Goal: Task Accomplishment & Management: Manage account settings

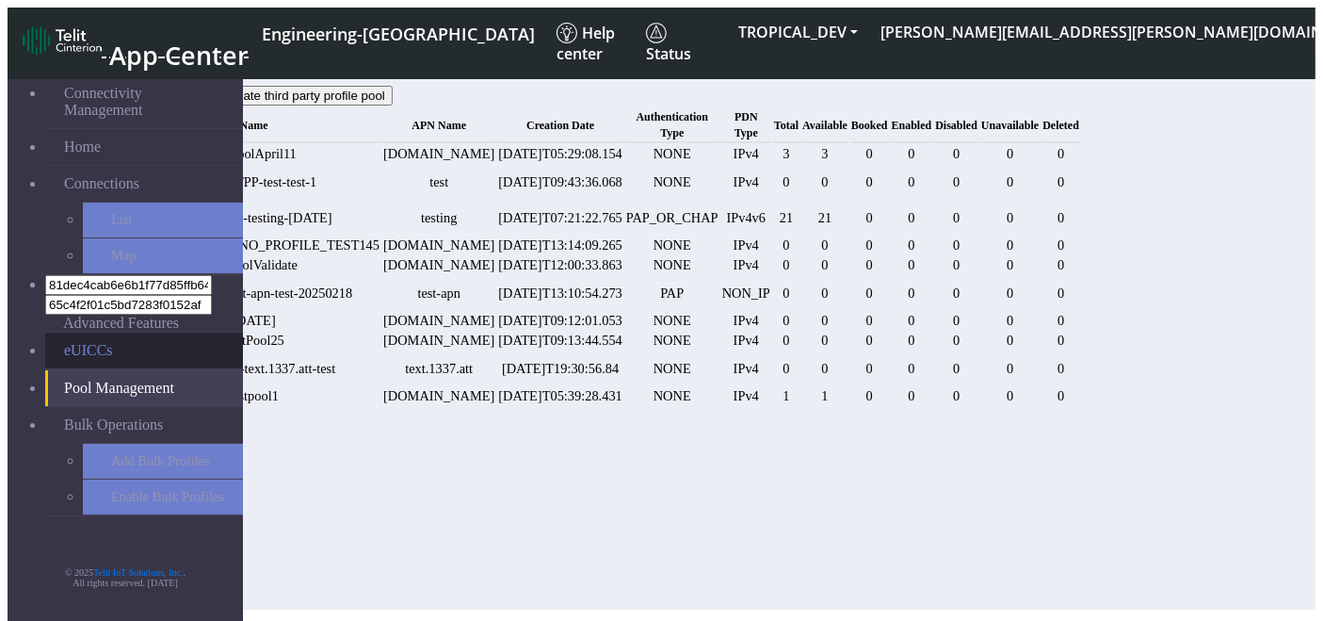
click at [83, 332] on link "eUICCs" at bounding box center [144, 350] width 198 height 36
click at [61, 332] on link "eUICCs" at bounding box center [144, 350] width 198 height 36
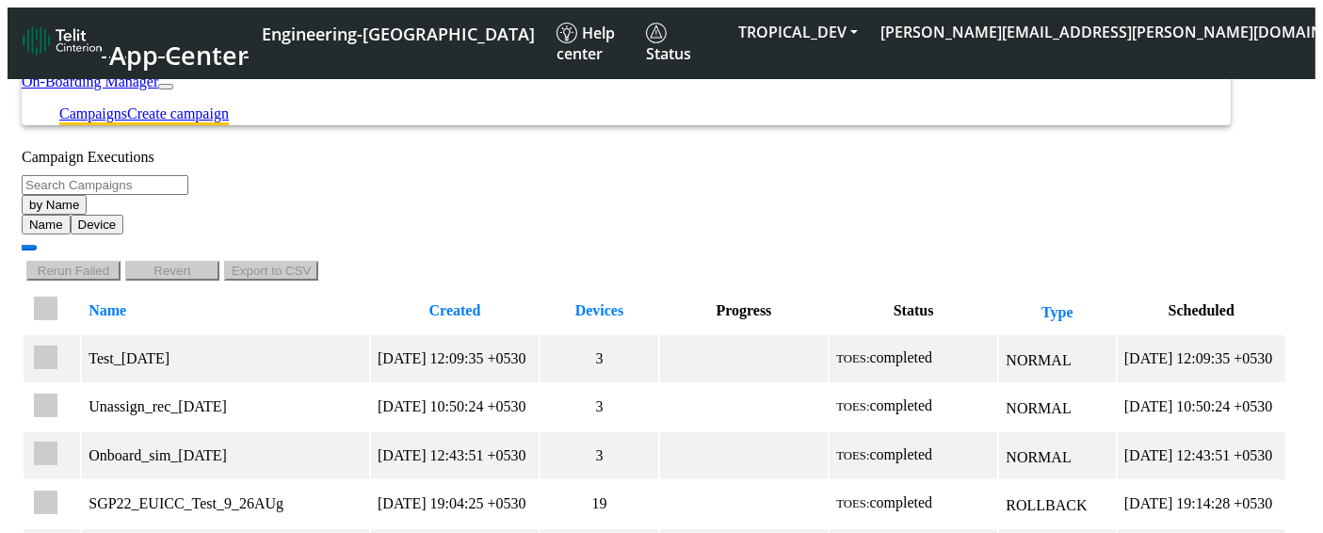
click at [229, 105] on link "Create campaign" at bounding box center [178, 113] width 102 height 16
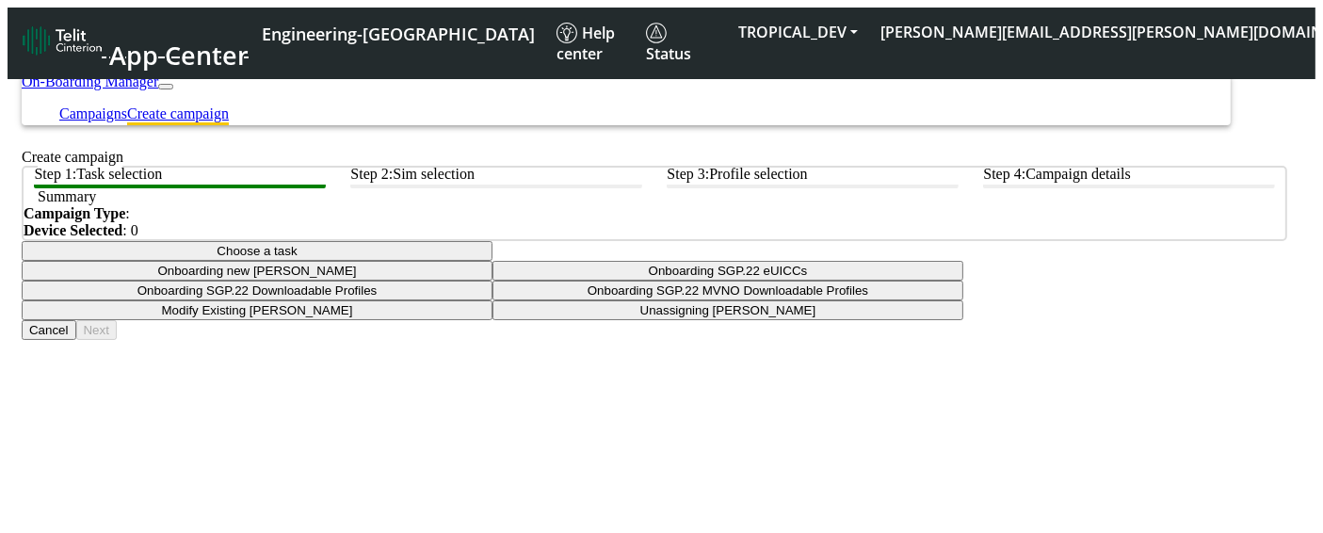
click at [493, 261] on button "Choose a task" at bounding box center [257, 251] width 471 height 20
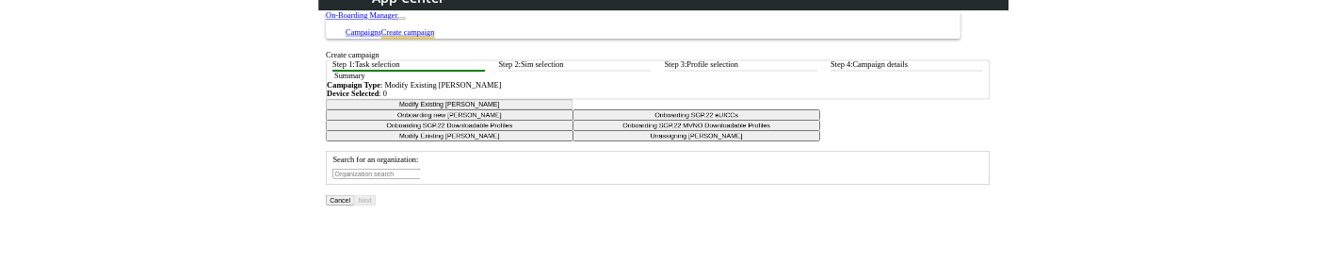
scroll to position [293, 0]
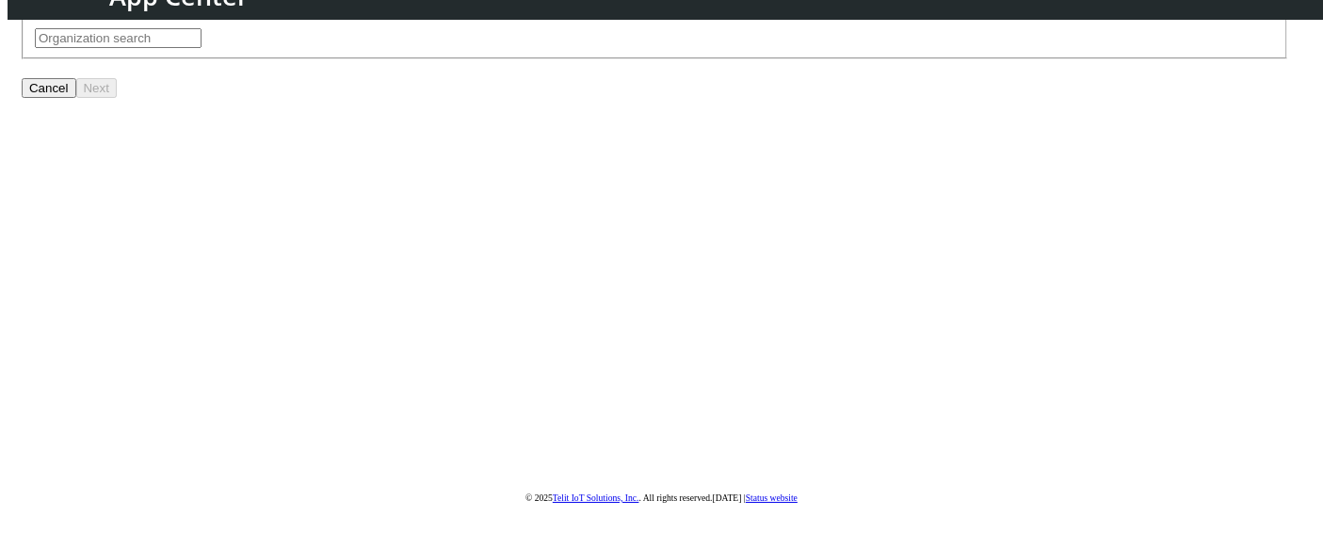
click at [202, 48] on input "text" at bounding box center [118, 38] width 167 height 20
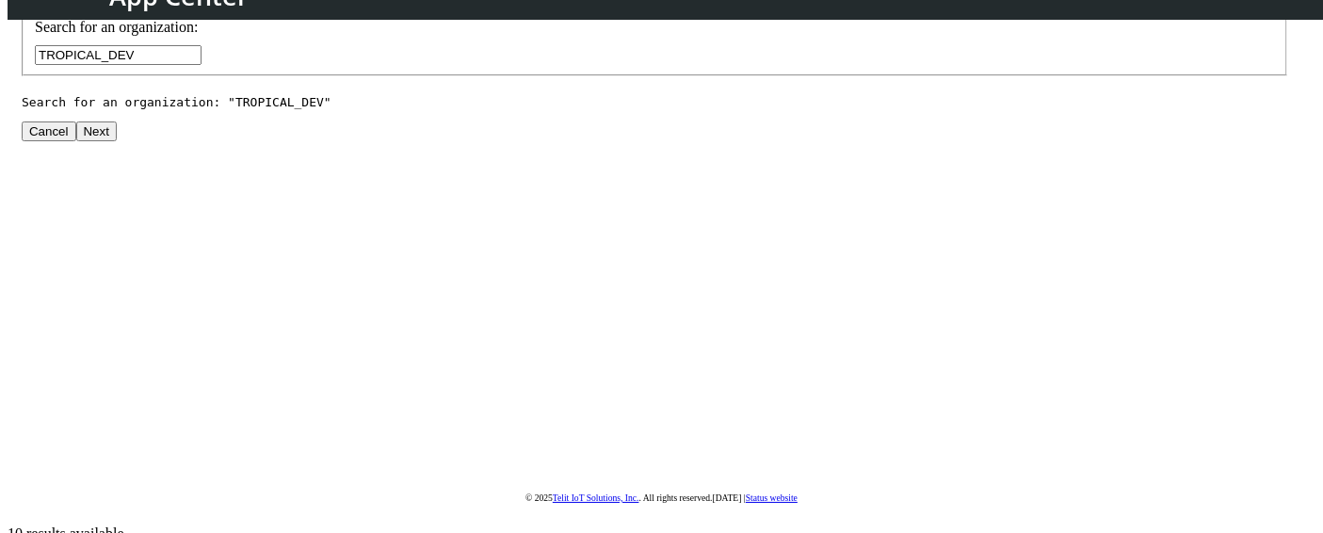
type input "TROPICAL_DEV"
click at [117, 141] on button "Next" at bounding box center [96, 132] width 41 height 20
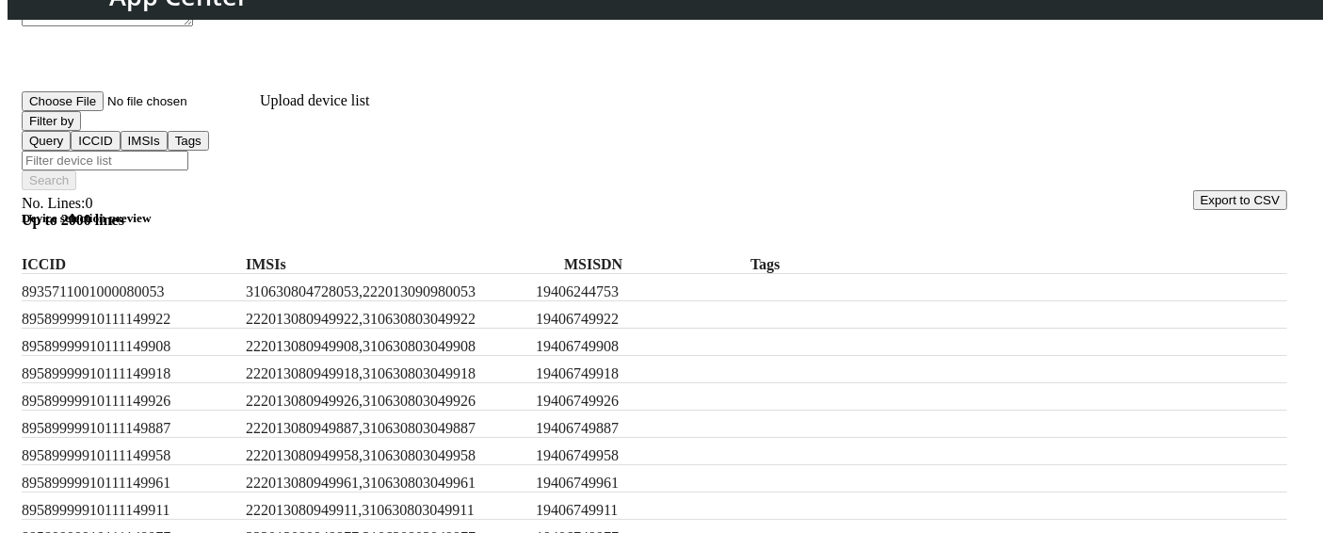
click at [81, 131] on button "Filter by" at bounding box center [51, 121] width 59 height 20
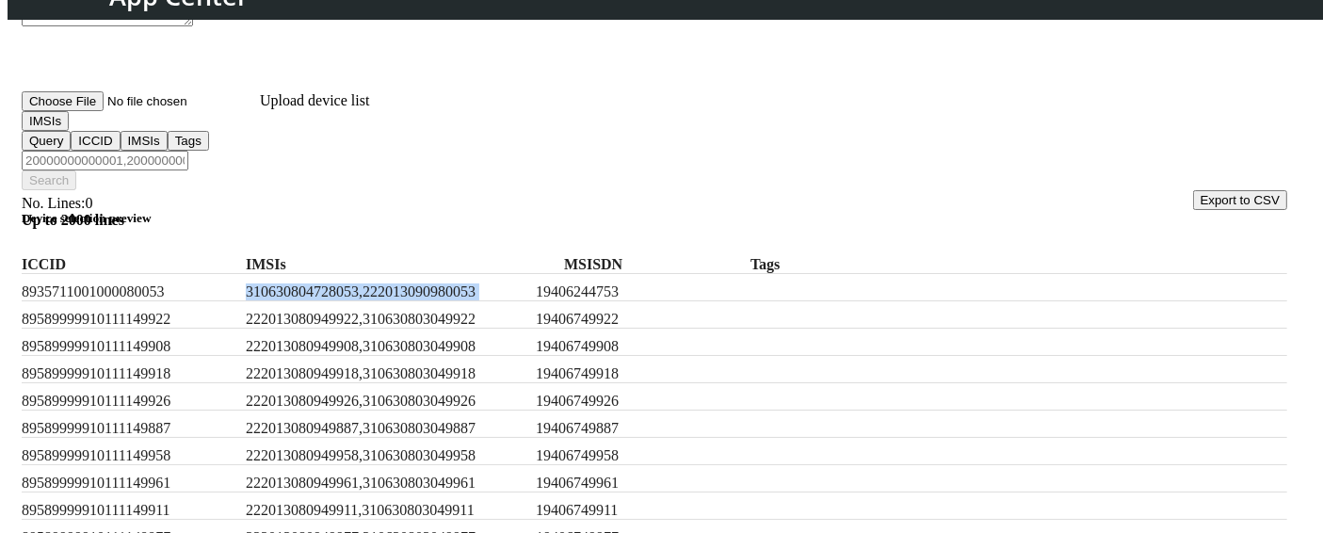
drag, startPoint x: 289, startPoint y: 262, endPoint x: 576, endPoint y: 268, distance: 286.4
click at [576, 274] on div "8935711001000080053 310630804728053,222013090980053 19406244753" at bounding box center [655, 287] width 1266 height 27
copy label "310630804728053,222013090980053"
click at [188, 151] on input "Filter device list" at bounding box center [105, 161] width 167 height 20
paste input "310630804728053,222013090980053"
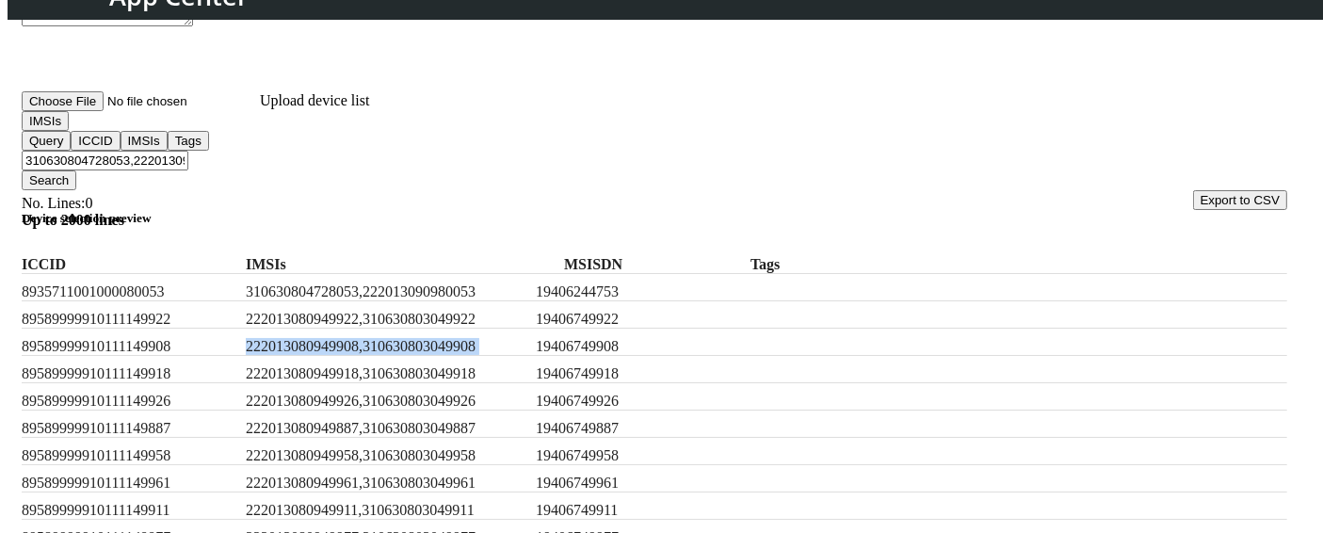
drag, startPoint x: 289, startPoint y: 340, endPoint x: 584, endPoint y: 353, distance: 295.1
click at [584, 353] on div "89589999910111149908 222013080949908,310630803049908 19406749908" at bounding box center [655, 342] width 1266 height 27
copy label "222013080949908,310630803049908"
click at [188, 151] on input "310630804728053,222013090980053," at bounding box center [105, 161] width 167 height 20
paste input "222013080949908,310630803049908"
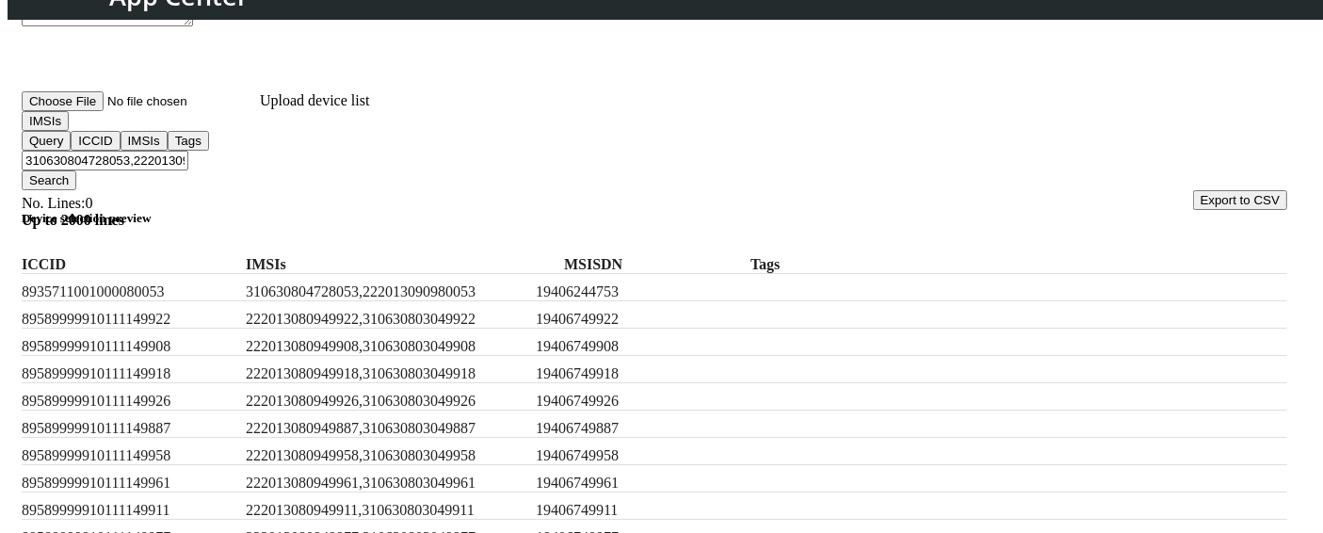
type input "310630804728053,222013090980053,222013080949908,310630803049908"
click at [76, 170] on button "Search" at bounding box center [49, 180] width 55 height 20
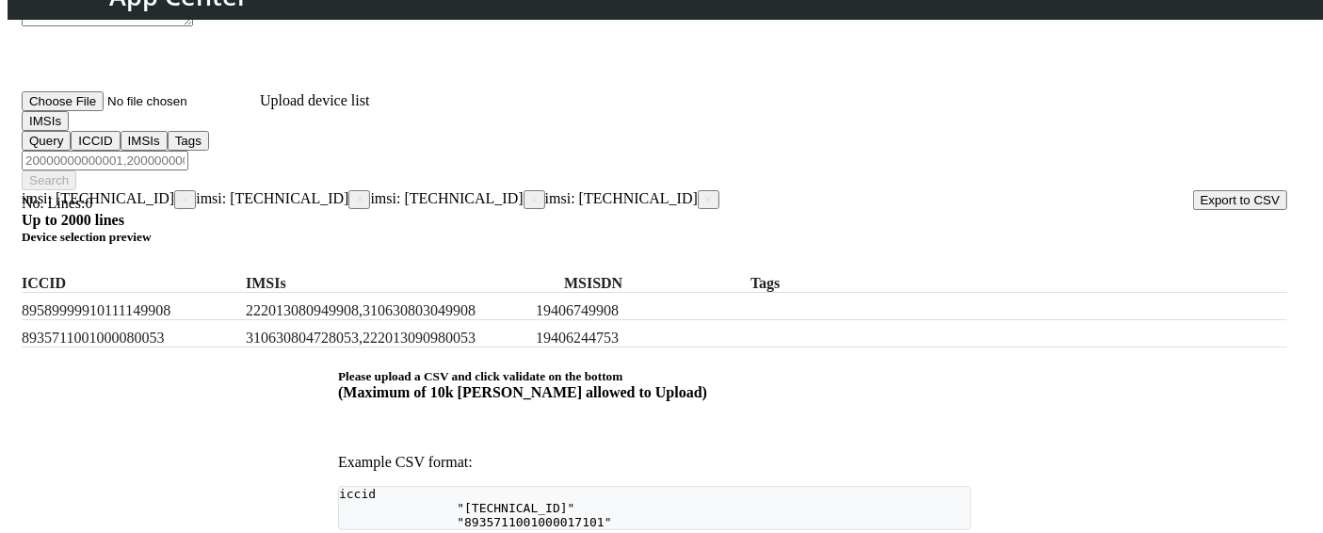
click at [358, 193] on span "×" at bounding box center [359, 199] width 7 height 13
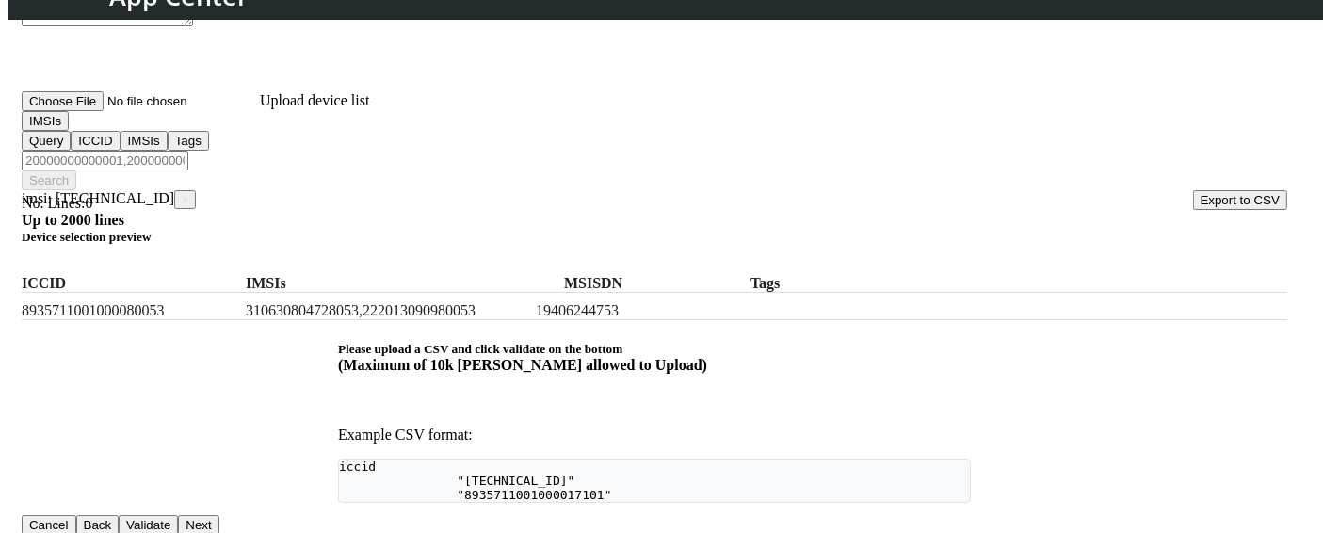
click at [69, 131] on button "IMSIs" at bounding box center [45, 121] width 47 height 20
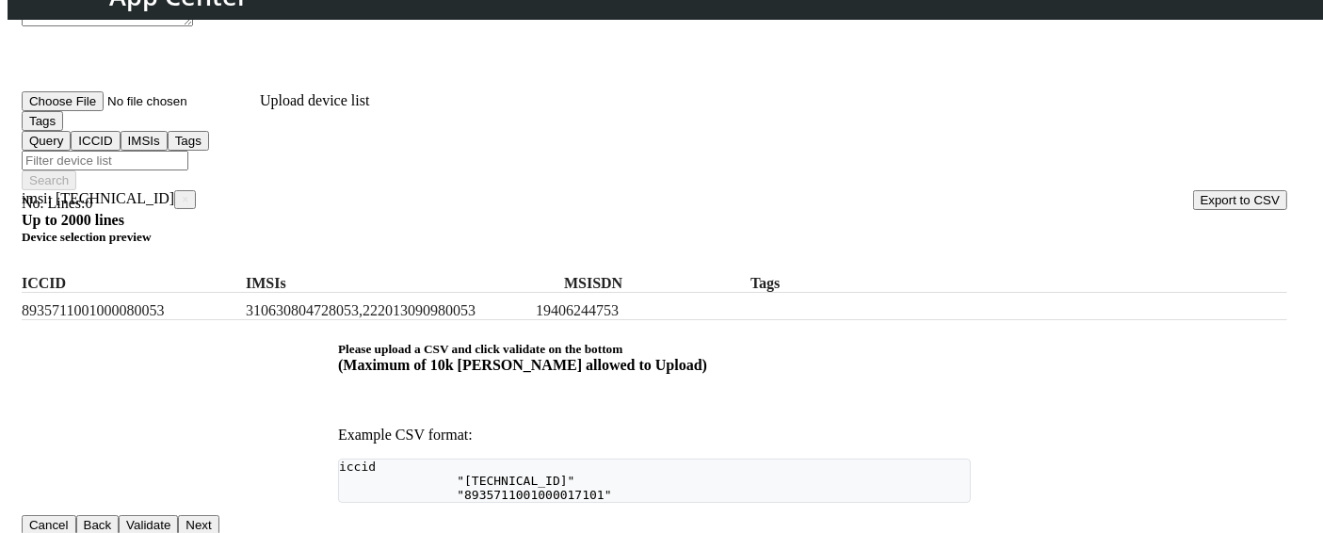
click at [188, 193] on span "×" at bounding box center [185, 199] width 7 height 13
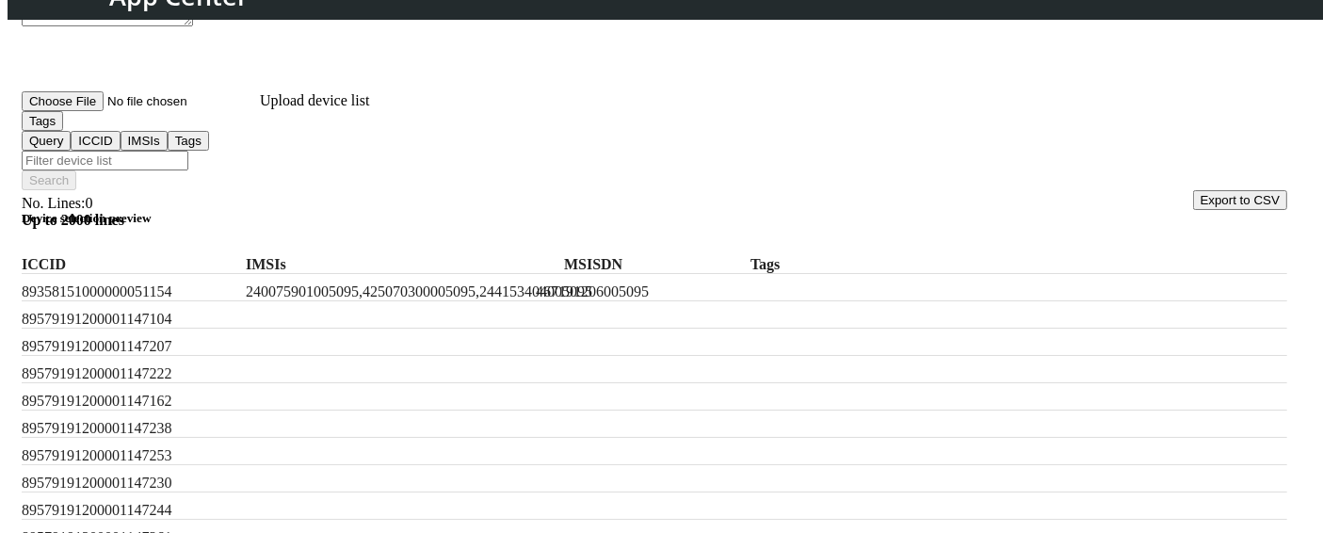
click at [188, 151] on input "Filter device list" at bounding box center [105, 161] width 167 height 20
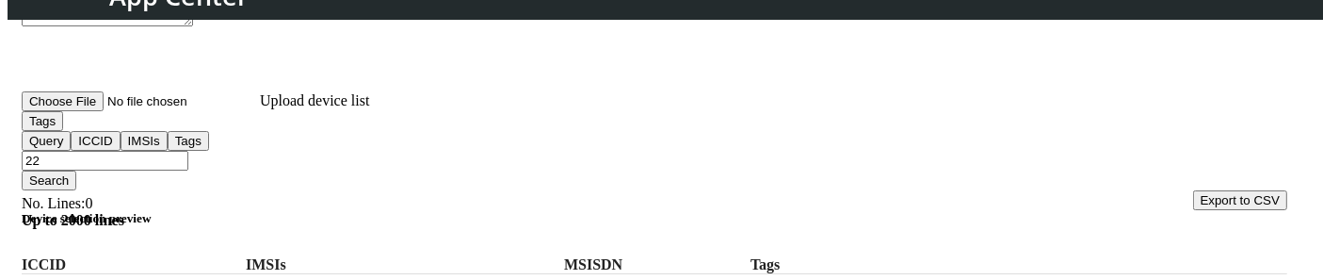
click at [188, 151] on input "22" at bounding box center [105, 161] width 167 height 20
type input "22,88"
click at [76, 170] on button "Search" at bounding box center [49, 180] width 55 height 20
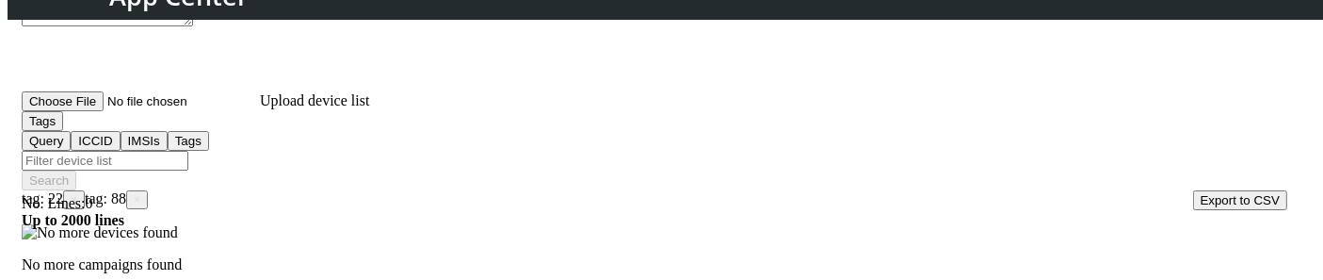
click at [140, 193] on span "×" at bounding box center [137, 199] width 7 height 13
click at [63, 131] on button "Tags" at bounding box center [42, 121] width 41 height 20
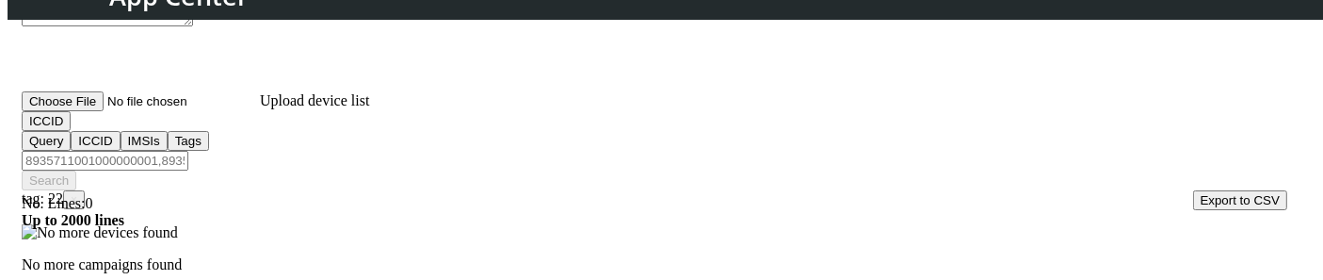
click at [77, 193] on span "×" at bounding box center [74, 199] width 7 height 13
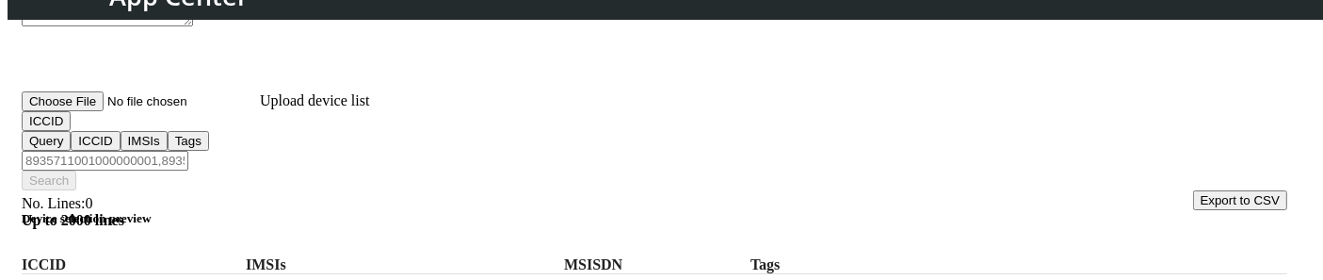
copy label "89358151000000051154"
click at [188, 151] on input "Filter device list" at bounding box center [105, 161] width 167 height 20
paste input "89358151000000051154"
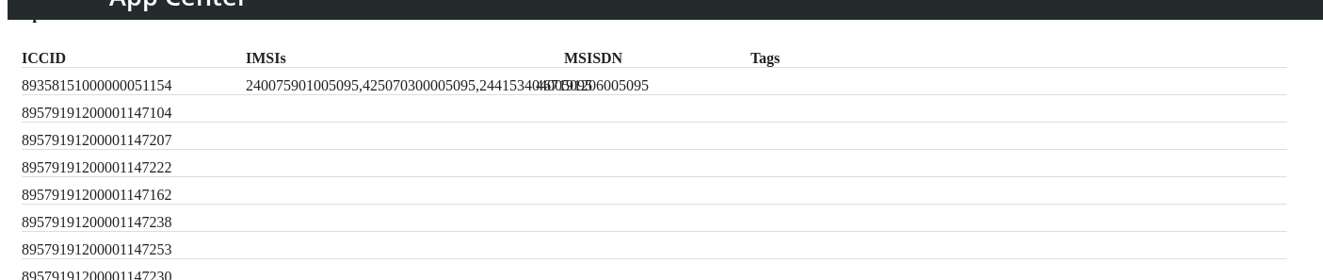
scroll to position [500, 0]
click at [161, 121] on label "89579191200001147104" at bounding box center [130, 112] width 217 height 17
copy label "89579191200001147104"
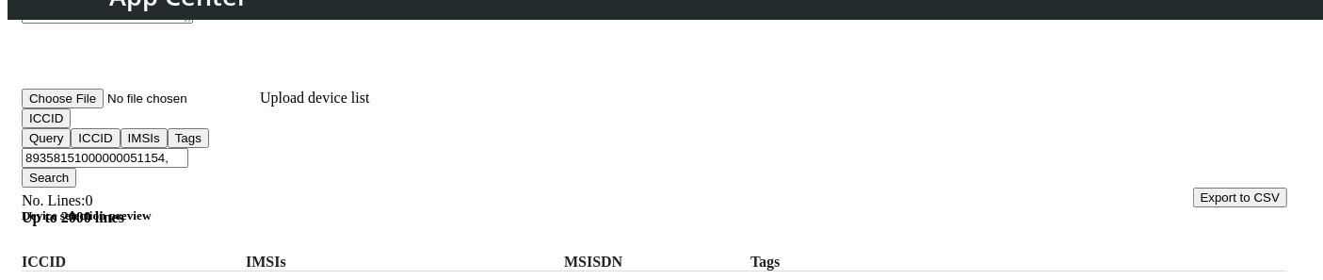
scroll to position [295, 0]
click at [188, 149] on input "89358151000000051154," at bounding box center [105, 159] width 167 height 20
paste input "89579191200001147104"
type input "89358151000000051154,89579191200001147104"
click at [76, 169] on button "Search" at bounding box center [49, 179] width 55 height 20
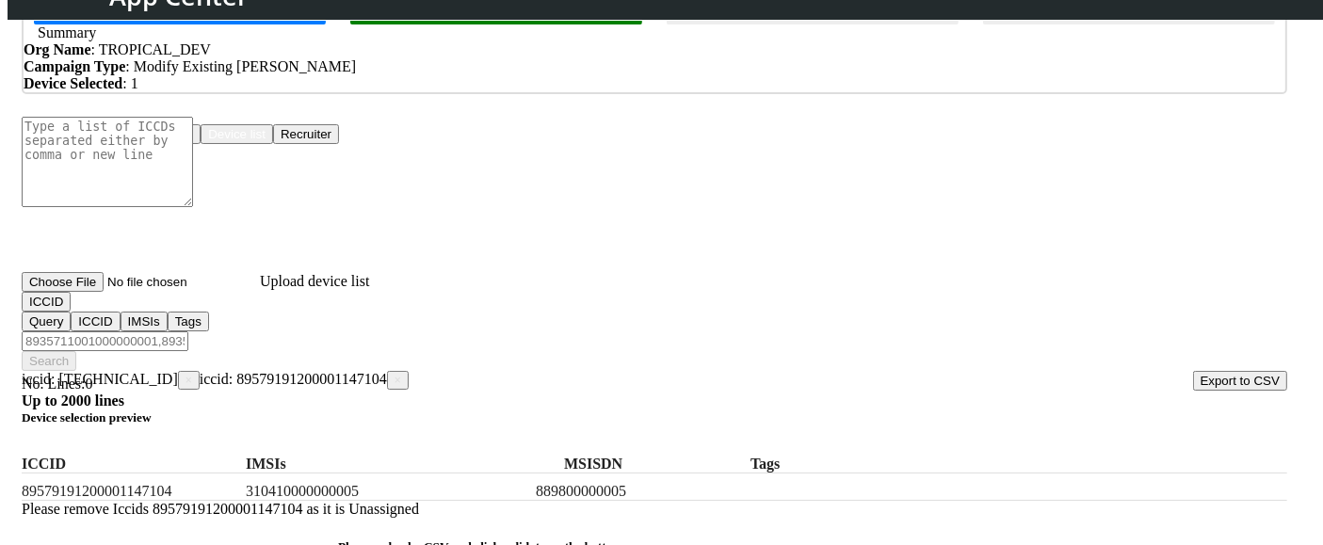
scroll to position [110, 0]
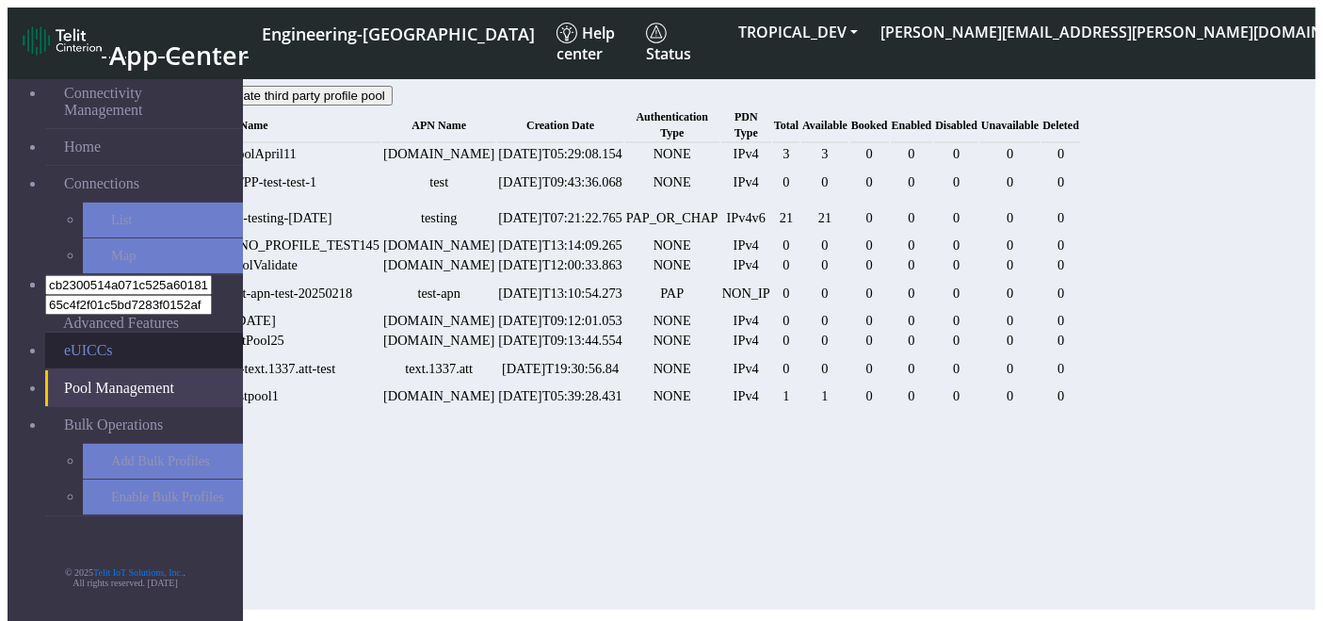
click at [107, 332] on link "eUICCs" at bounding box center [144, 350] width 198 height 36
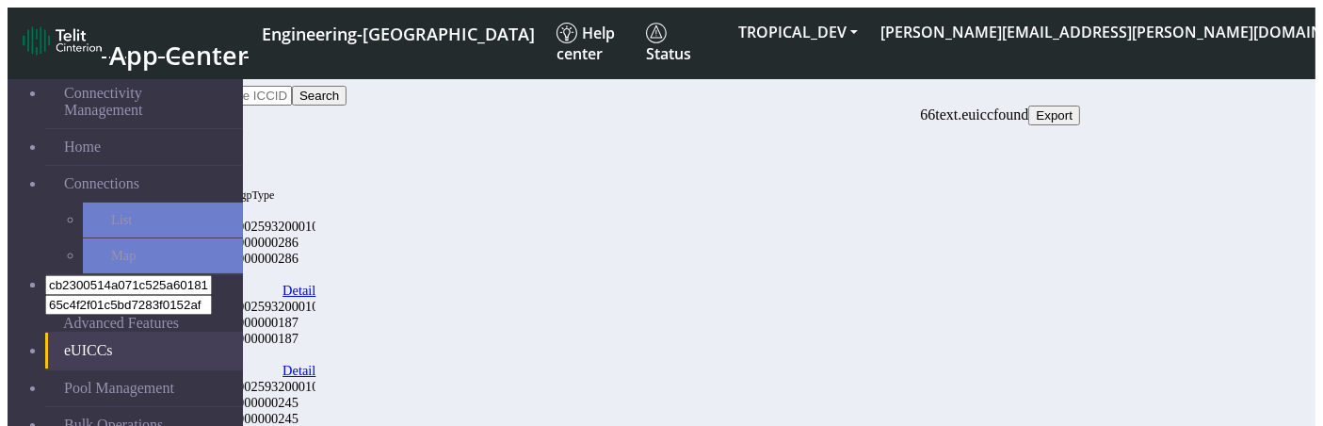
click at [1080, 105] on div "66 text.euicc found Export" at bounding box center [602, 115] width 955 height 20
copy span "euicc"
click at [274, 188] on span "euicc-list.labels.sgpType" at bounding box center [218, 194] width 111 height 13
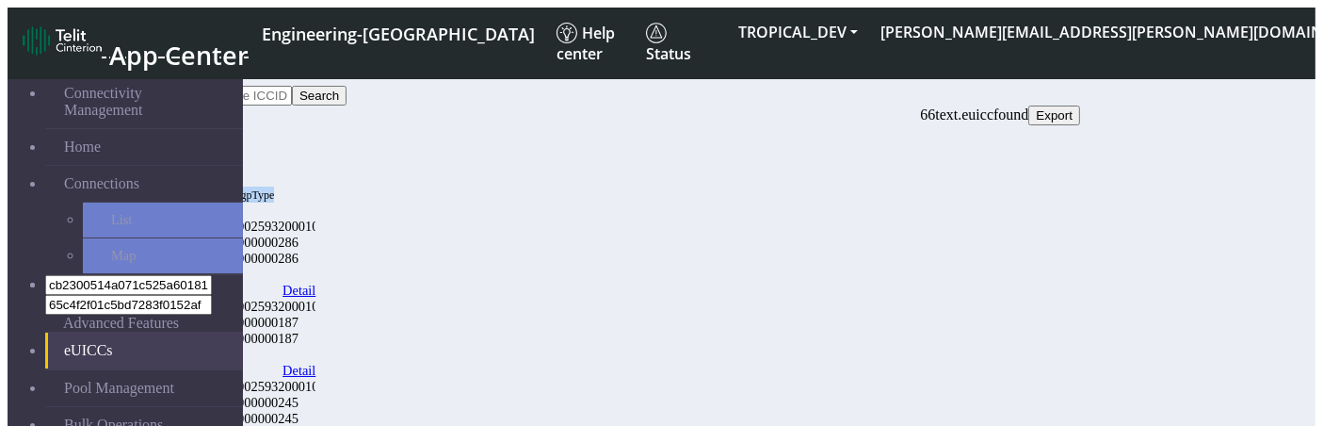
copy span "sgpType"
click at [292, 94] on input "Search..." at bounding box center [208, 96] width 167 height 20
click at [1073, 108] on span "Export" at bounding box center [1054, 115] width 37 height 14
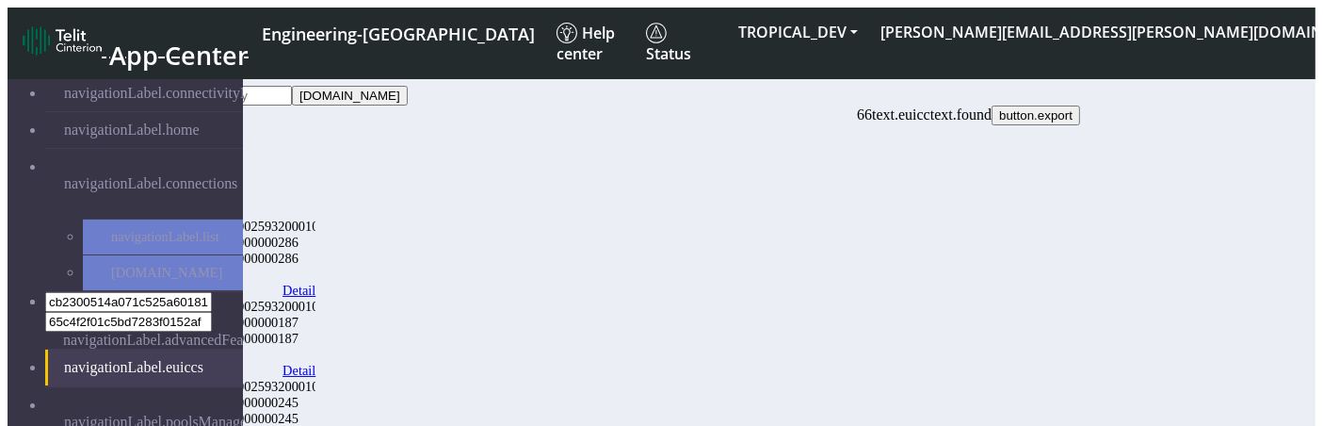
click at [1073, 109] on span "button.export" at bounding box center [1035, 115] width 73 height 14
click at [1073, 116] on span "button.export" at bounding box center [1035, 115] width 73 height 14
click at [1073, 115] on span "button.export" at bounding box center [1035, 115] width 73 height 14
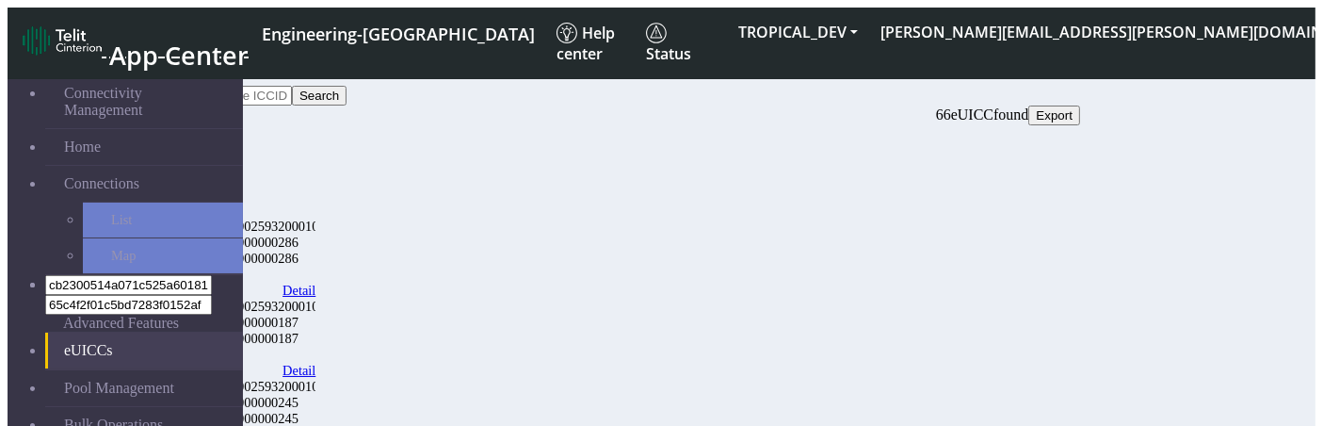
click at [1073, 108] on span "Export" at bounding box center [1054, 115] width 37 height 14
click at [316, 331] on div "89562008019000000187" at bounding box center [239, 339] width 153 height 16
click at [1073, 108] on span "Export" at bounding box center [1054, 115] width 37 height 14
click at [1080, 105] on button "Export" at bounding box center [1055, 115] width 52 height 20
click at [994, 106] on span "eUICC" at bounding box center [972, 114] width 42 height 16
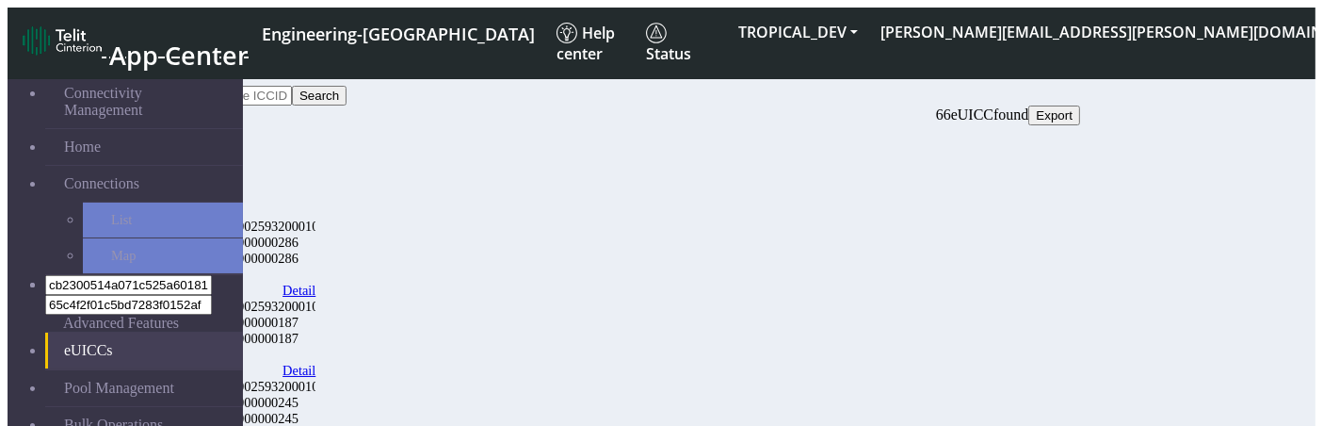
click at [994, 106] on span "eUICC" at bounding box center [972, 114] width 42 height 16
click at [292, 92] on input "Search..." at bounding box center [208, 96] width 167 height 20
type input "mm"
click at [347, 93] on button "Search" at bounding box center [319, 96] width 55 height 20
click at [292, 86] on input "Search..." at bounding box center [208, 96] width 167 height 20
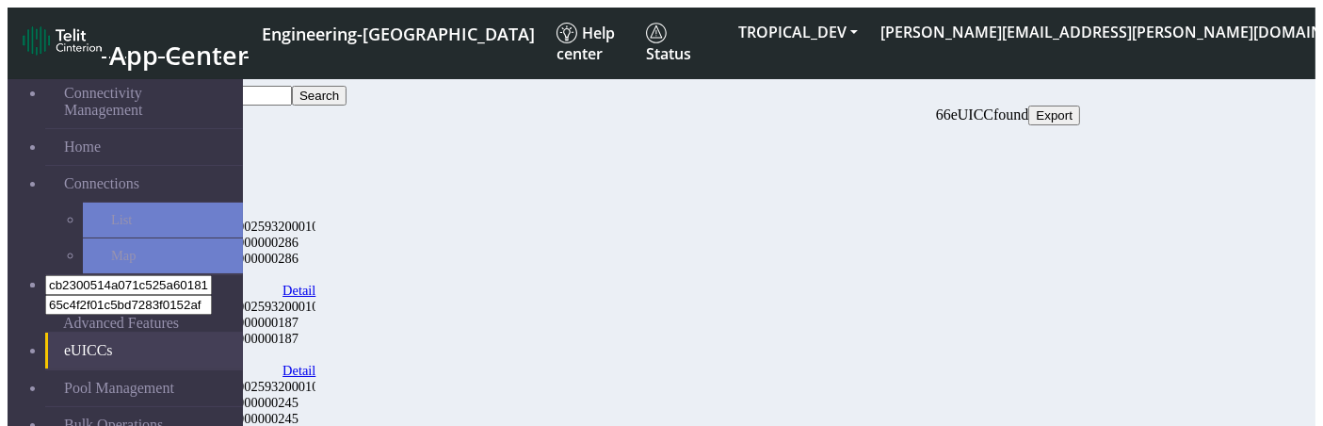
type input "kk"
click at [347, 95] on button "Search" at bounding box center [319, 96] width 55 height 20
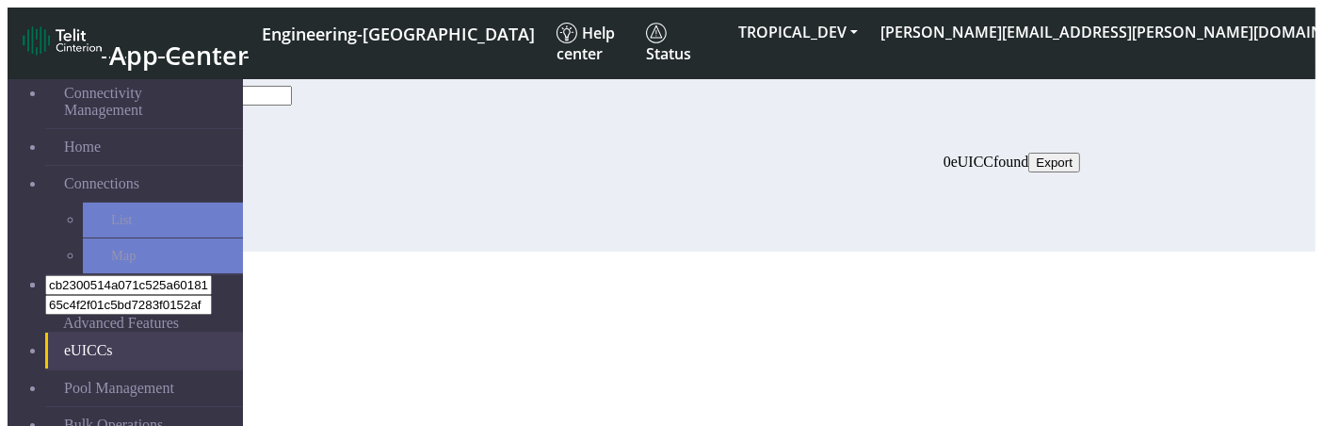
click at [179, 105] on button "Clear" at bounding box center [152, 118] width 54 height 27
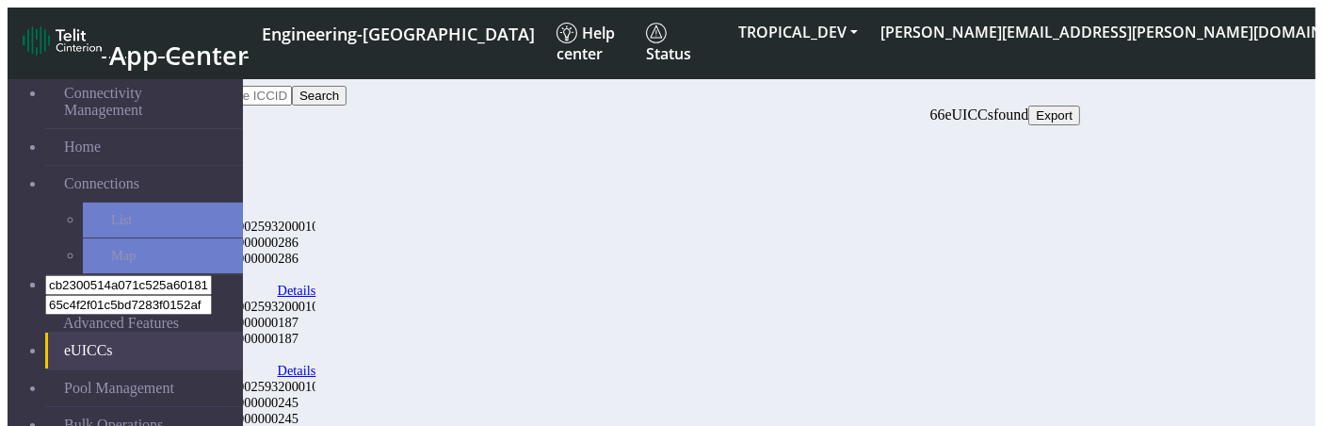
click at [316, 283] on link "Details" at bounding box center [297, 291] width 39 height 16
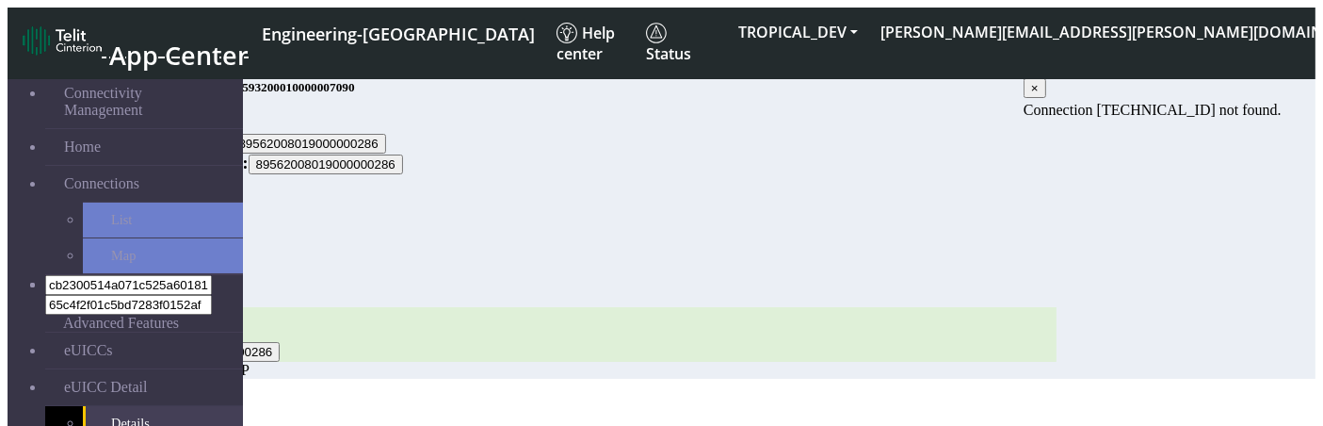
scroll to position [6, 0]
click at [158, 247] on span "Data:" at bounding box center [141, 241] width 33 height 16
drag, startPoint x: 356, startPoint y: 263, endPoint x: 1230, endPoint y: 249, distance: 874.2
click at [1057, 249] on div "Data: 0 Bytes SMS: 0 Voice: 0 seconds" at bounding box center [591, 258] width 932 height 51
copy div "Data: 0 Bytes SMS: 0 Voice: 0 seconds"
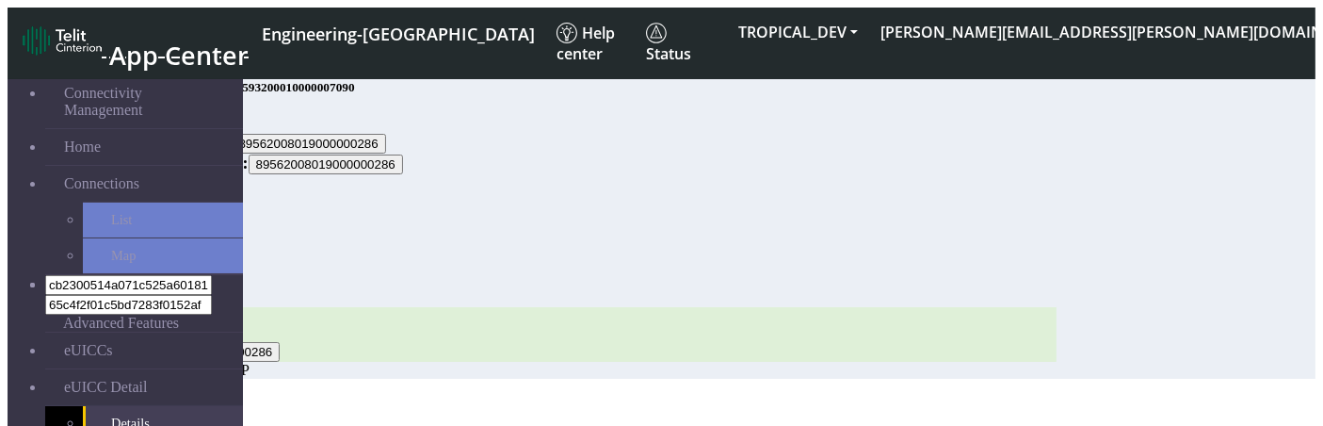
scroll to position [6, 0]
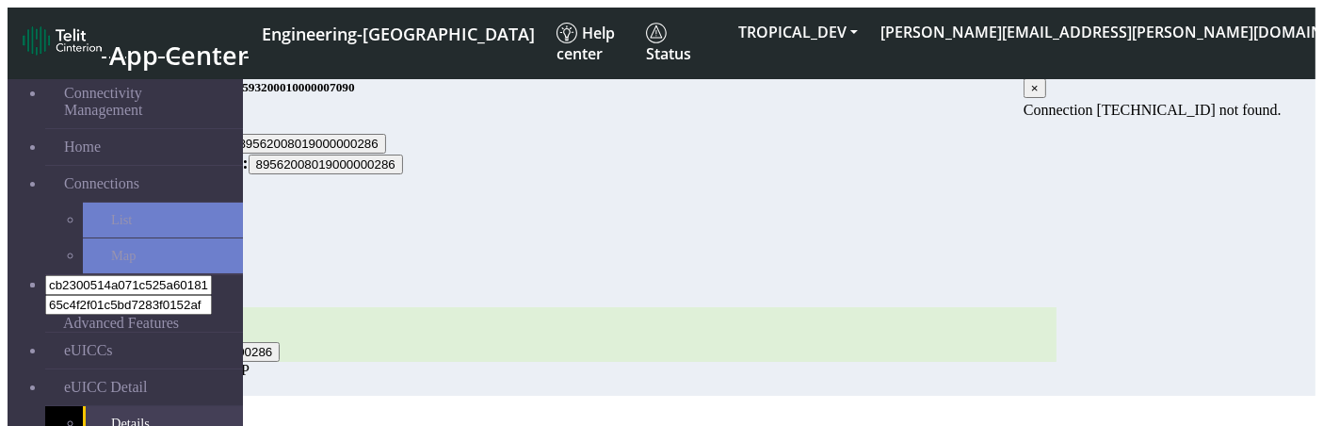
scroll to position [11, 0]
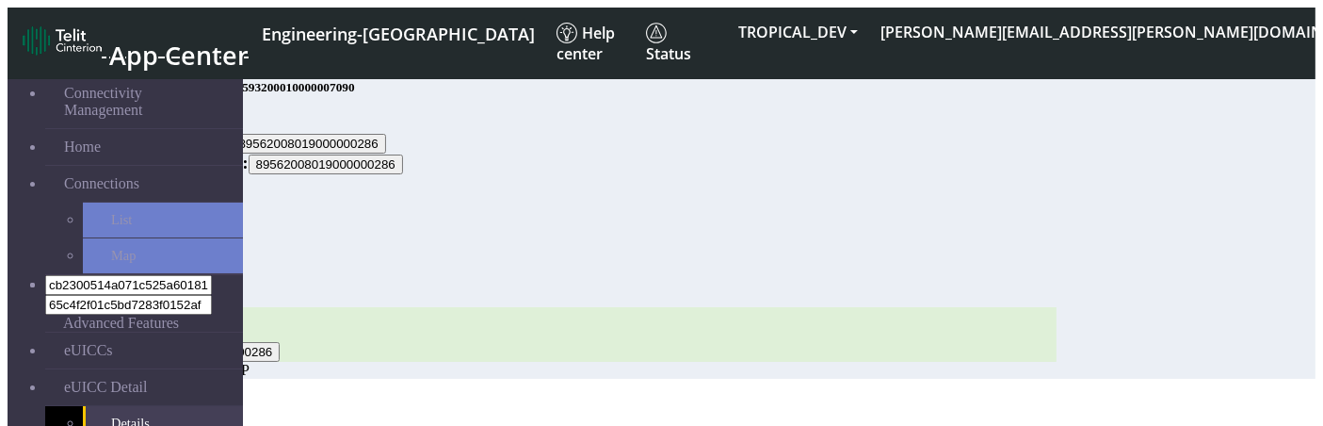
scroll to position [6, 0]
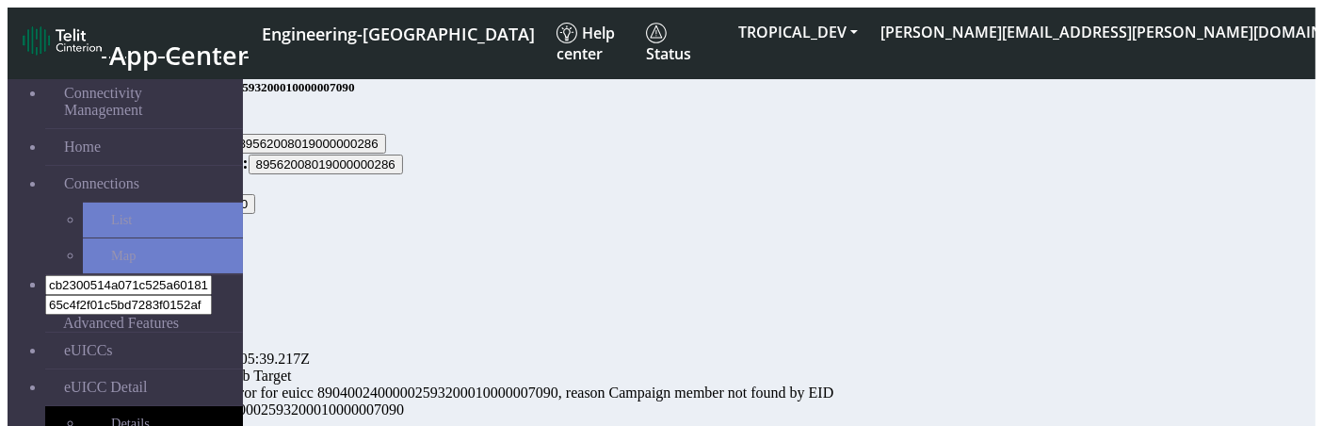
click at [1057, 333] on div "text.whoAmI" at bounding box center [610, 341] width 894 height 17
click at [154, 194] on button "20" at bounding box center [139, 184] width 29 height 20
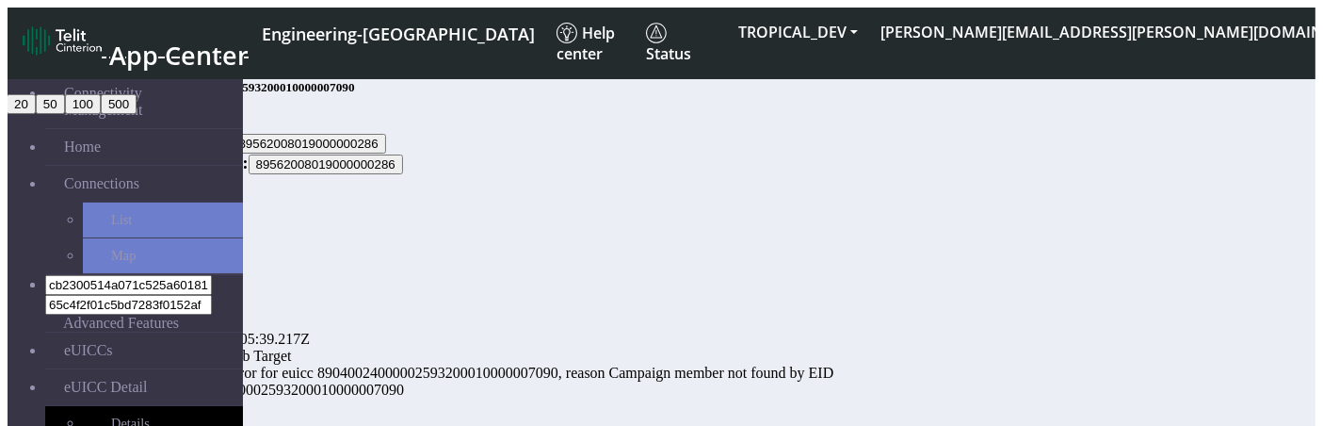
click at [418, 186] on div "20 20 50 100 500 Export" at bounding box center [591, 194] width 932 height 40
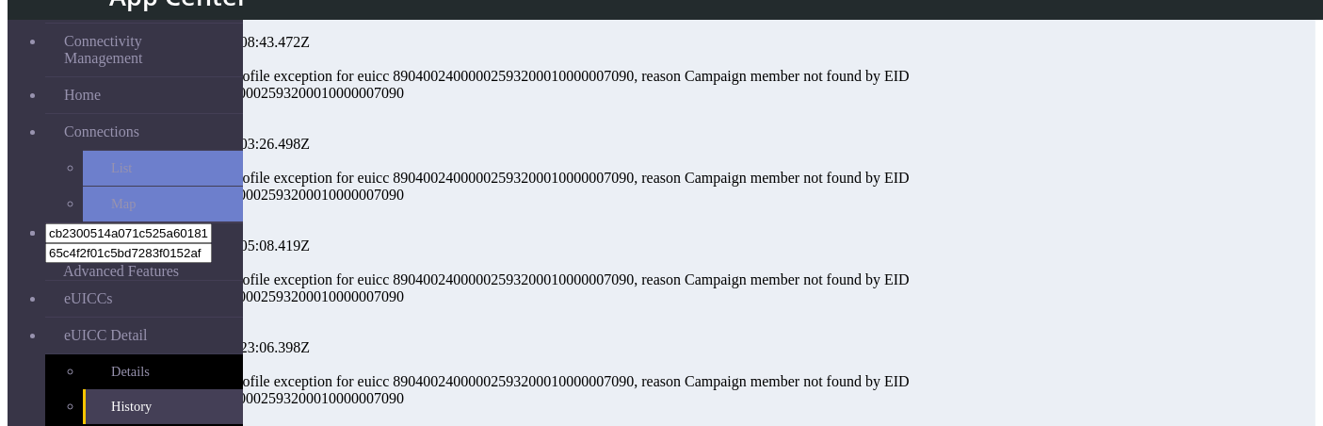
scroll to position [470, 0]
click at [455, 66] on div "Add Profile" at bounding box center [610, 57] width 894 height 17
click at [385, 49] on div "[DATE]T13:08:43.472Z" at bounding box center [610, 40] width 894 height 17
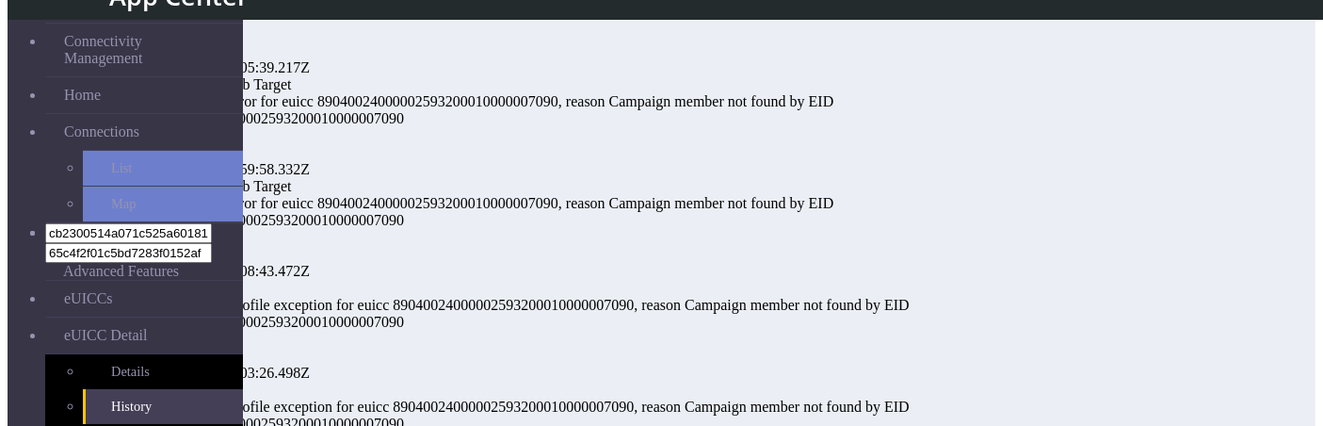
scroll to position [0, 0]
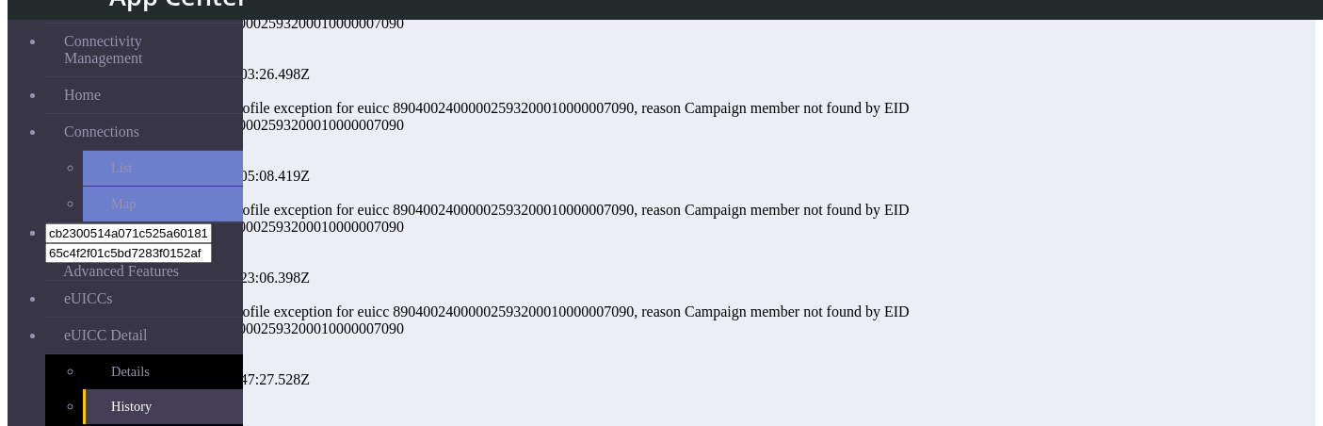
scroll to position [1366, 0]
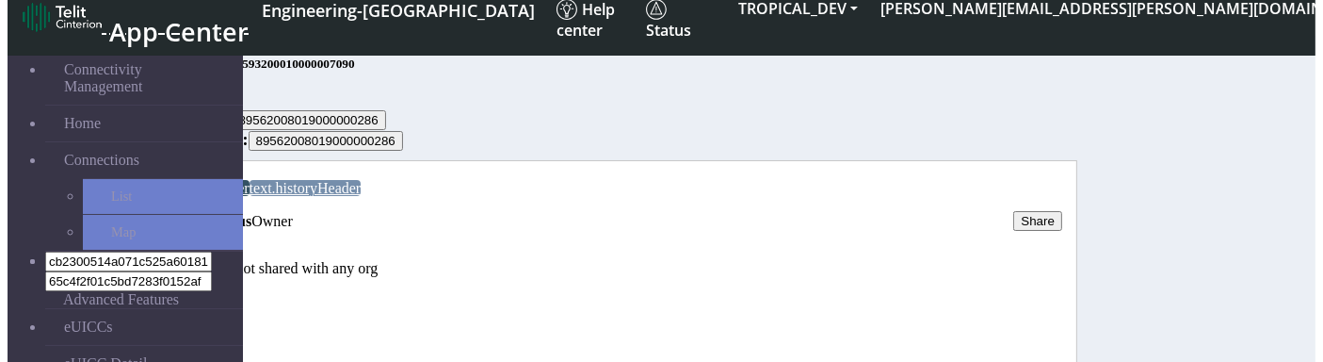
scroll to position [24, 0]
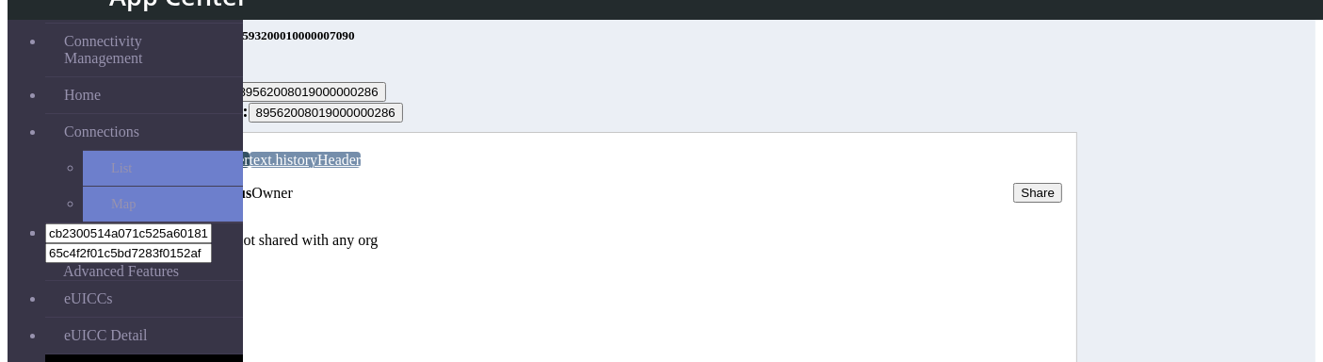
scroll to position [145, 0]
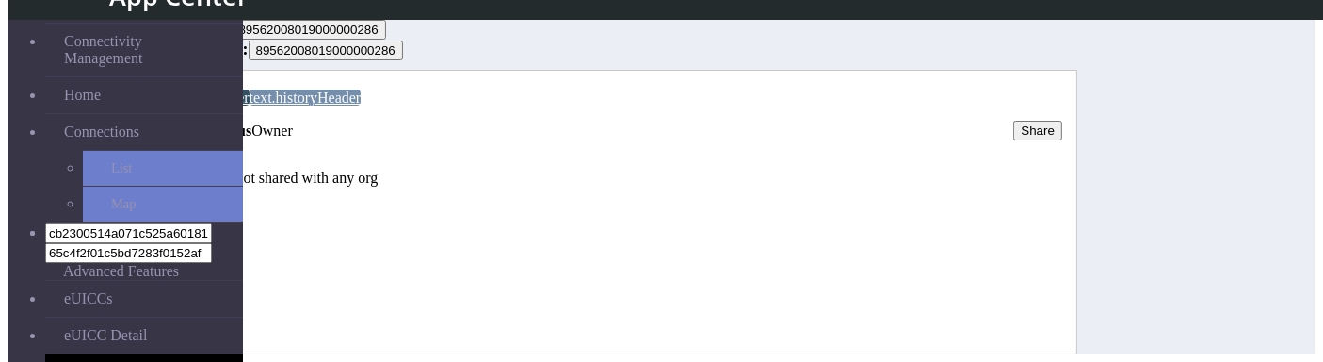
scroll to position [91, 0]
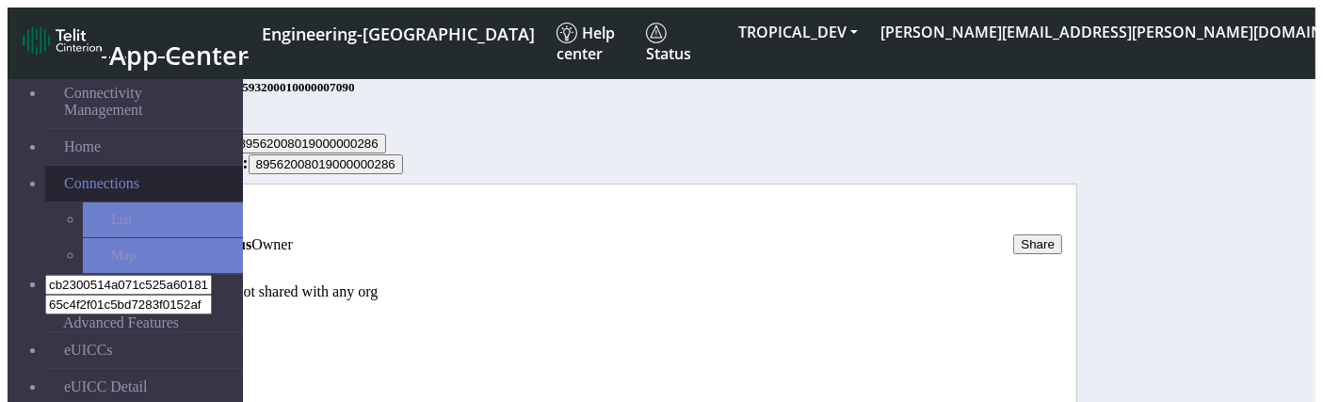
click at [134, 170] on link "Connections" at bounding box center [144, 184] width 198 height 36
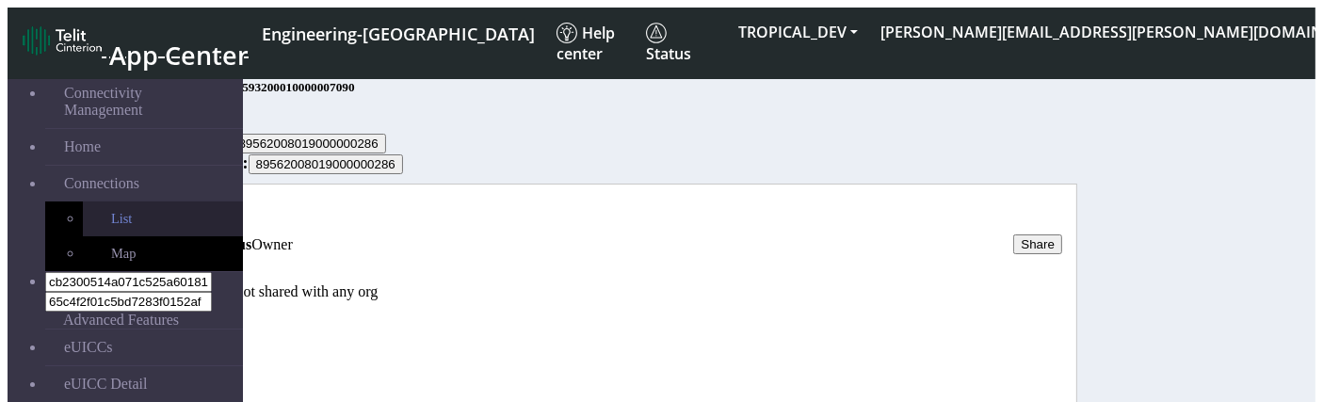
click at [111, 205] on link "List" at bounding box center [163, 219] width 160 height 35
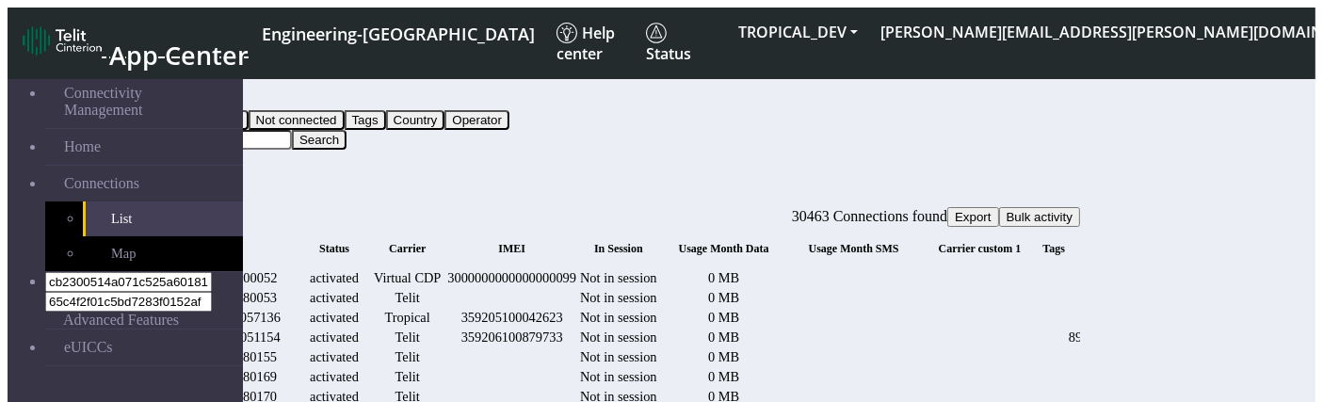
click at [445, 284] on td "Virtual CDP" at bounding box center [407, 278] width 74 height 18
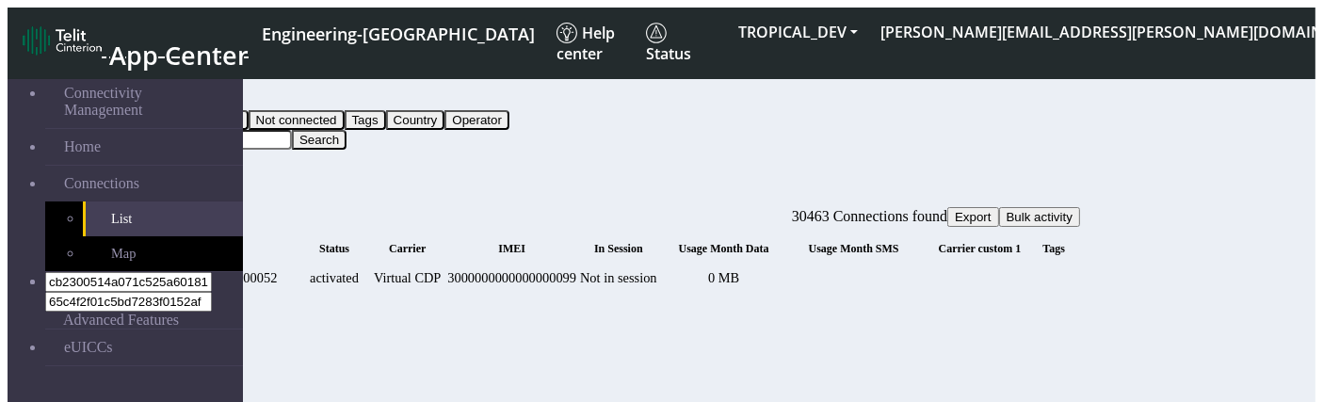
click at [577, 269] on td "3000000000000000099" at bounding box center [511, 278] width 131 height 18
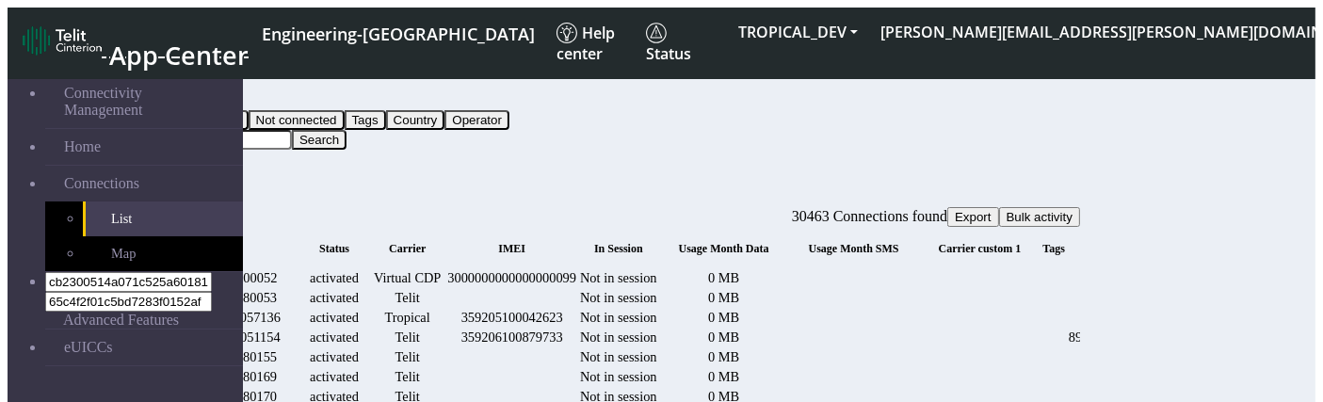
scroll to position [0, 1730]
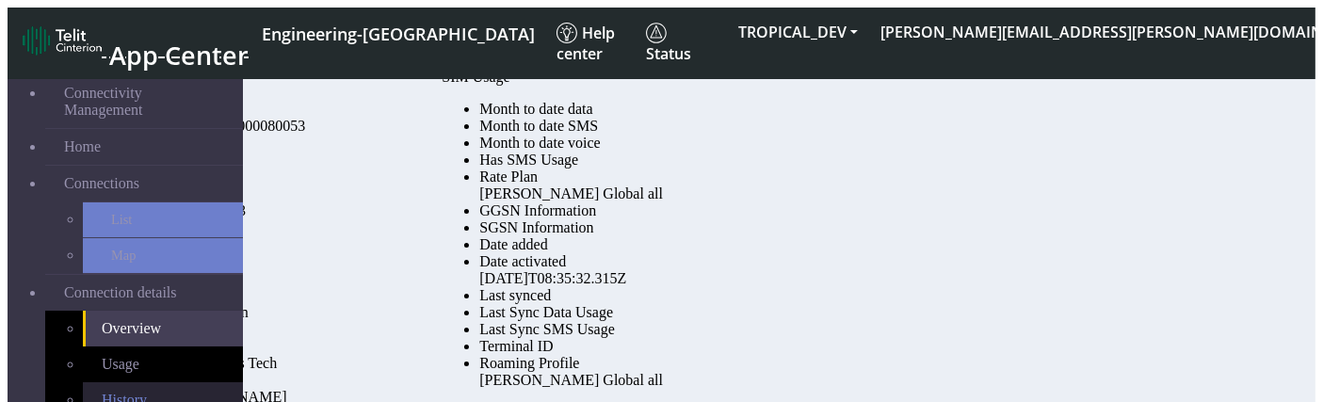
scroll to position [116, 0]
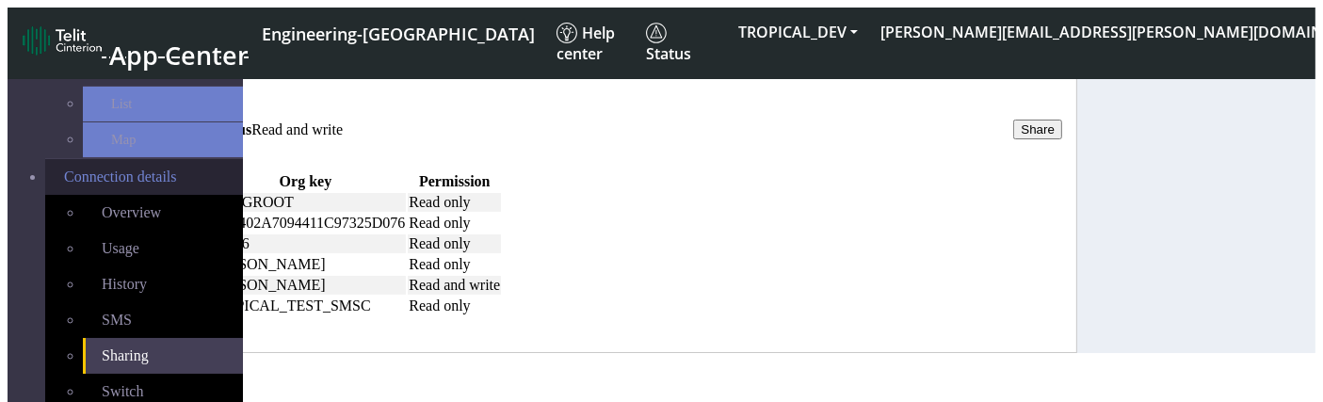
click at [113, 169] on span "Connection details" at bounding box center [120, 177] width 113 height 17
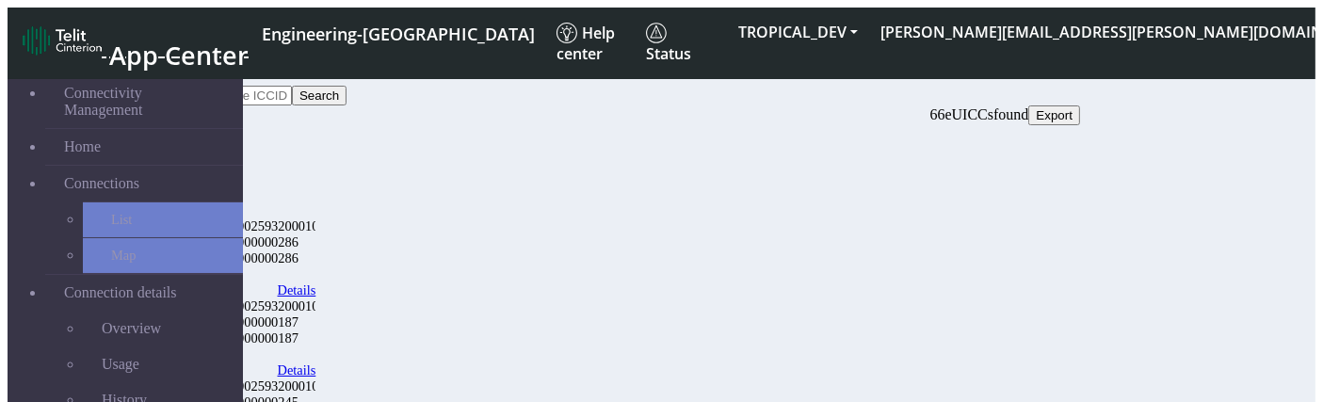
scroll to position [16, 0]
click at [316, 283] on link "Details" at bounding box center [297, 291] width 39 height 16
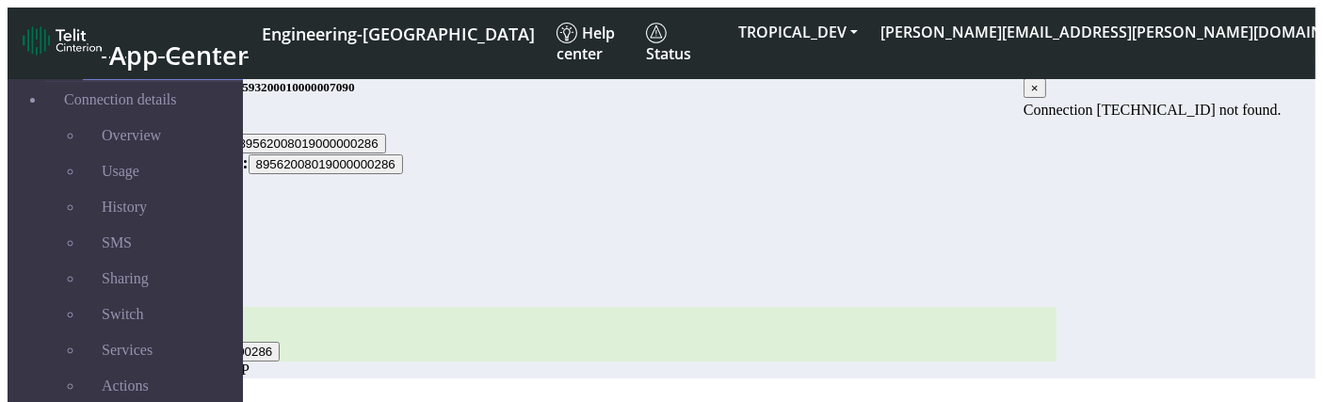
scroll to position [194, 0]
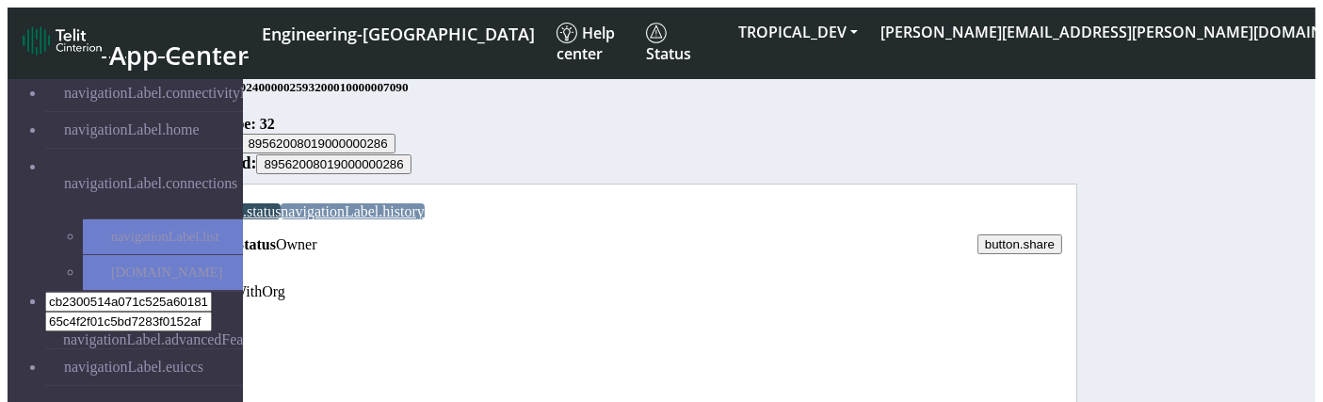
click at [609, 284] on div "text.notSharedWithOrg" at bounding box center [611, 292] width 932 height 17
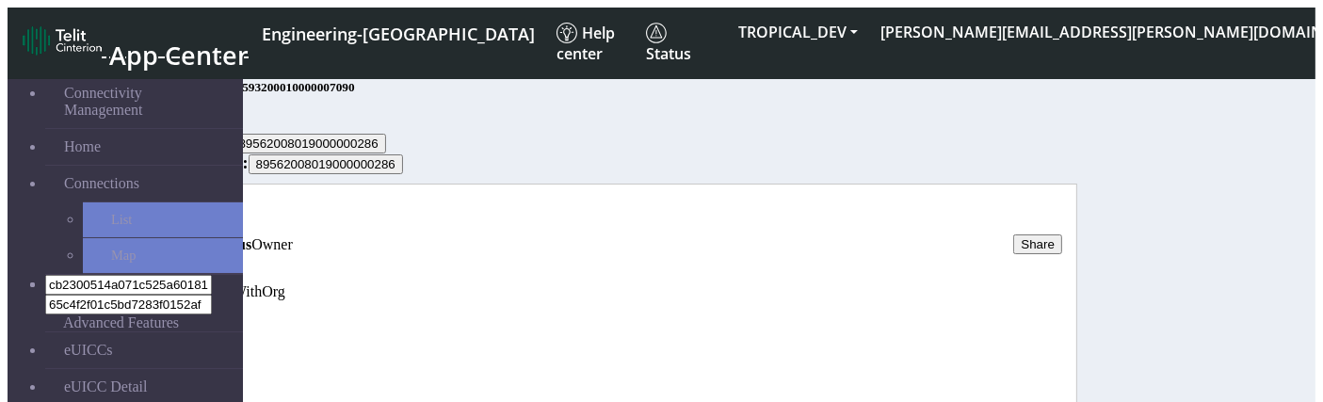
click at [848, 300] on p "text.notSharedWithOrg" at bounding box center [611, 292] width 932 height 17
copy p "notSharedWithOrg"
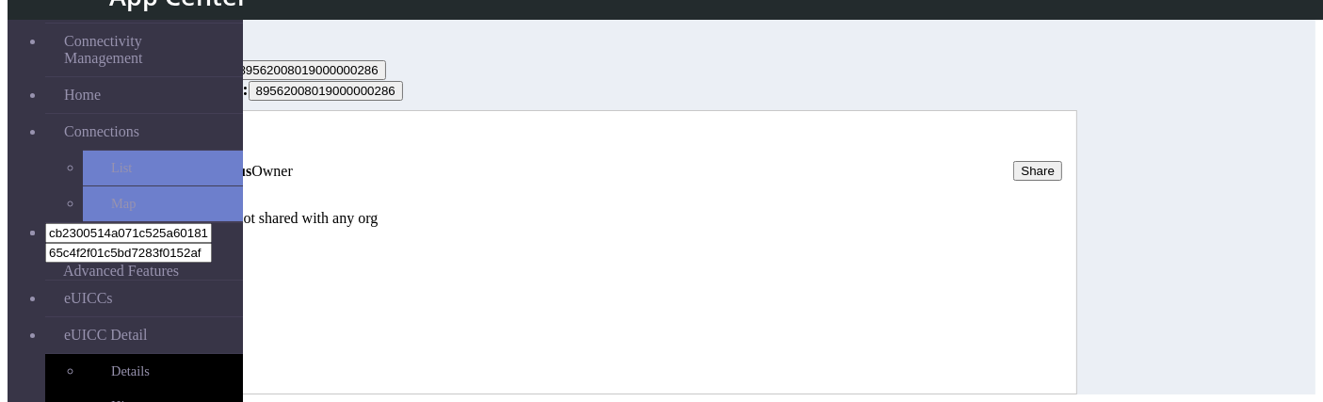
click at [1062, 161] on button "Share" at bounding box center [1037, 171] width 49 height 20
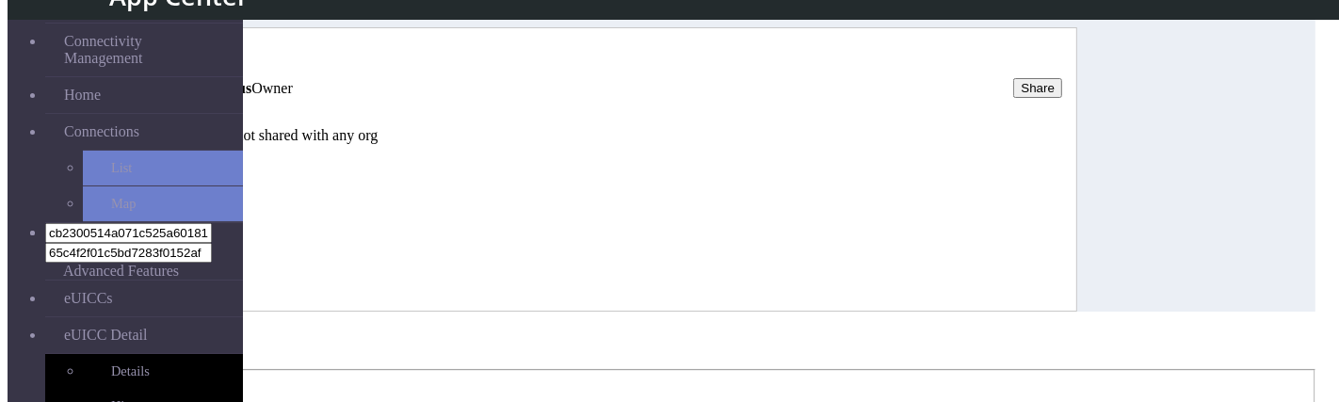
click at [8, 369] on icon "Close" at bounding box center [8, 369] width 0 height 0
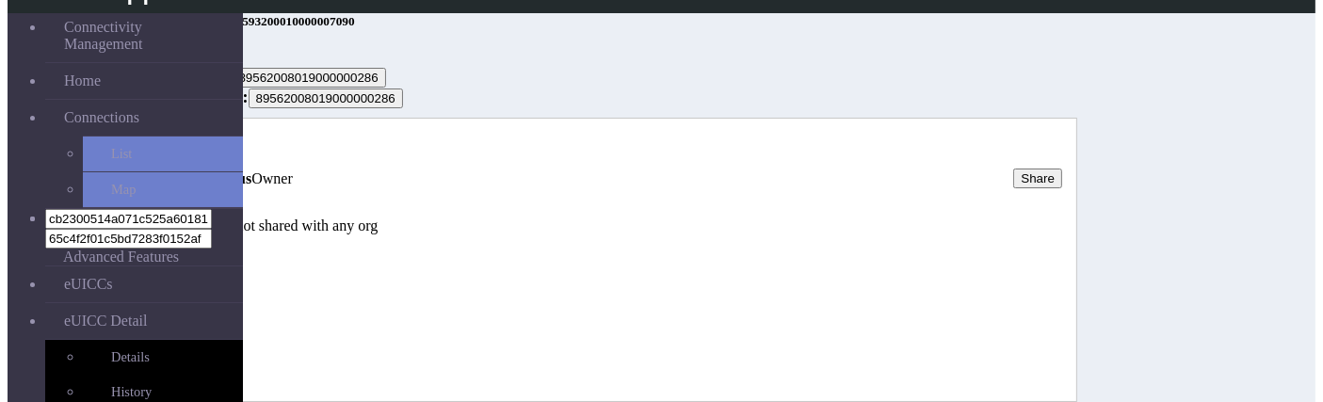
scroll to position [0, 0]
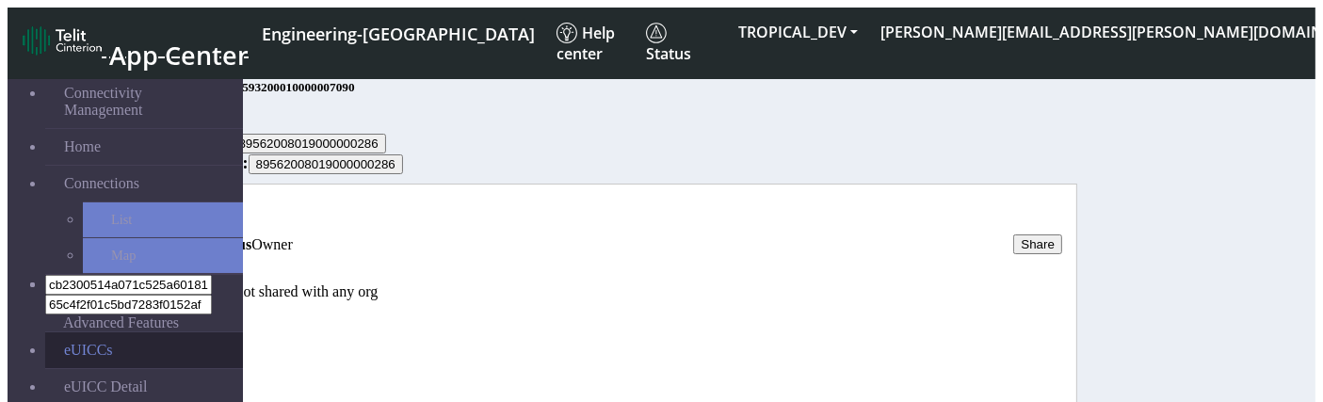
click at [99, 332] on link "eUICCs" at bounding box center [144, 350] width 198 height 36
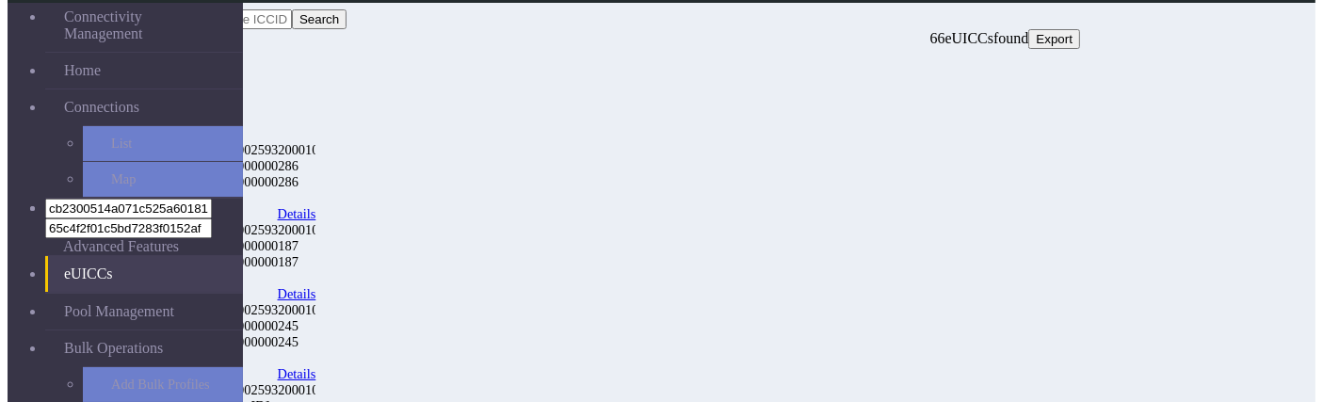
scroll to position [77, 0]
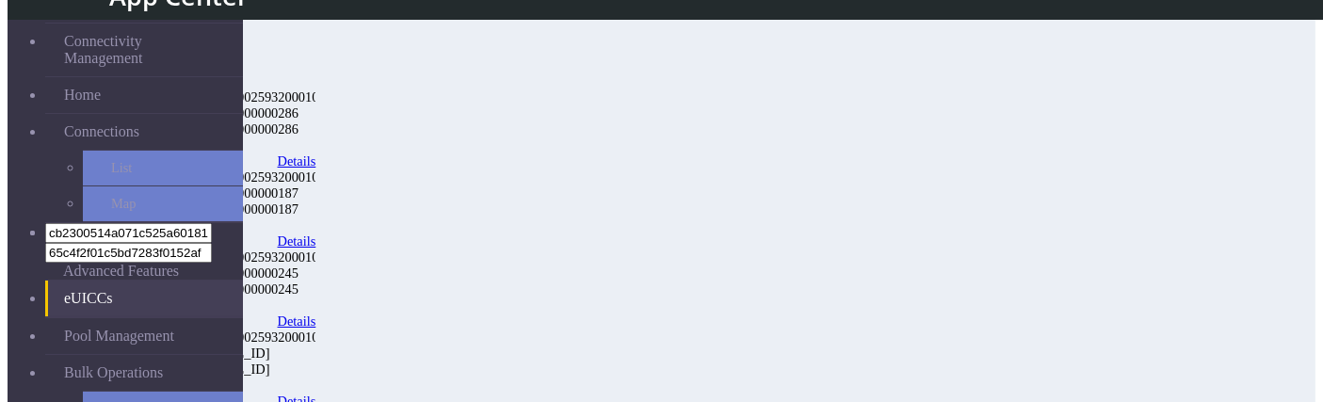
click at [316, 234] on link "Details" at bounding box center [297, 242] width 39 height 16
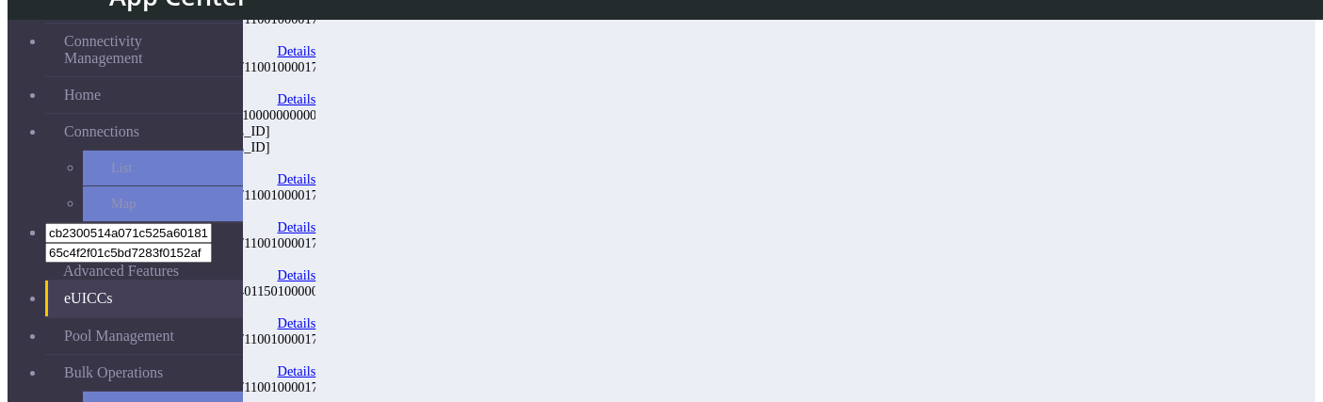
scroll to position [1072, 0]
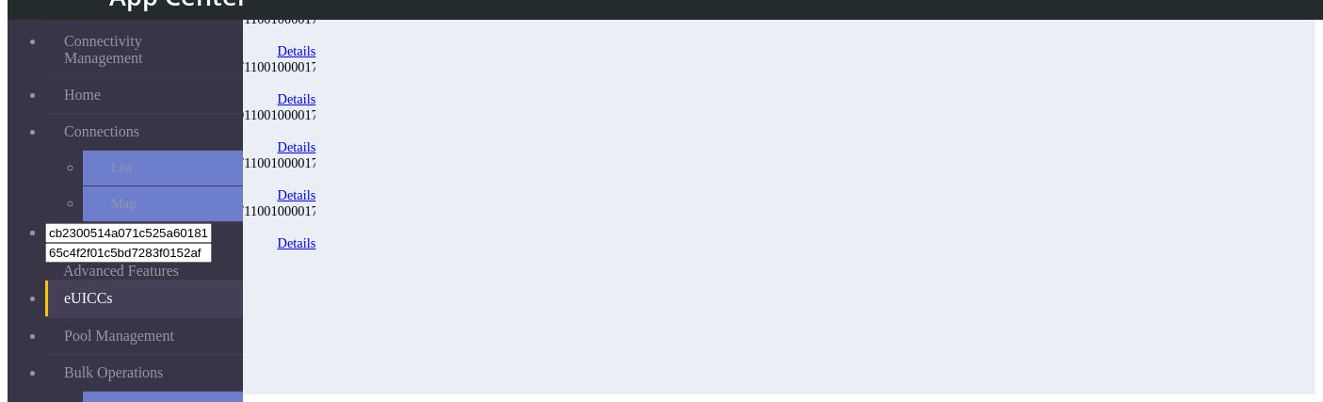
click at [185, 323] on button "2" at bounding box center [174, 313] width 22 height 20
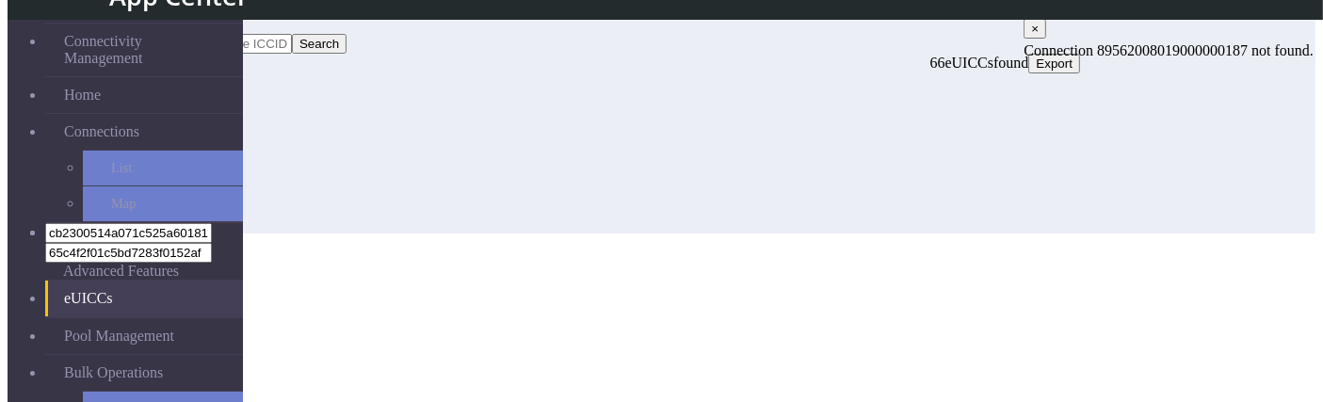
scroll to position [17, 0]
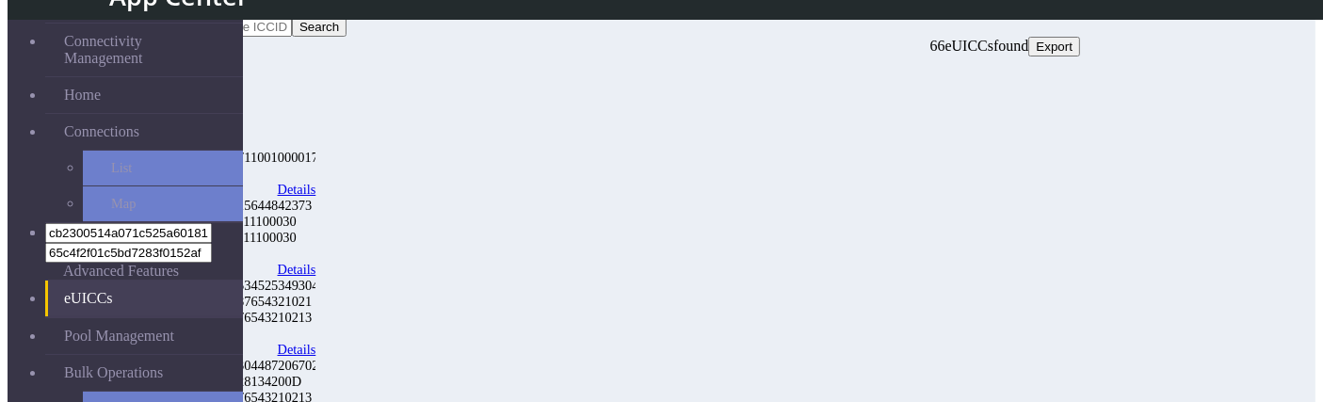
click at [316, 342] on link "Details" at bounding box center [297, 350] width 39 height 16
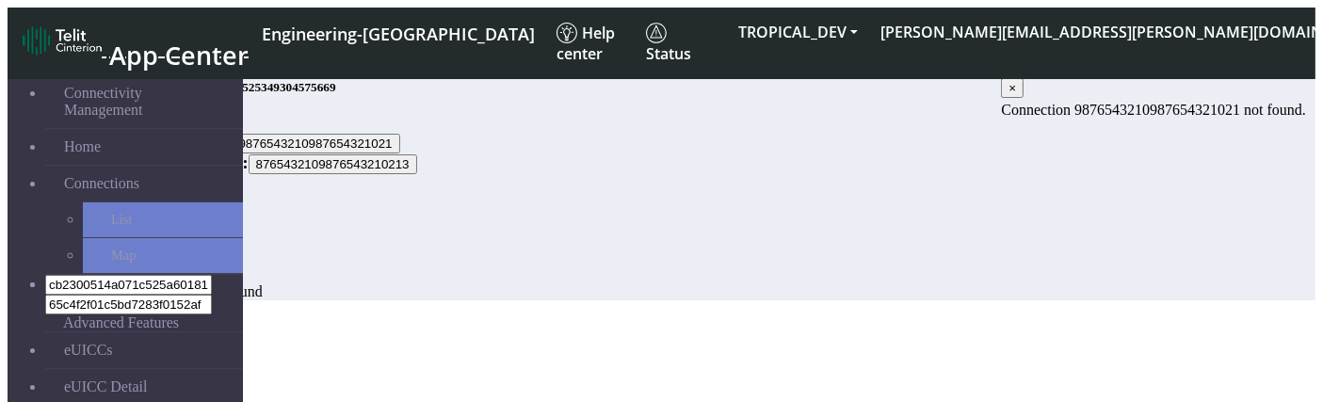
scroll to position [8, 0]
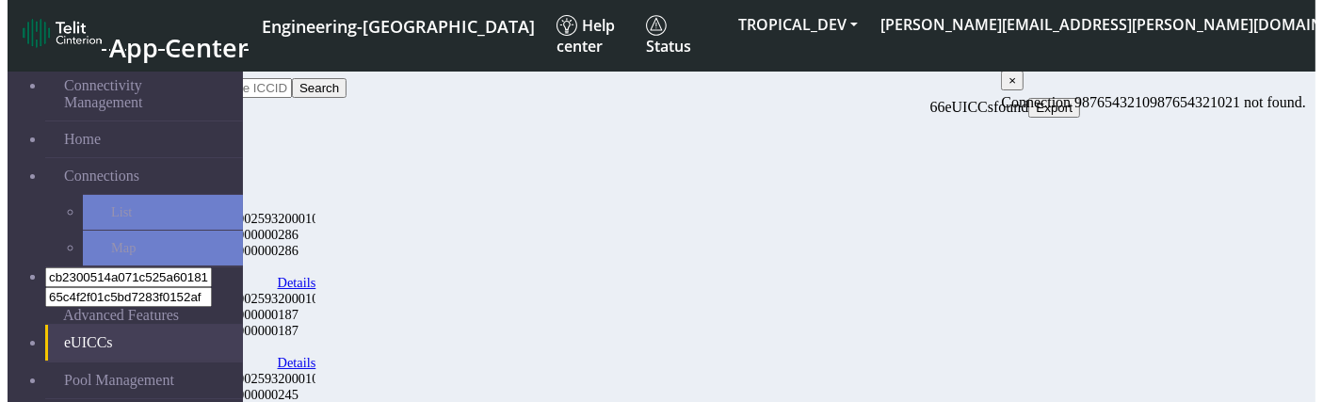
click at [316, 275] on link "Details" at bounding box center [297, 283] width 39 height 16
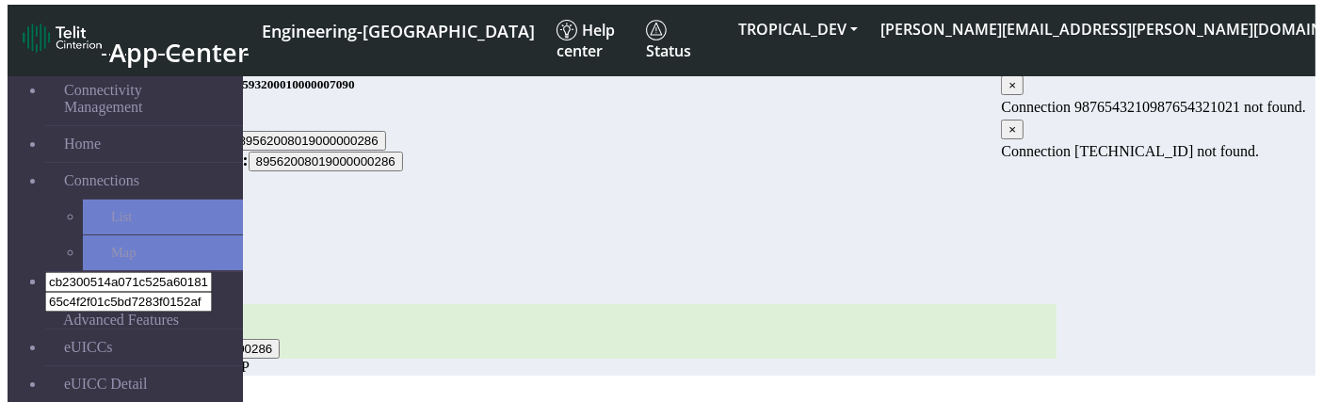
scroll to position [13, 0]
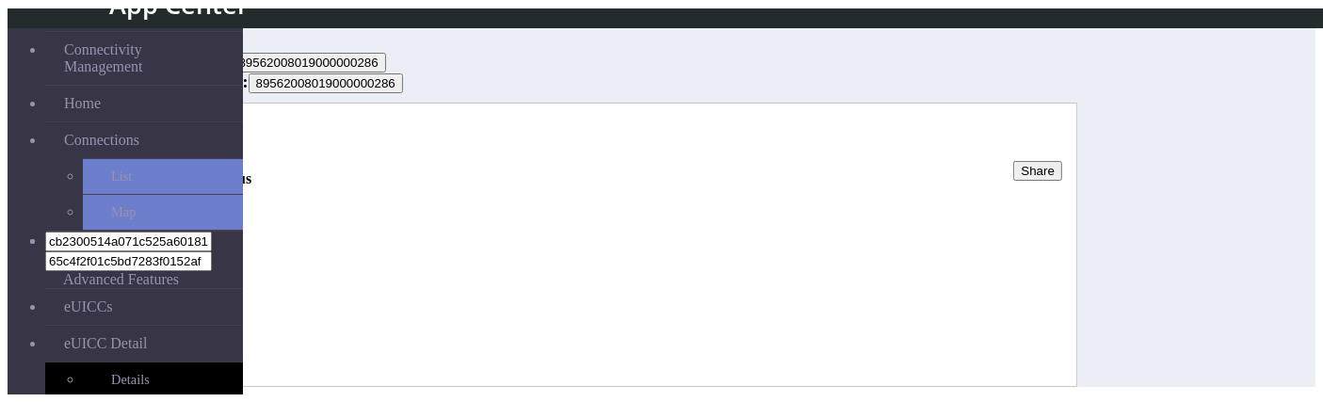
scroll to position [52, 0]
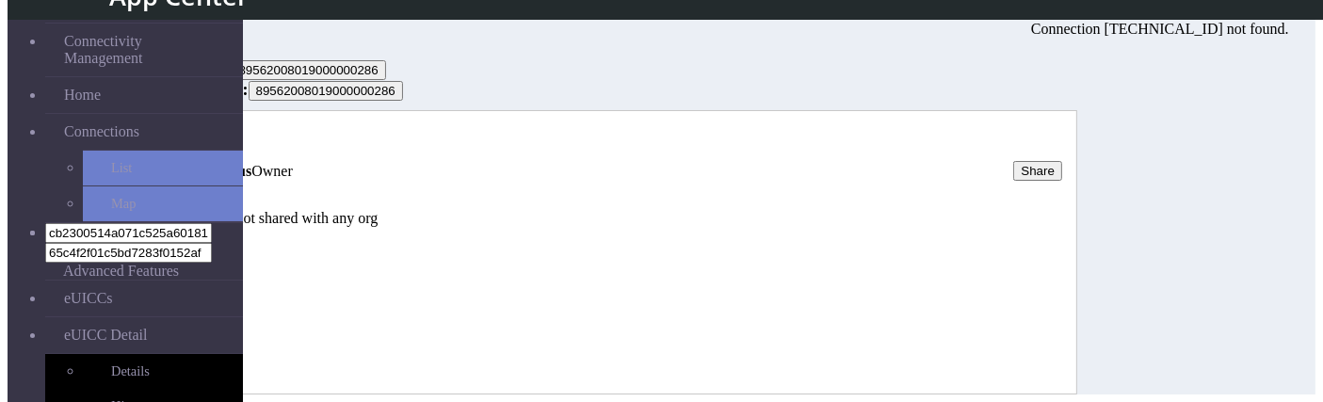
click at [227, 146] on link "History" at bounding box center [204, 138] width 45 height 16
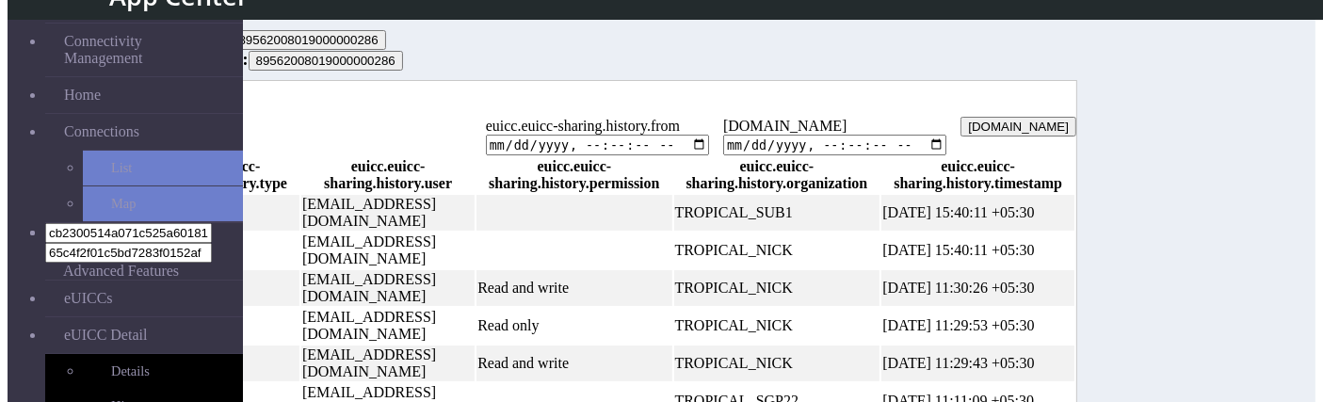
click at [182, 116] on link "Status" at bounding box center [163, 108] width 37 height 16
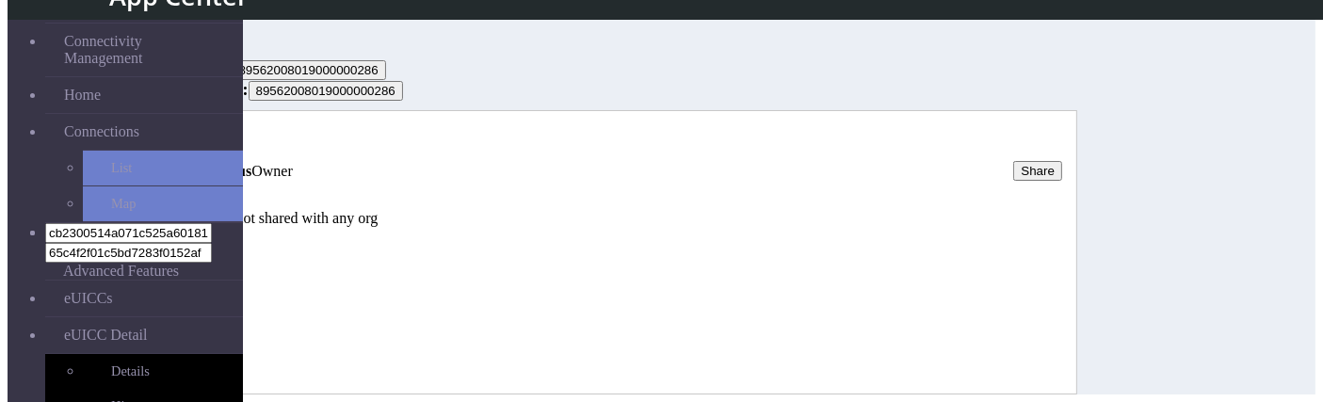
click at [227, 146] on link "History" at bounding box center [204, 138] width 45 height 16
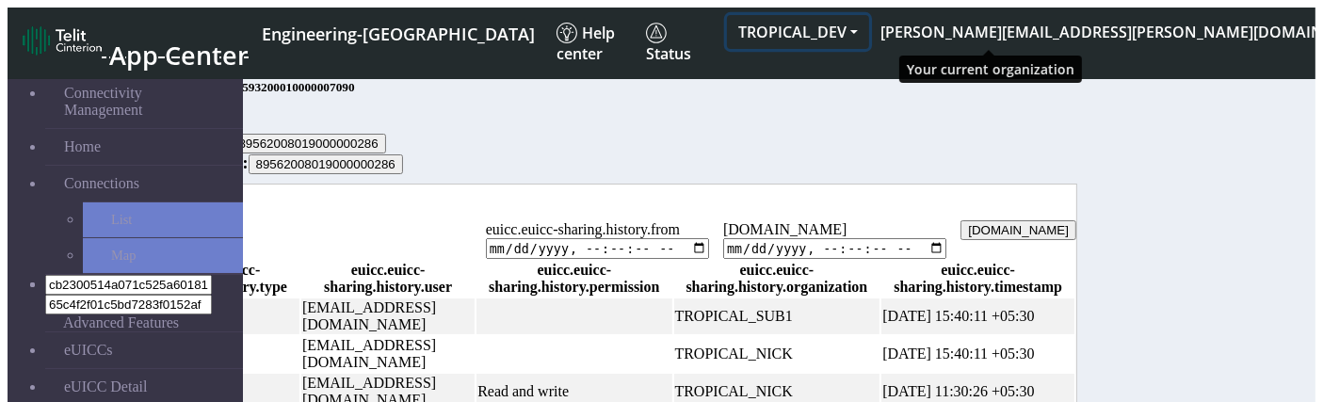
click at [869, 24] on button "TROPICAL_DEV" at bounding box center [798, 32] width 142 height 34
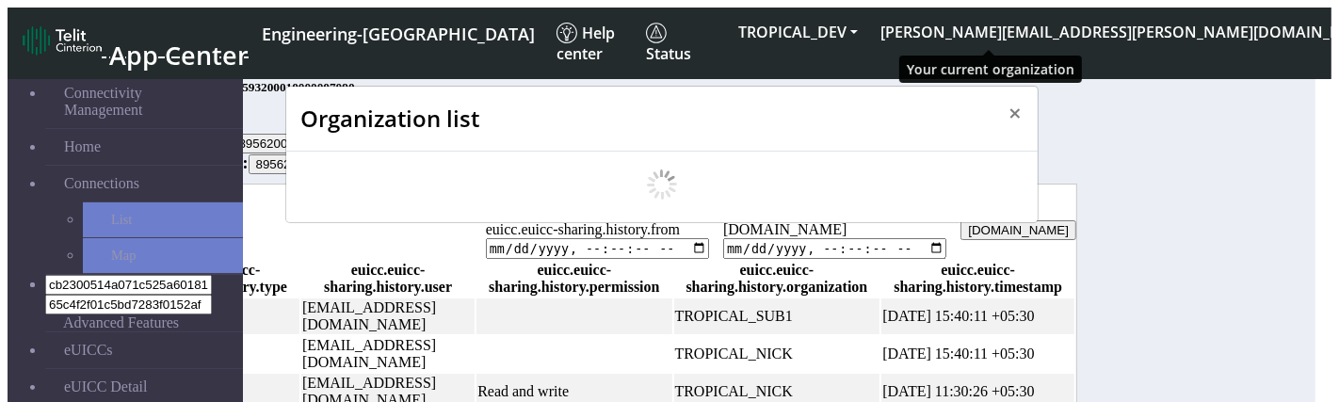
scroll to position [6, 0]
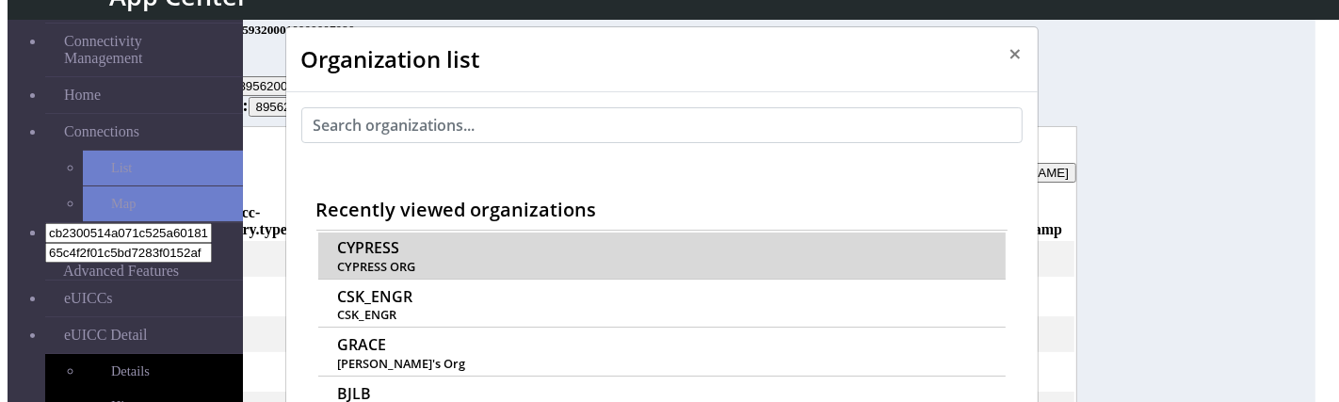
click at [348, 239] on span "CYPRESS" at bounding box center [368, 248] width 62 height 18
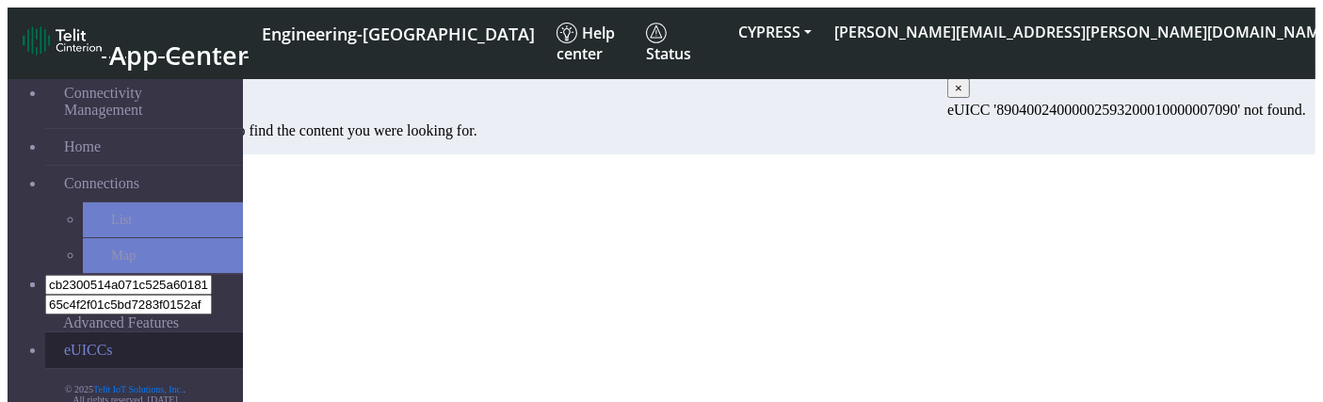
click at [109, 332] on link "eUICCs" at bounding box center [144, 350] width 198 height 36
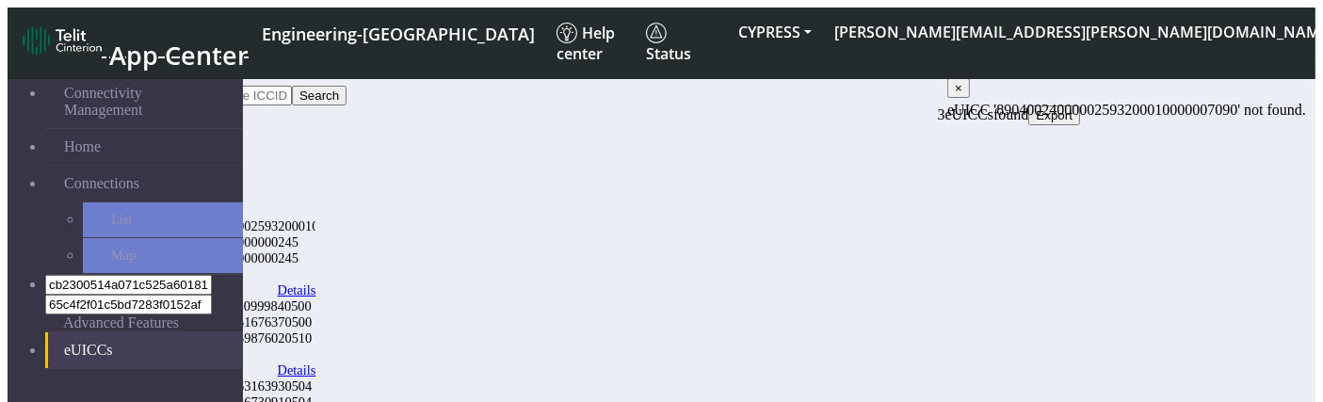
click at [316, 283] on link "Details" at bounding box center [297, 291] width 39 height 16
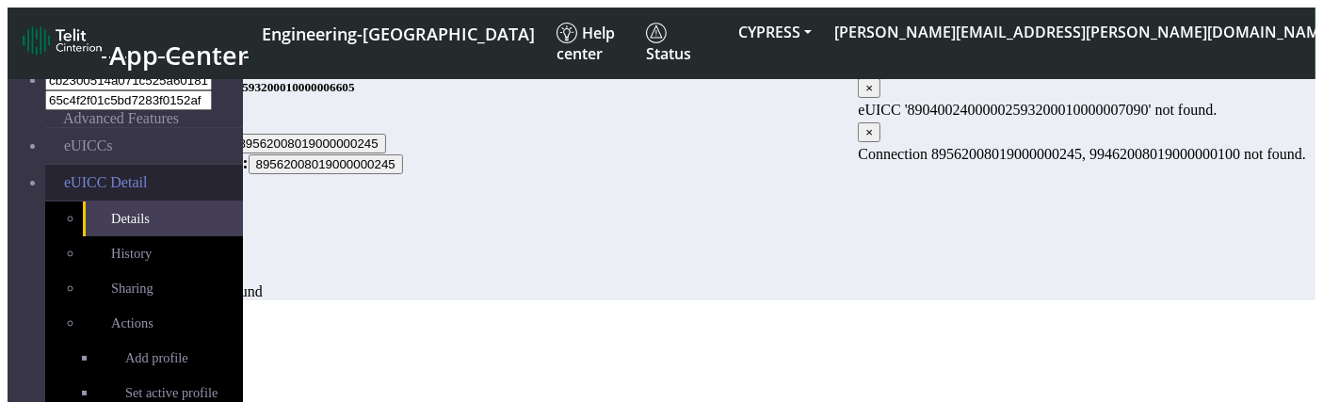
scroll to position [204, 0]
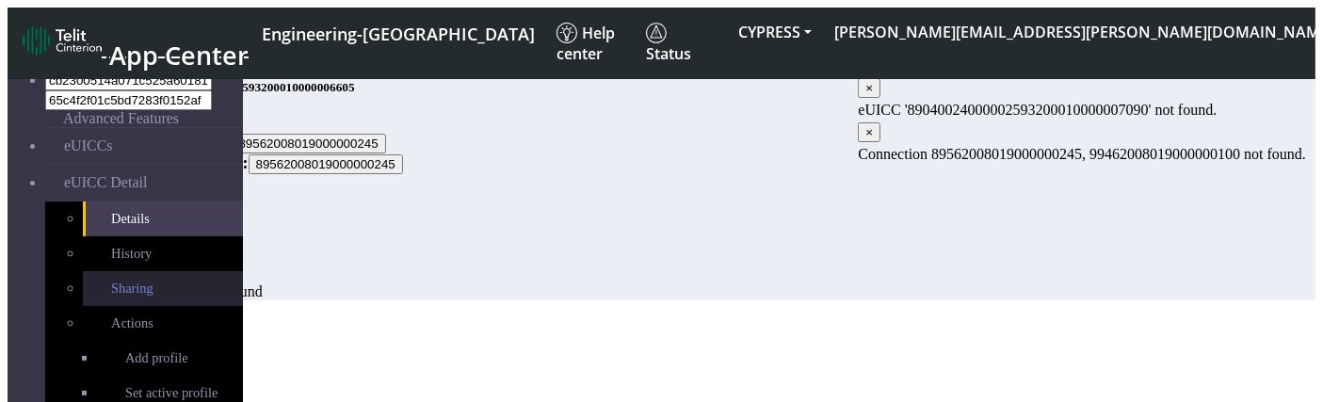
click at [83, 271] on link "Sharing" at bounding box center [163, 288] width 160 height 35
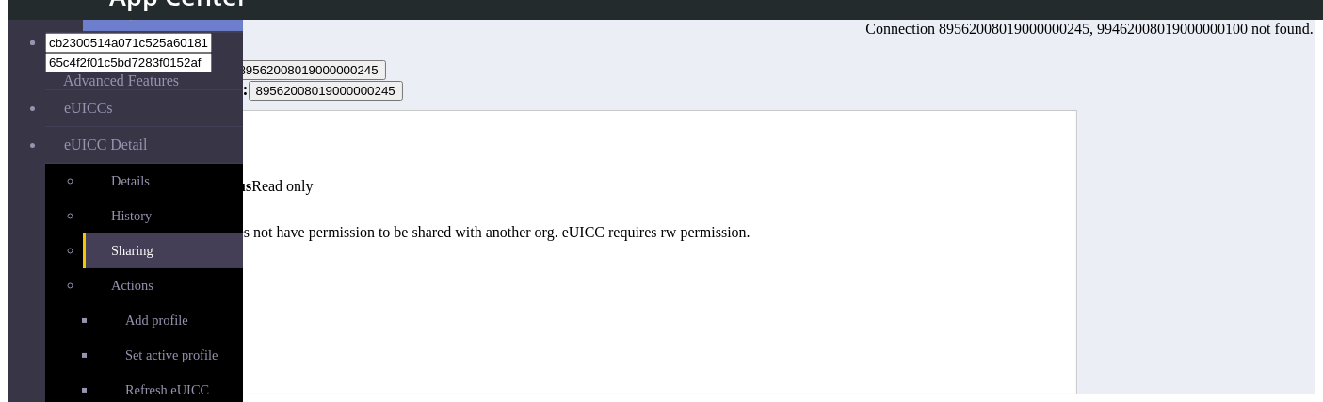
scroll to position [105, 0]
click at [227, 130] on link "History" at bounding box center [204, 138] width 45 height 16
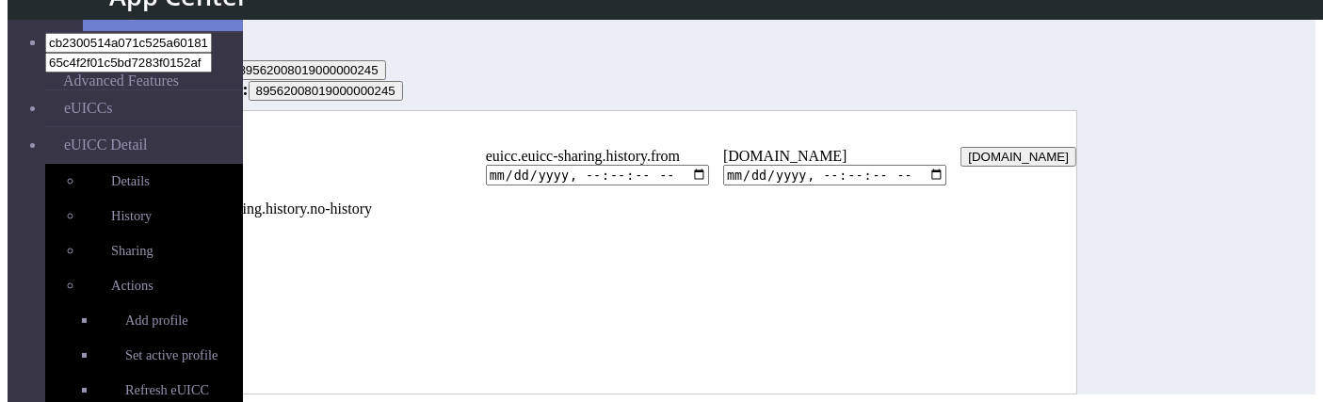
click at [182, 130] on link "Status" at bounding box center [163, 138] width 37 height 16
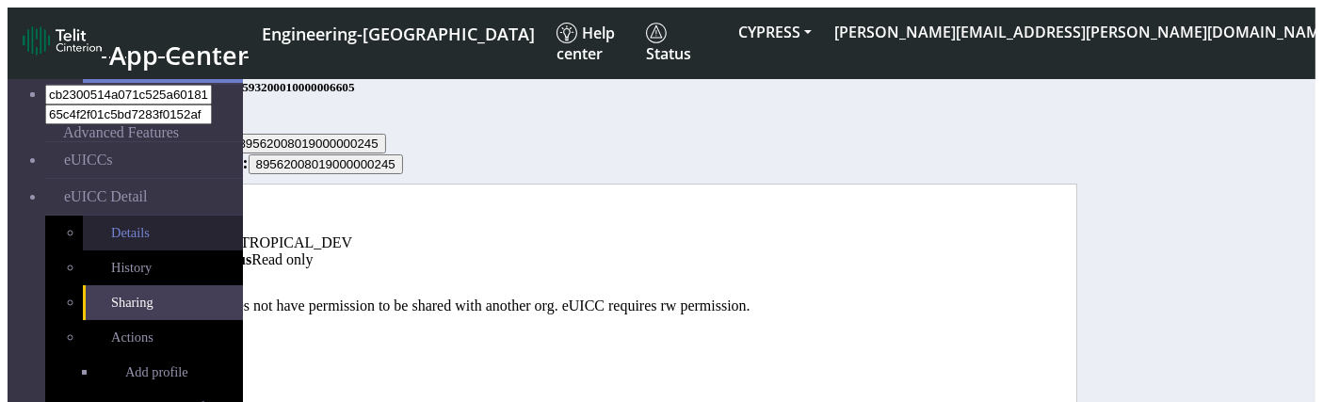
click at [105, 216] on link "Details" at bounding box center [163, 233] width 160 height 35
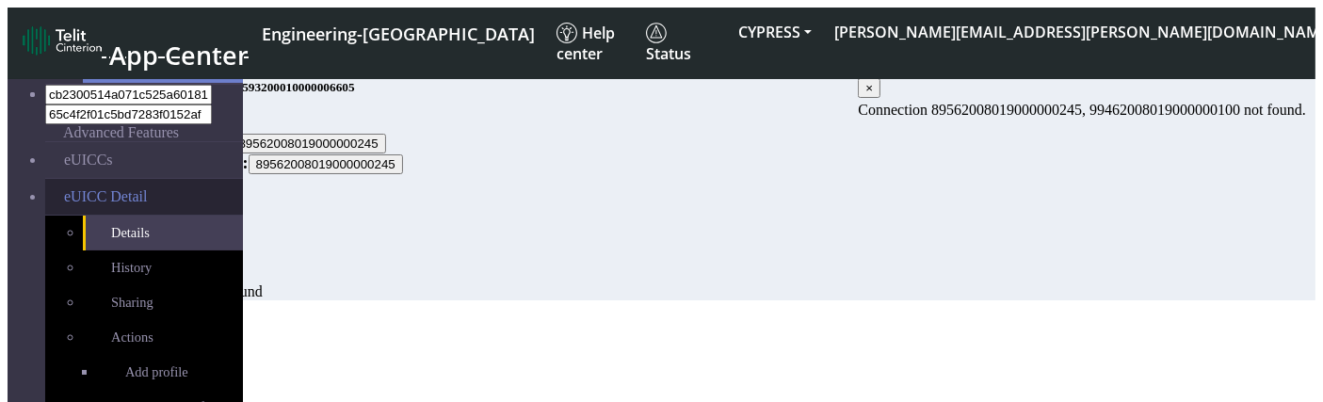
click at [95, 188] on span "eUICC Detail" at bounding box center [105, 196] width 83 height 17
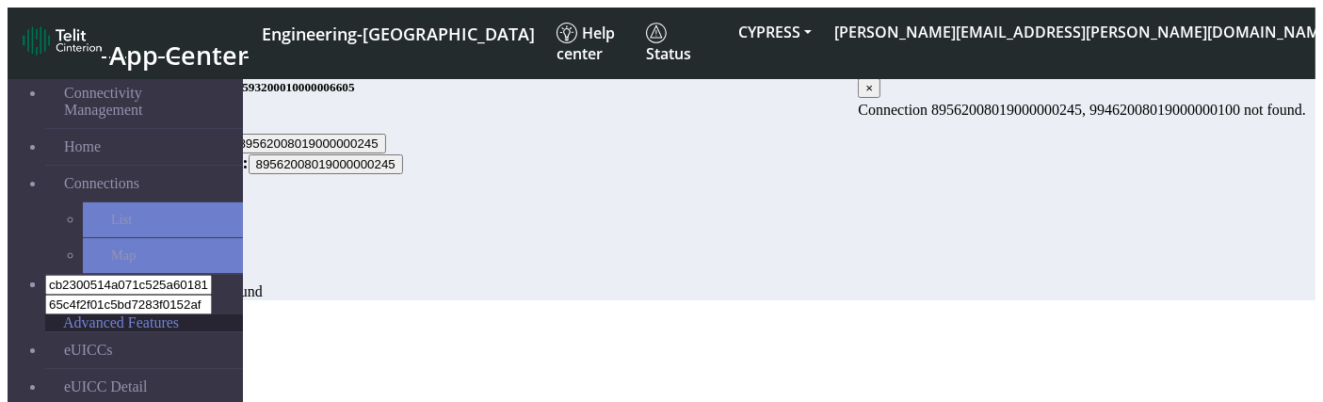
click at [74, 315] on span "Advanced Features" at bounding box center [121, 323] width 116 height 17
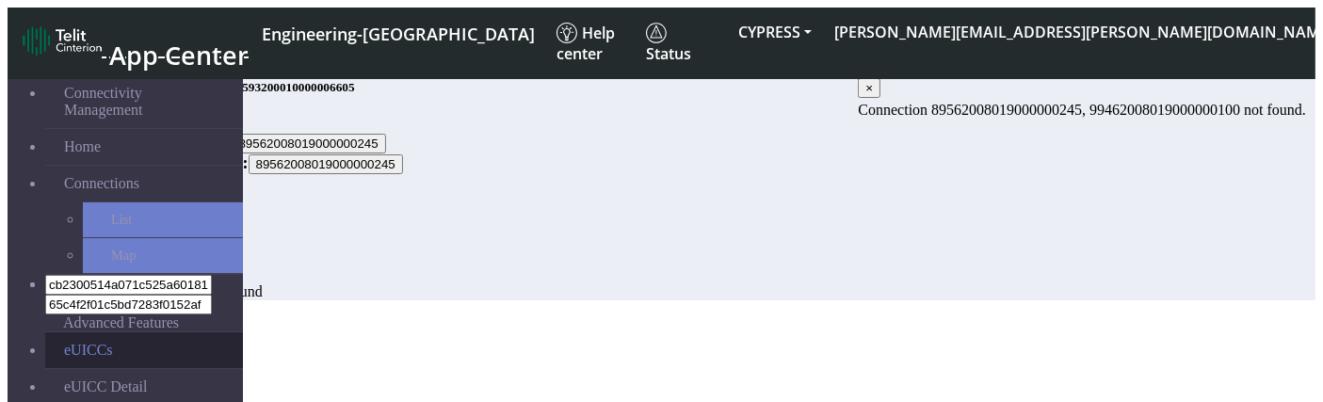
click at [86, 332] on link "eUICCs" at bounding box center [144, 350] width 198 height 36
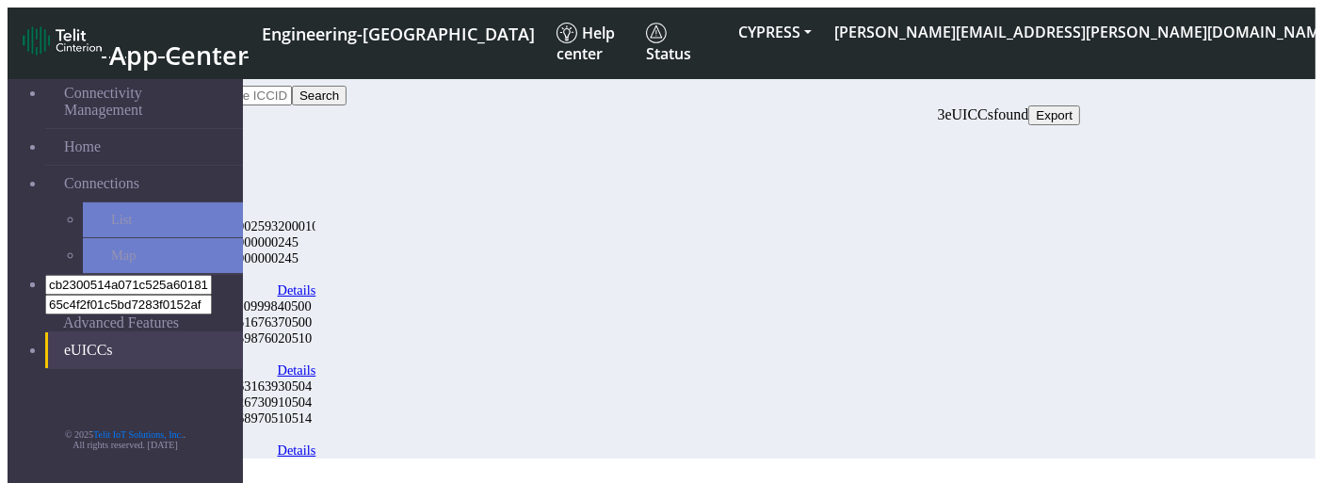
click at [316, 363] on link "Details" at bounding box center [297, 371] width 39 height 16
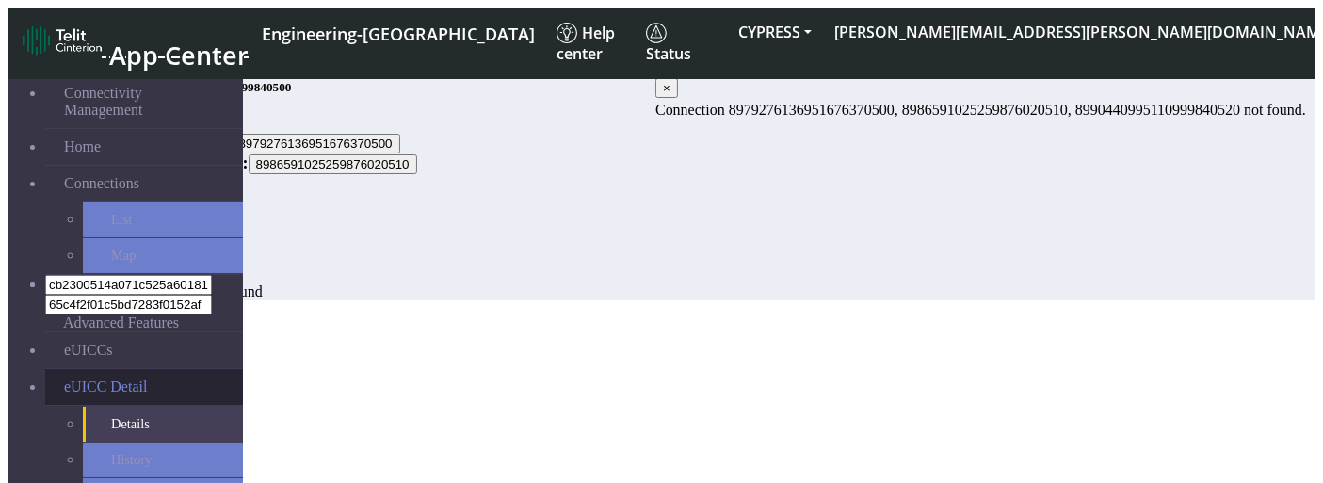
click at [128, 379] on span "eUICC Detail" at bounding box center [105, 387] width 83 height 17
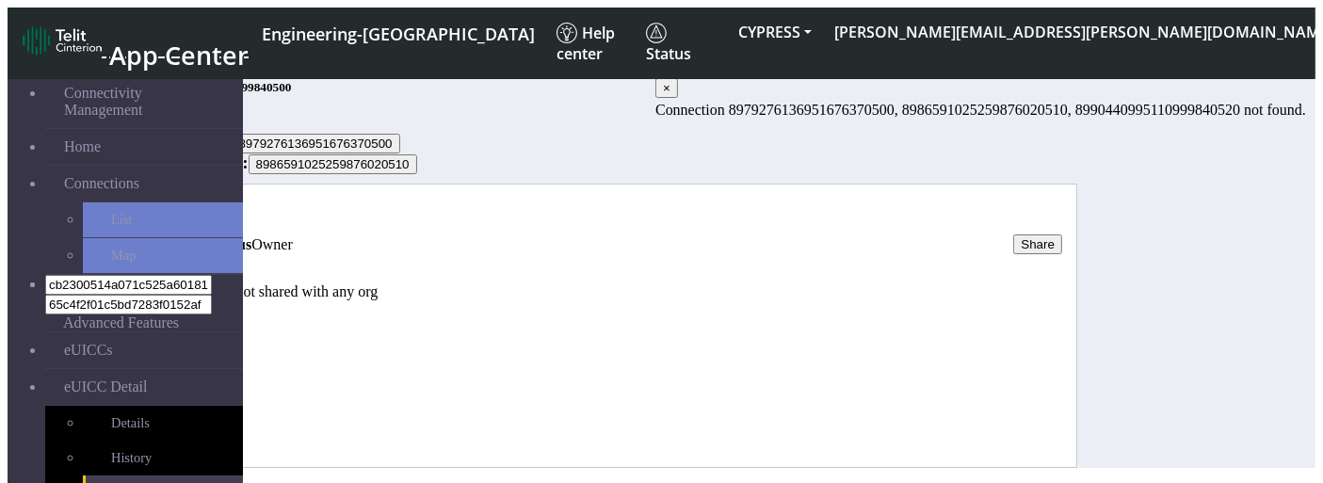
click at [227, 219] on link "History" at bounding box center [204, 211] width 45 height 16
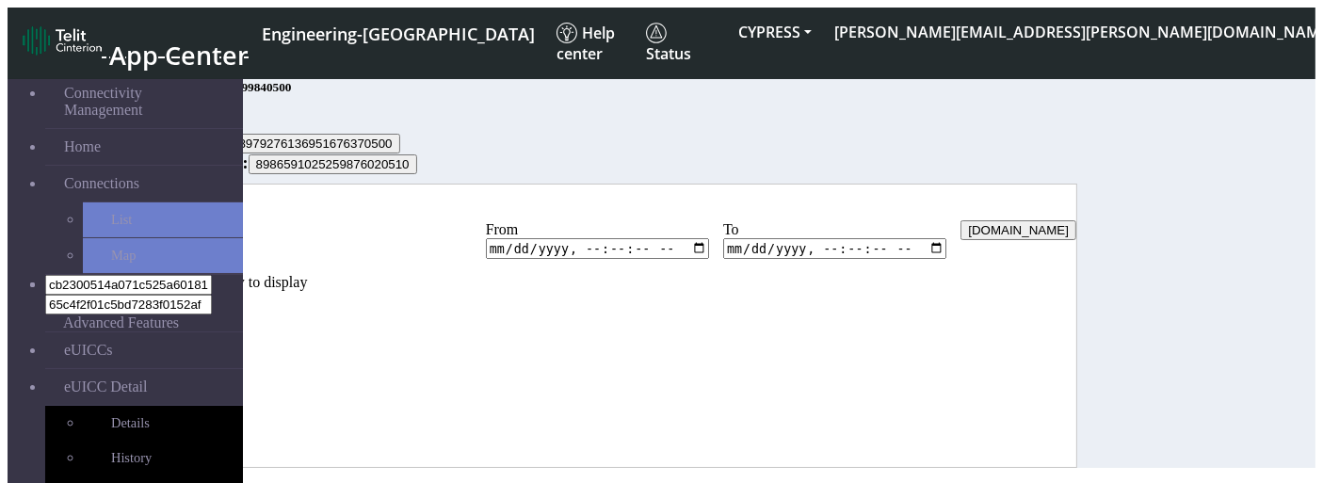
scroll to position [24, 0]
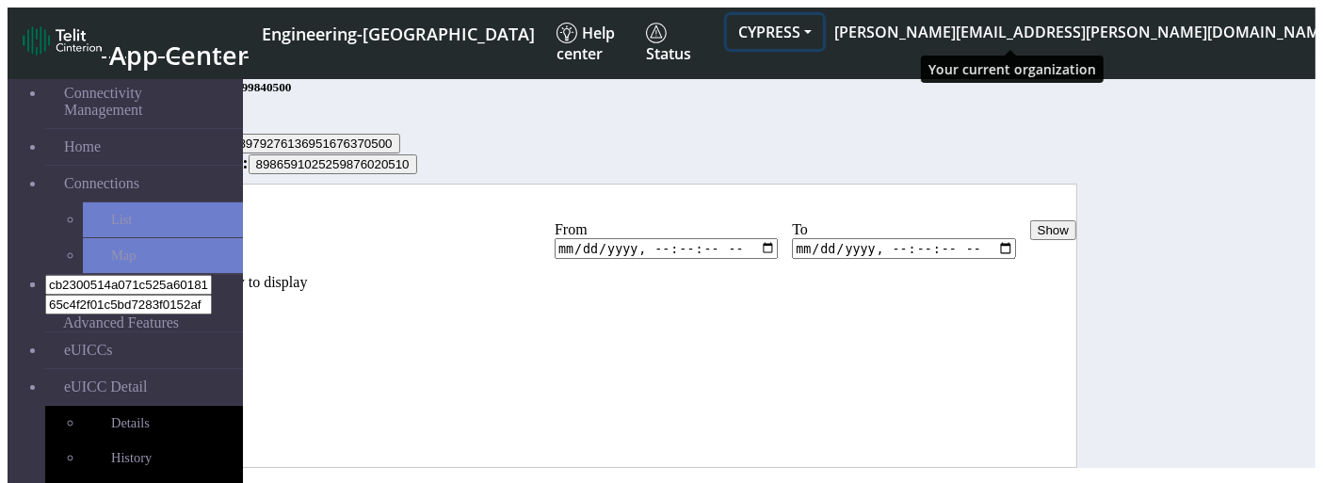
click at [823, 25] on button "CYPRESS" at bounding box center [775, 32] width 96 height 34
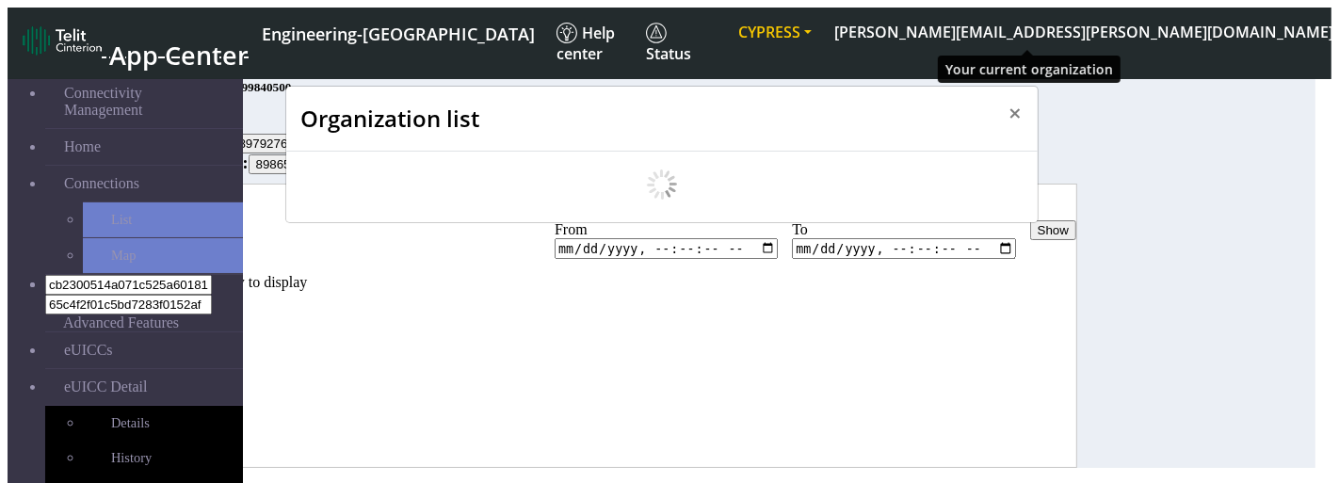
scroll to position [6, 0]
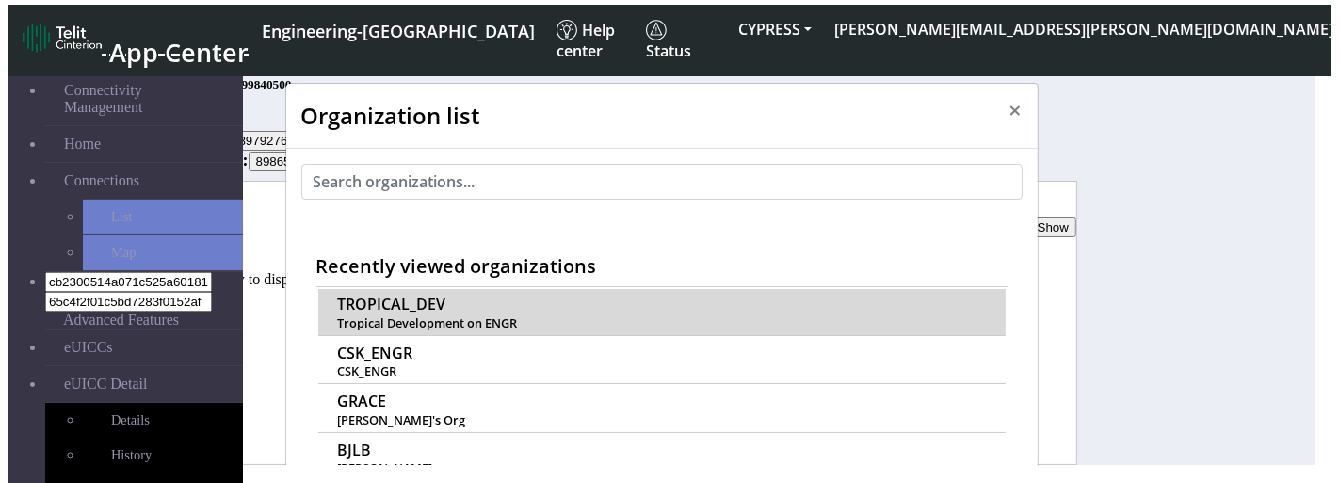
click at [390, 316] on span "Tropical Development on ENGR" at bounding box center [661, 323] width 648 height 14
click at [376, 296] on span "TROPICAL_DEV" at bounding box center [391, 305] width 108 height 18
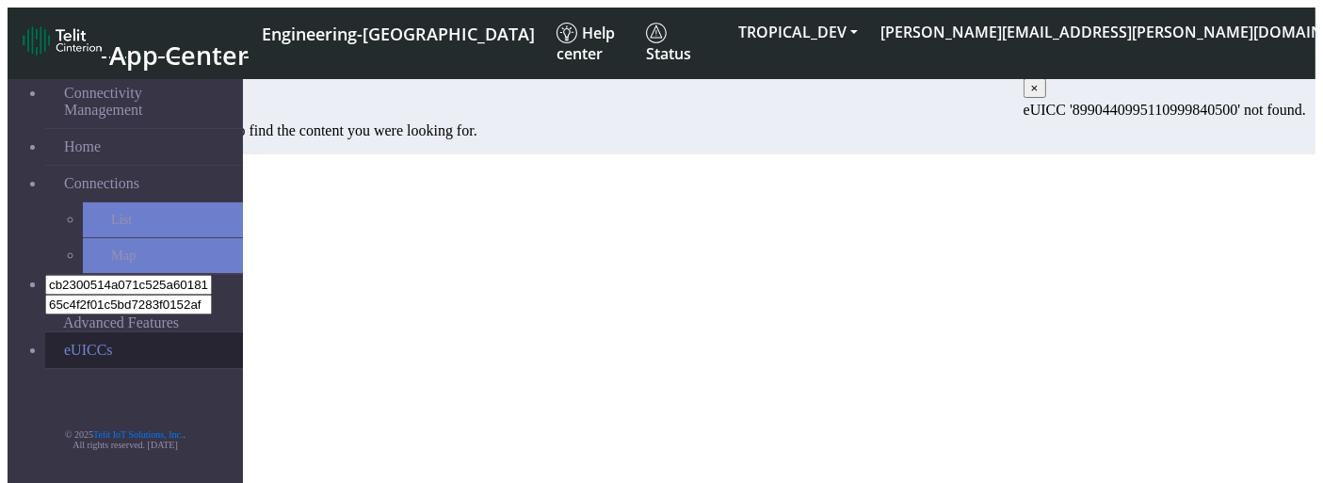
click at [45, 332] on link "eUICCs" at bounding box center [144, 350] width 198 height 36
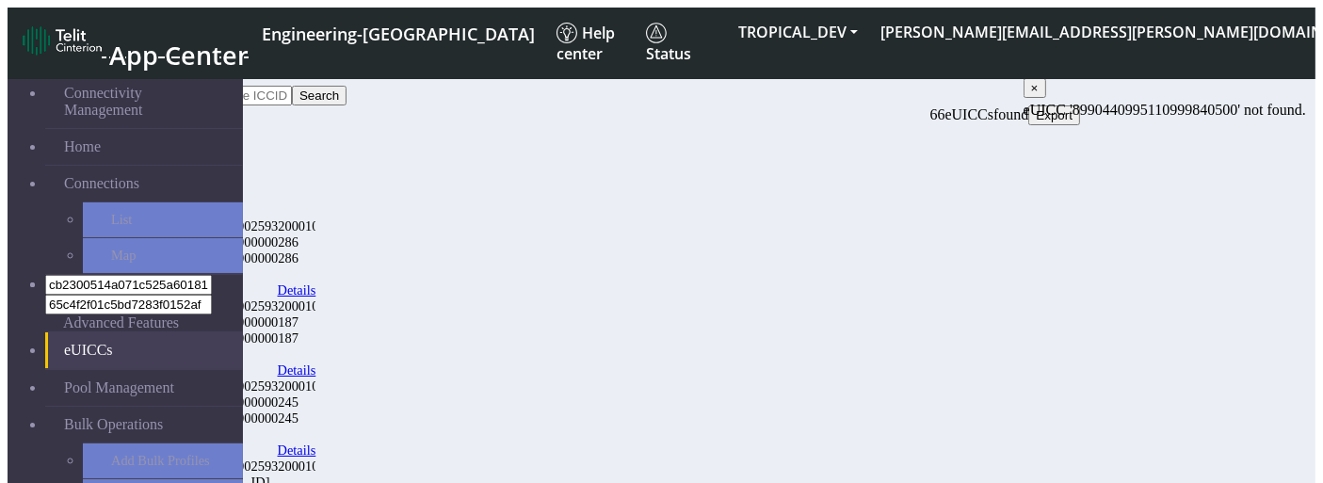
click at [316, 283] on link "Details" at bounding box center [297, 291] width 39 height 16
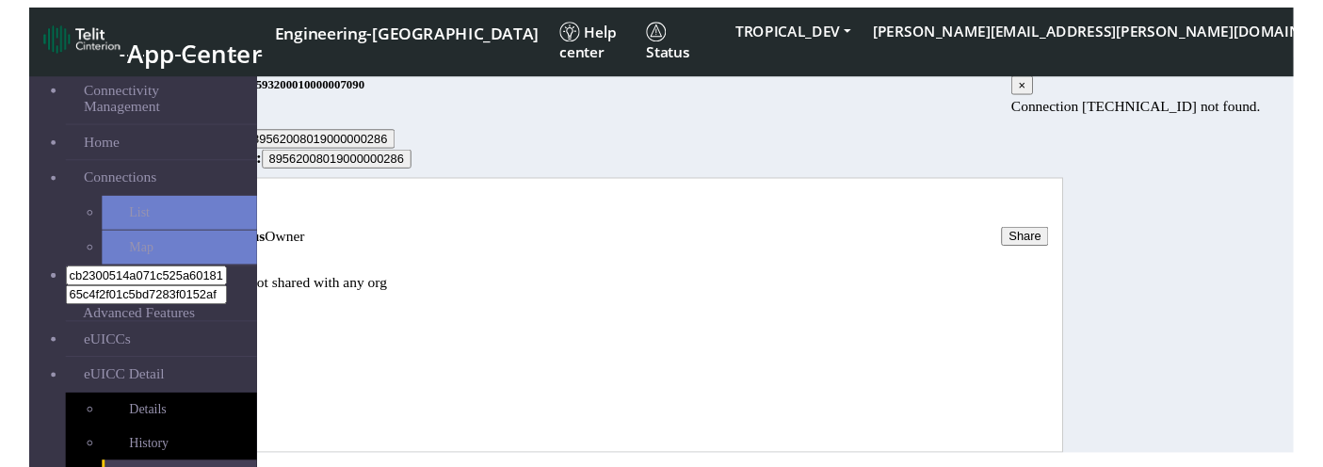
scroll to position [24, 0]
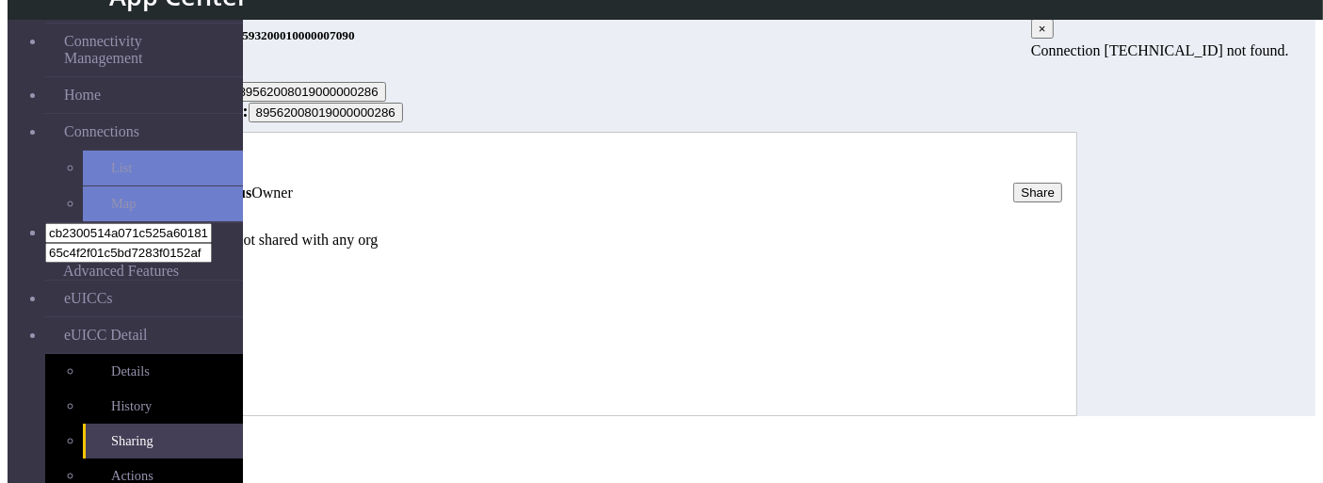
click at [227, 168] on link "History" at bounding box center [204, 160] width 45 height 16
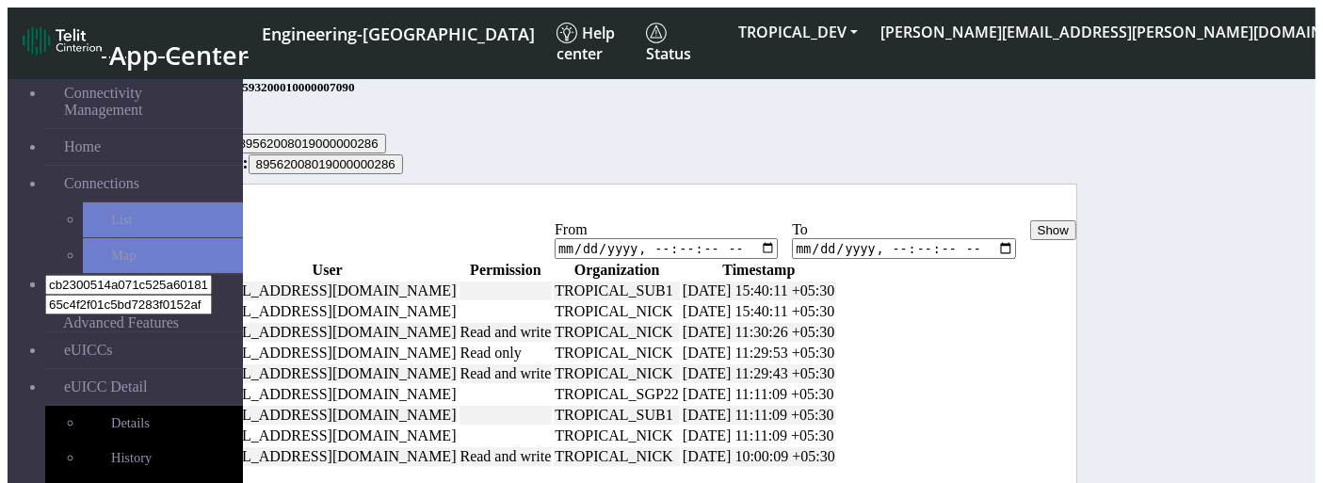
click at [1077, 240] on button "Show" at bounding box center [1053, 230] width 46 height 20
click at [182, 219] on link "Status" at bounding box center [163, 211] width 37 height 16
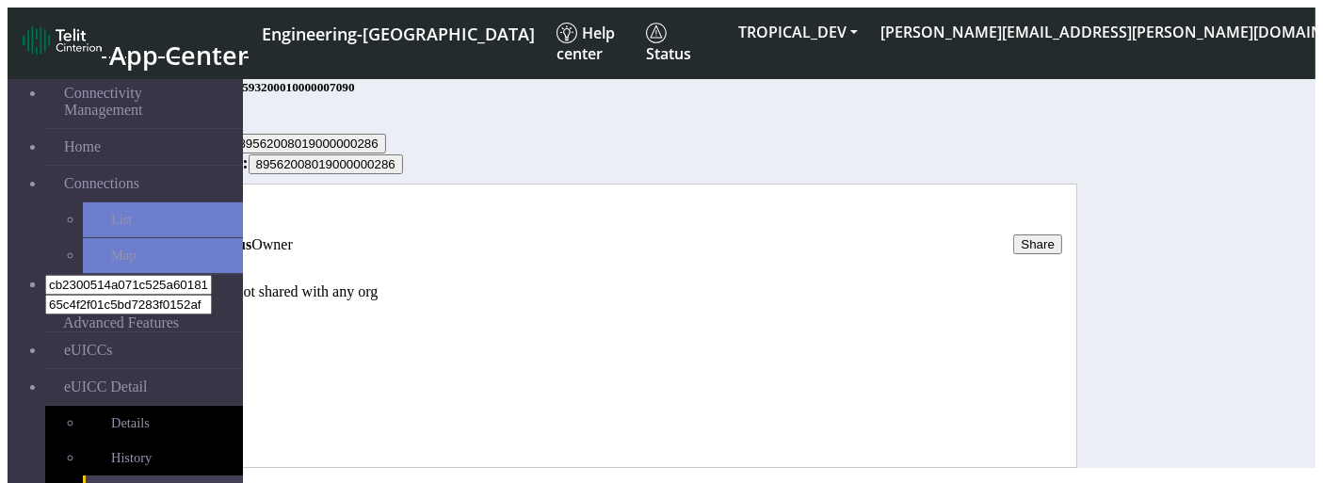
click at [1062, 253] on button "Share" at bounding box center [1037, 245] width 49 height 20
click at [1062, 243] on button "Share" at bounding box center [1037, 245] width 49 height 20
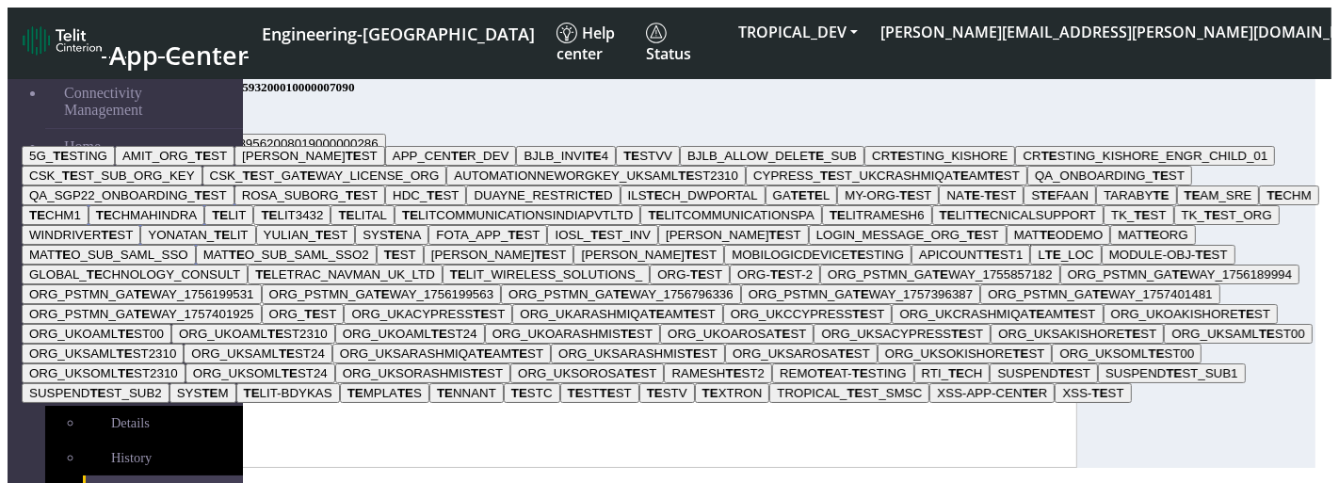
click at [115, 166] on button "5G_ TE STING" at bounding box center [68, 156] width 93 height 20
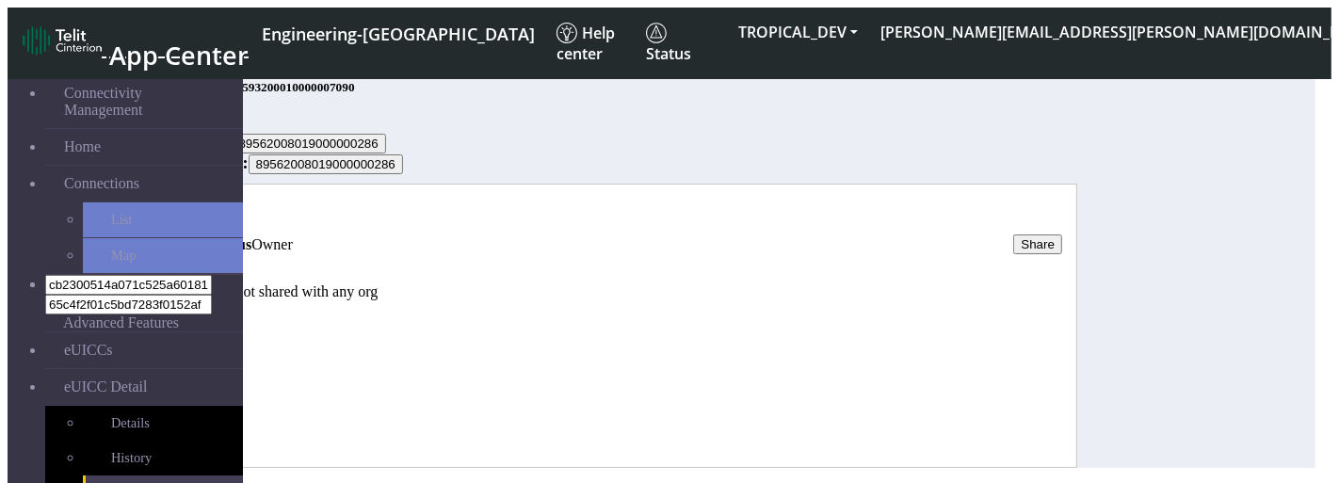
type input "5G_TESTING"
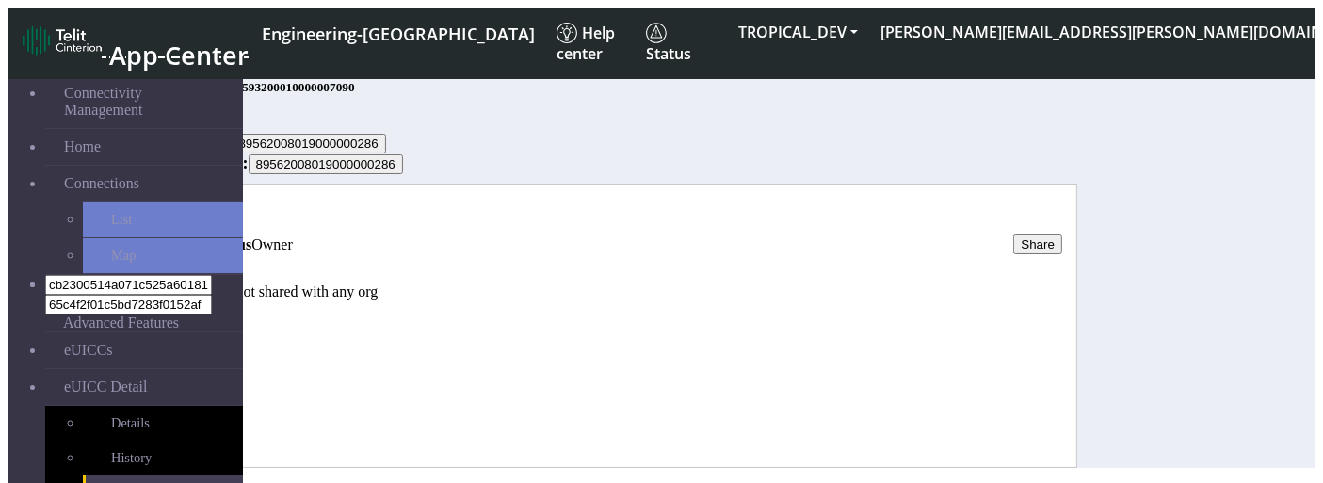
click at [1062, 241] on button "Share" at bounding box center [1037, 245] width 49 height 20
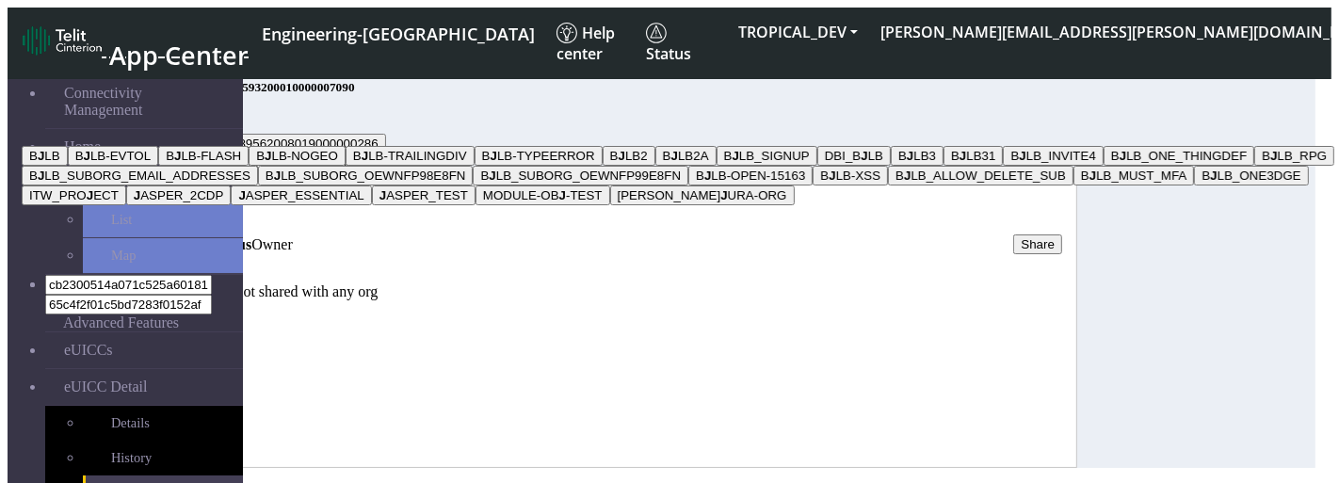
click at [346, 166] on button "B J LB-NOGEO" at bounding box center [297, 156] width 97 height 20
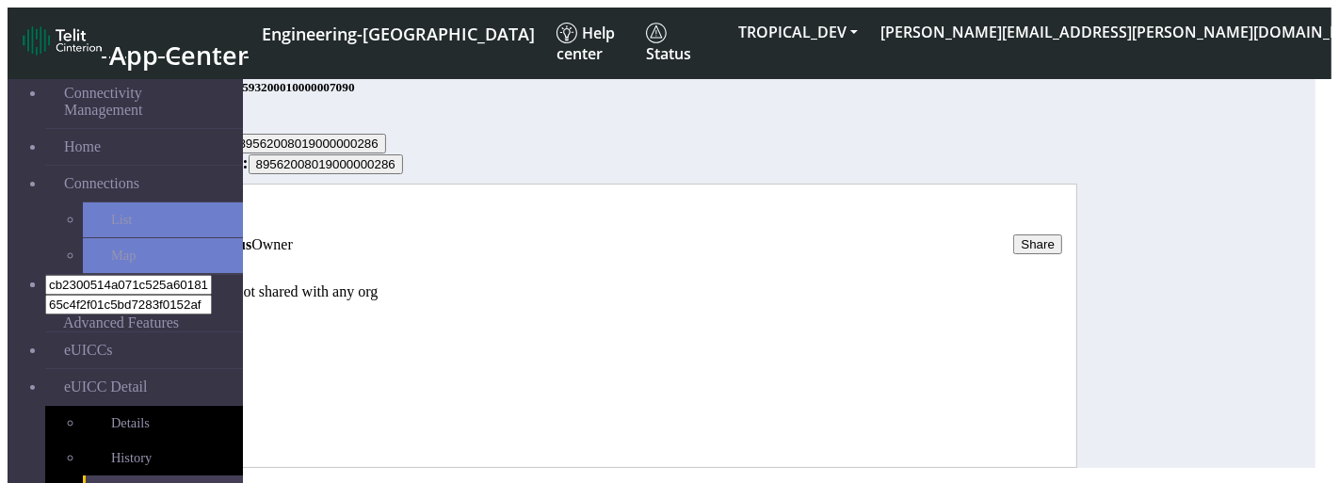
type input "BJLB-NOGEO"
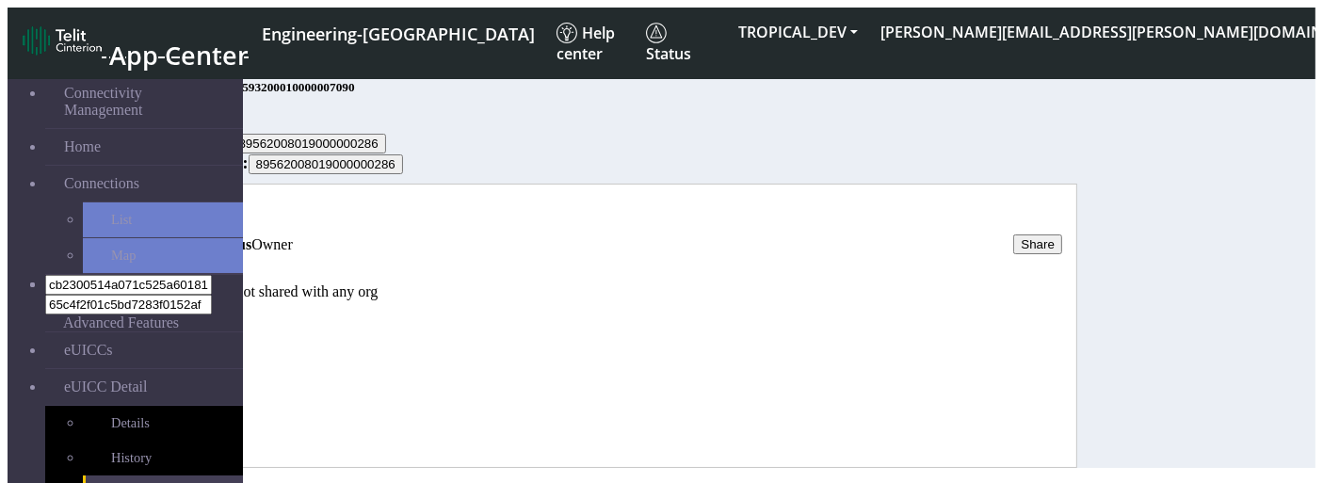
click at [227, 219] on link "History" at bounding box center [204, 211] width 45 height 16
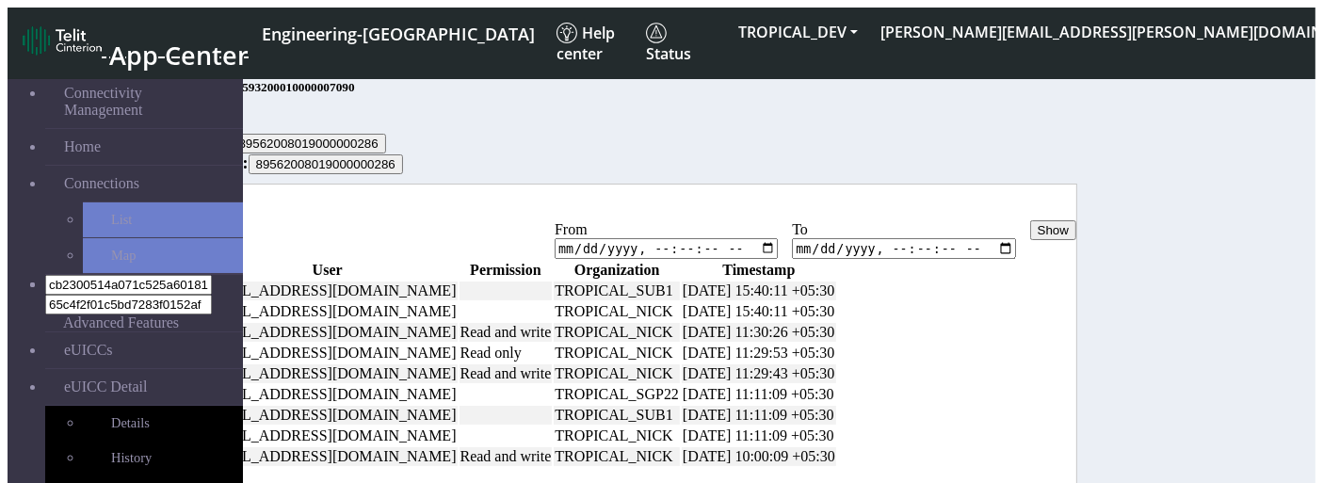
click at [227, 219] on link "History" at bounding box center [204, 211] width 45 height 16
click at [182, 219] on link "Status" at bounding box center [163, 211] width 37 height 16
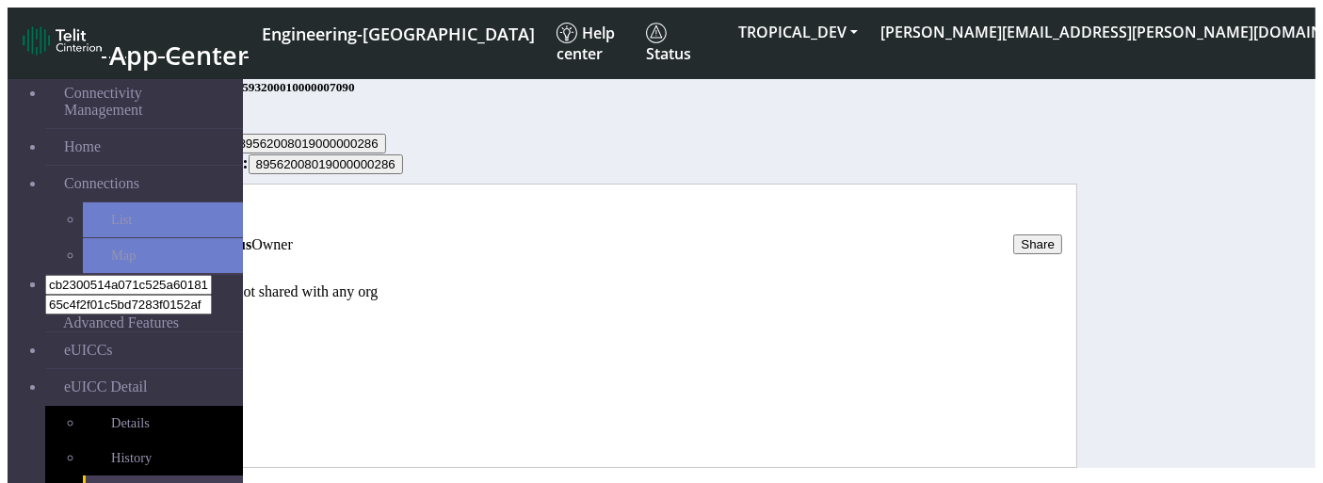
click at [1062, 236] on button "Share" at bounding box center [1037, 245] width 49 height 20
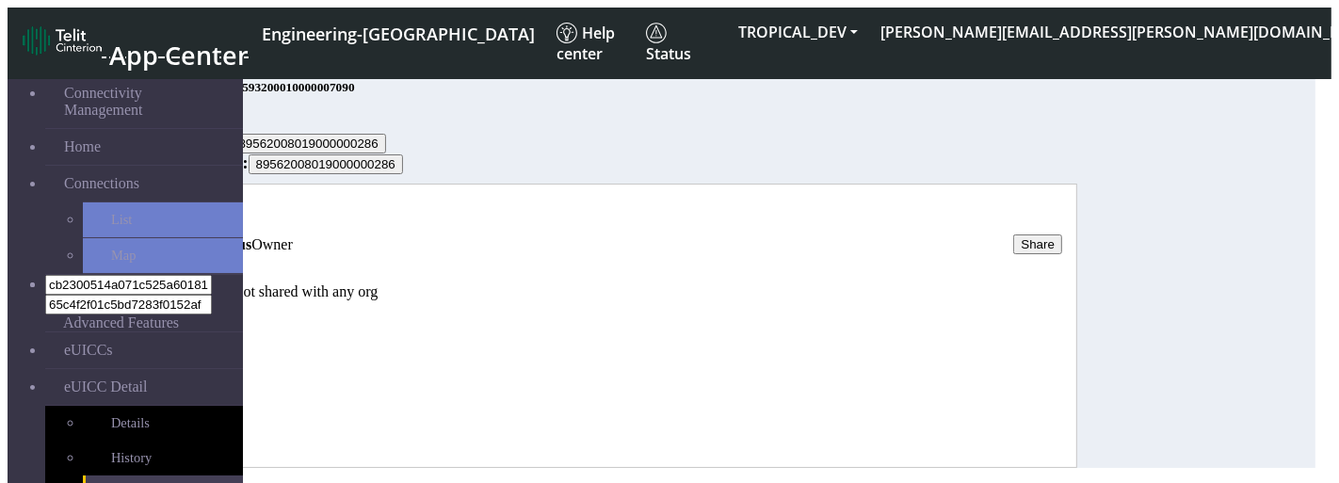
type input "jj"
select select "rw"
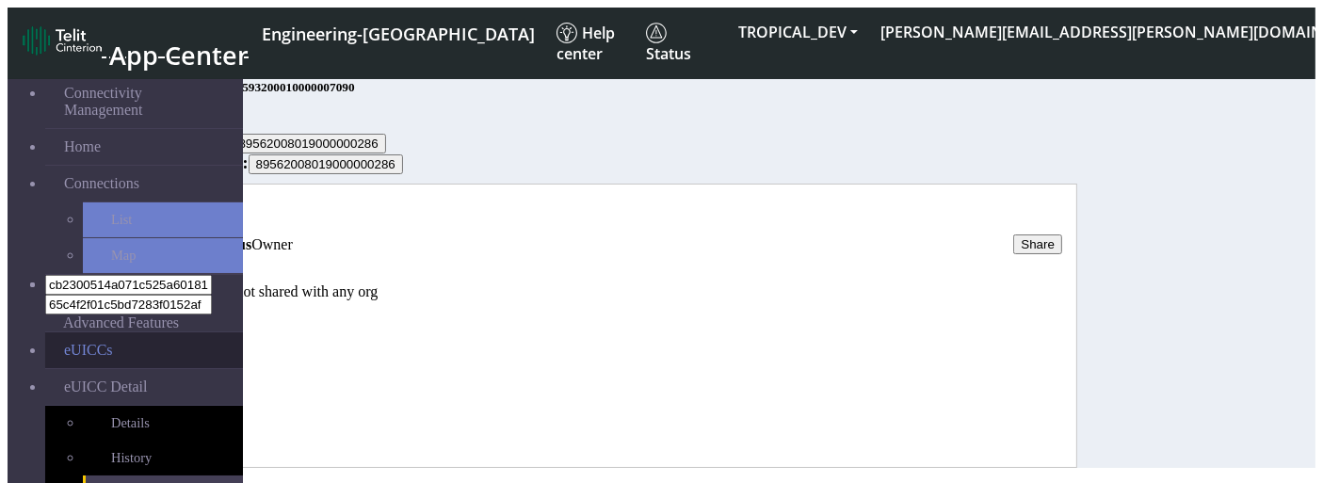
click at [102, 332] on link "eUICCs" at bounding box center [144, 350] width 198 height 36
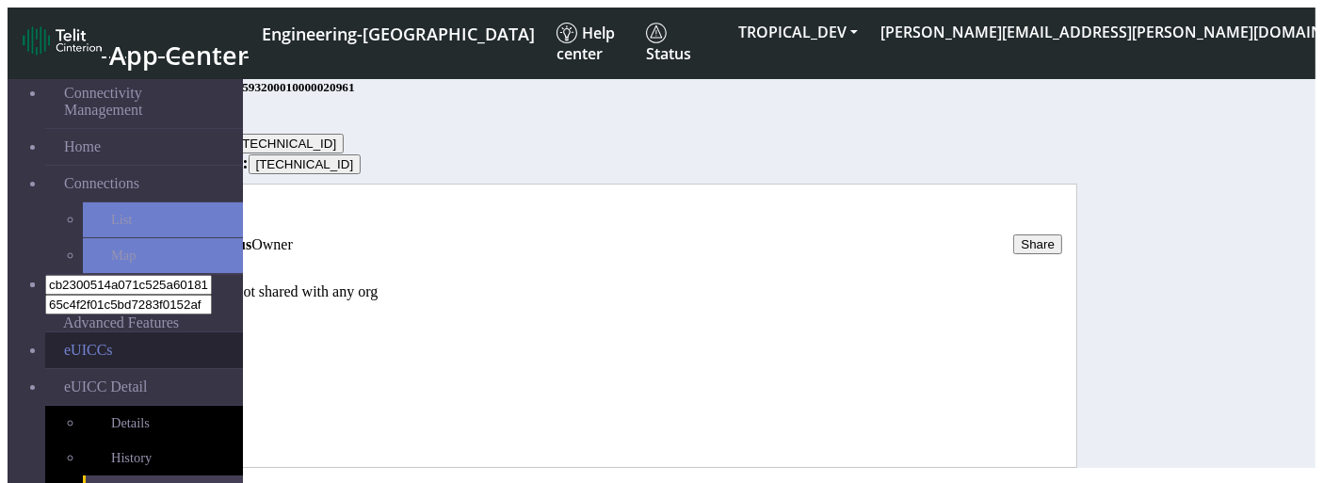
click at [110, 332] on link "eUICCs" at bounding box center [144, 350] width 198 height 36
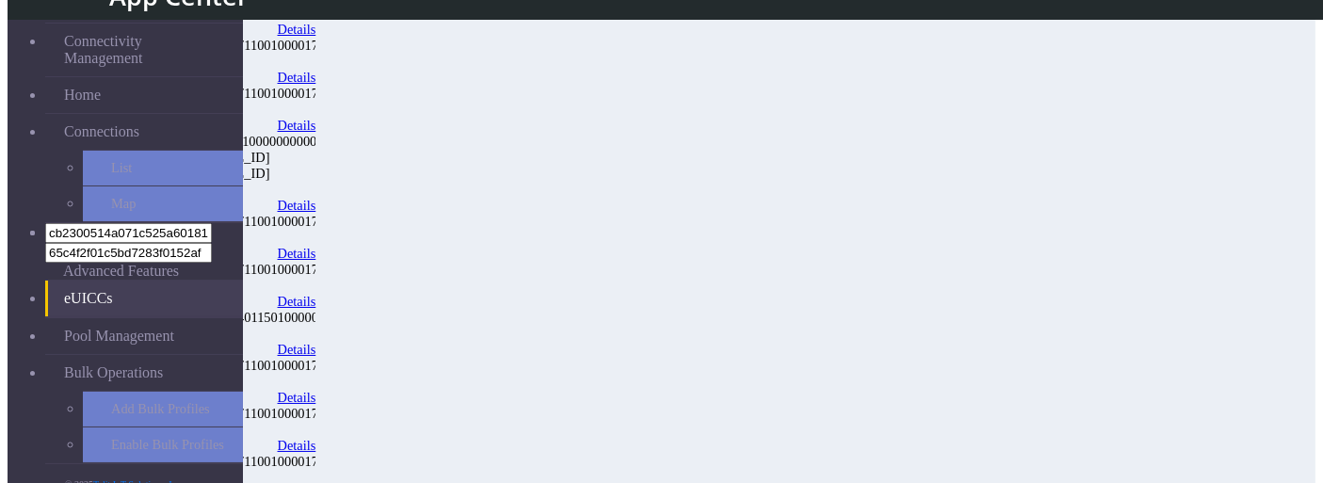
scroll to position [490, 0]
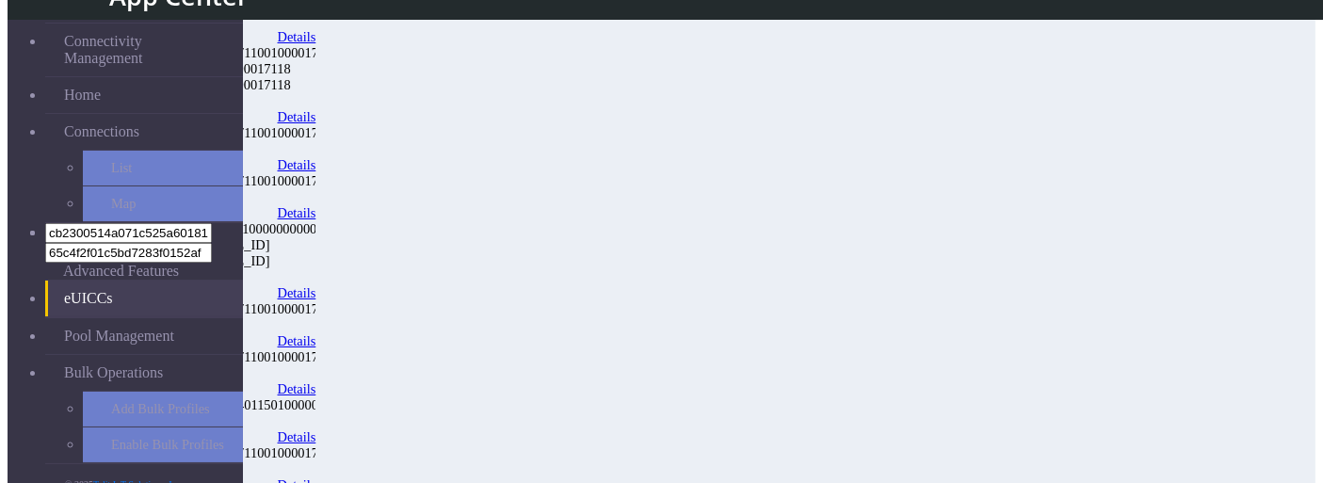
click at [316, 285] on link "Details" at bounding box center [297, 293] width 39 height 16
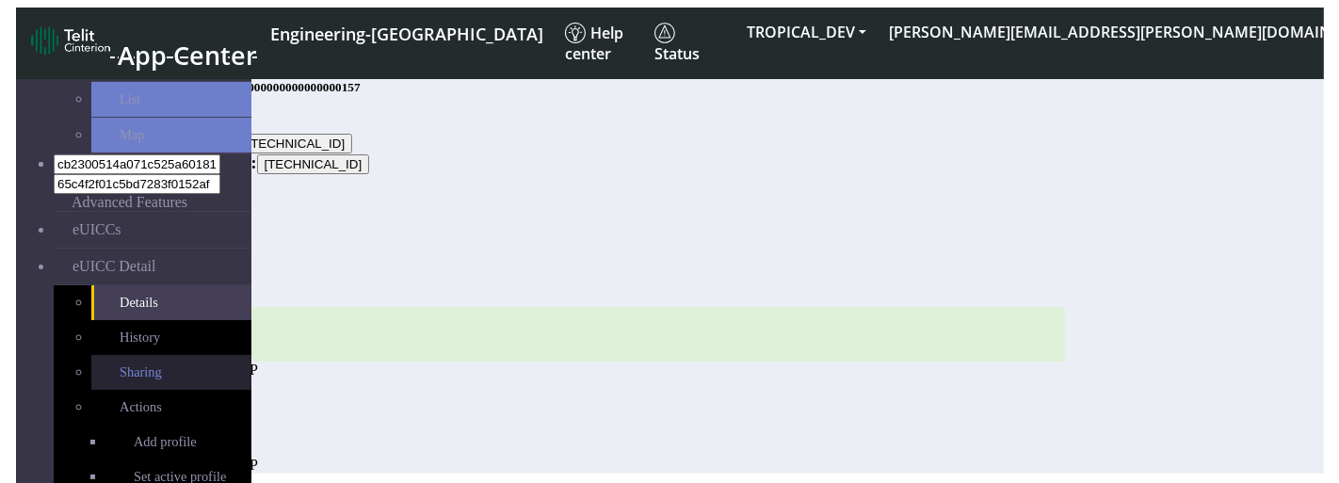
scroll to position [123, 0]
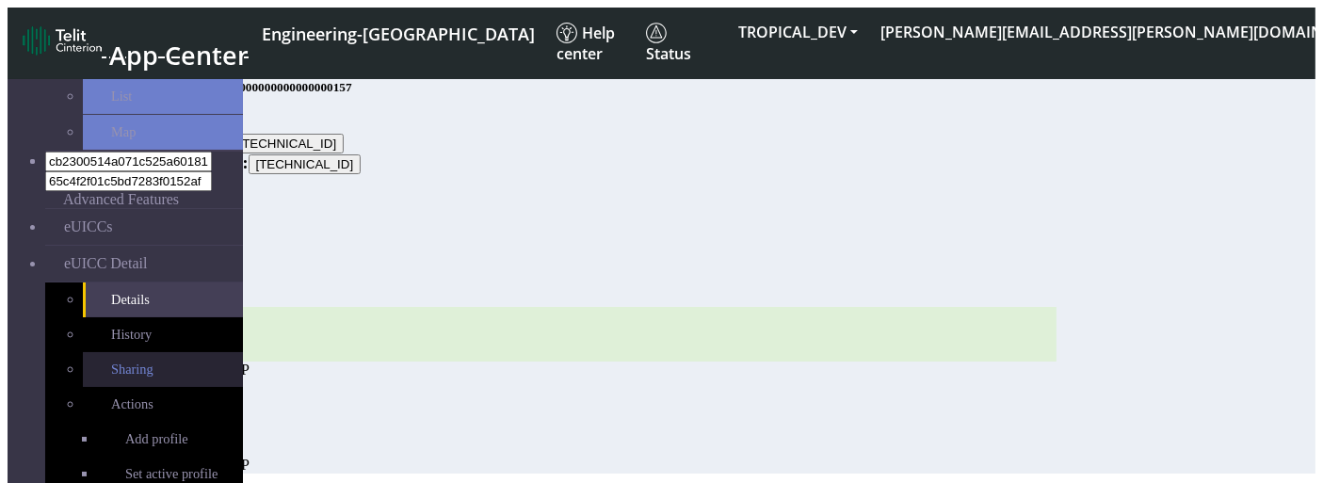
click at [83, 352] on link "Sharing" at bounding box center [163, 369] width 160 height 35
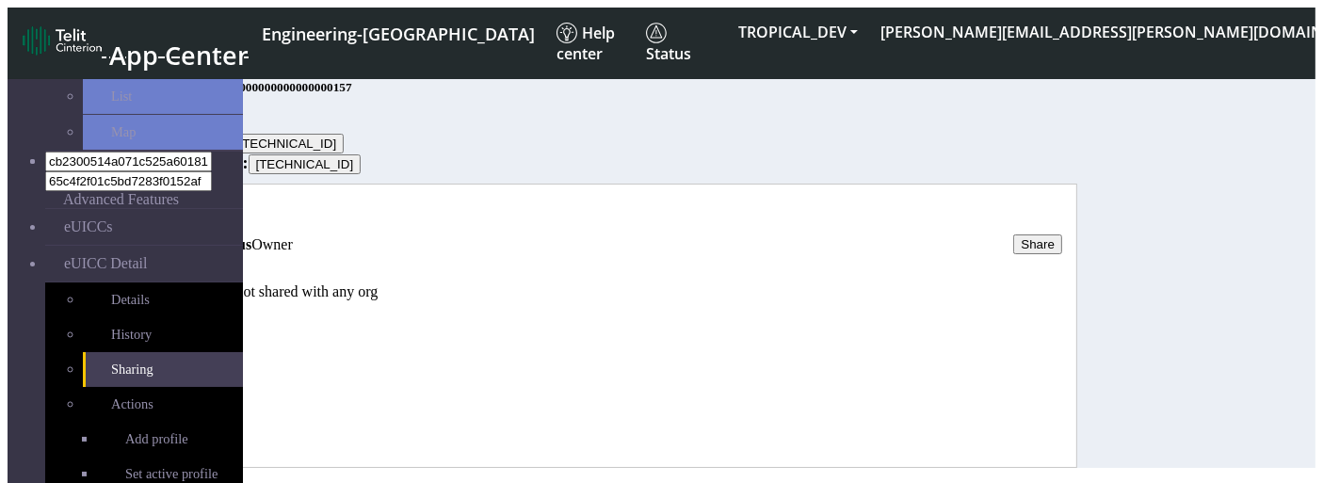
click at [1062, 254] on button "Share" at bounding box center [1037, 245] width 49 height 20
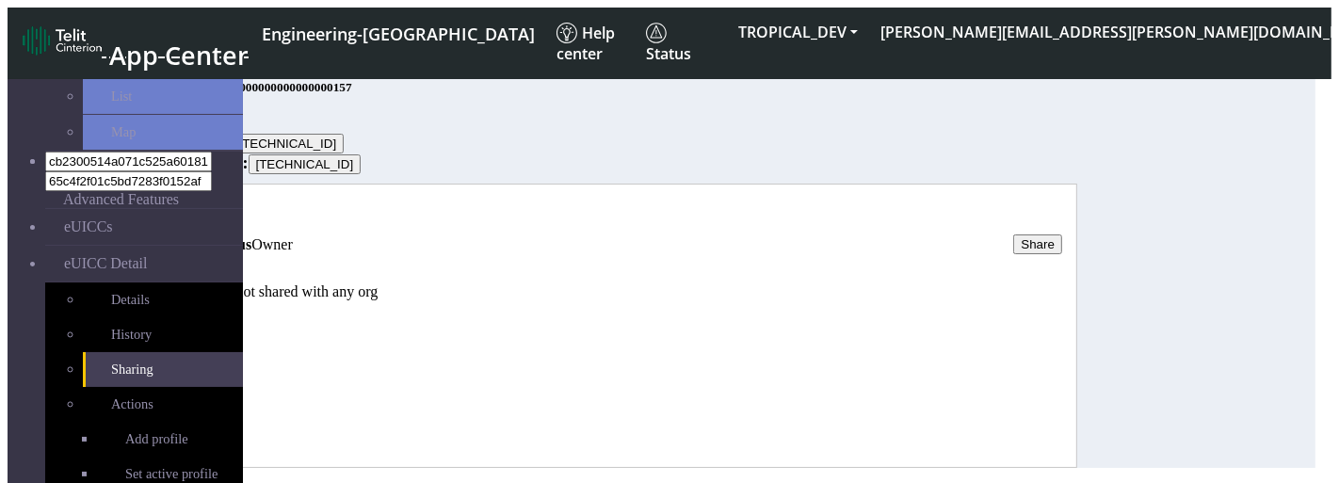
type input "j"
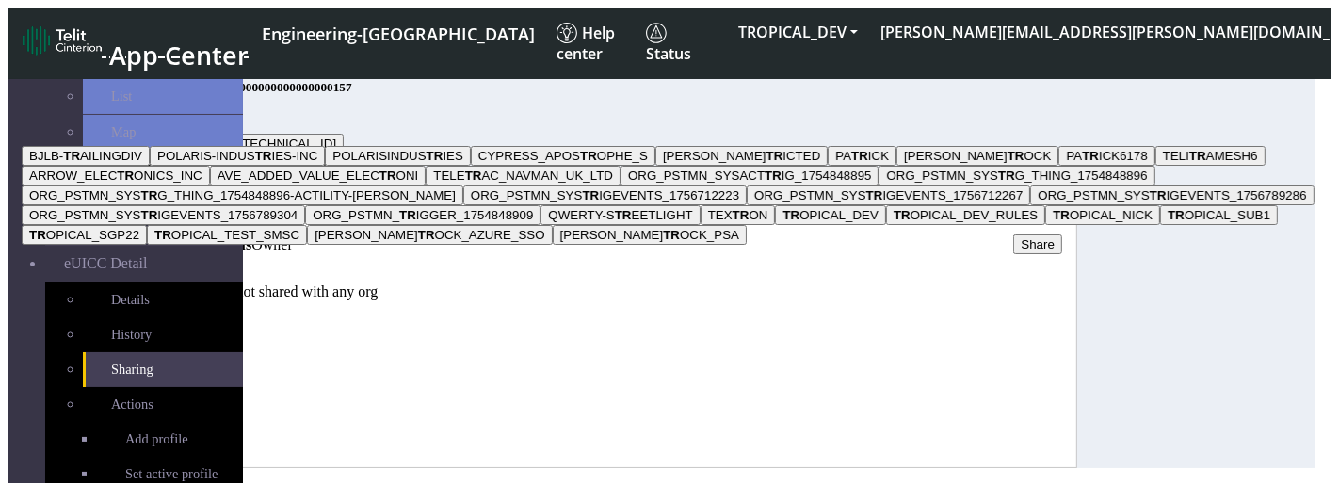
click at [150, 166] on button "BJLB- TR AILINGDIV" at bounding box center [86, 156] width 128 height 20
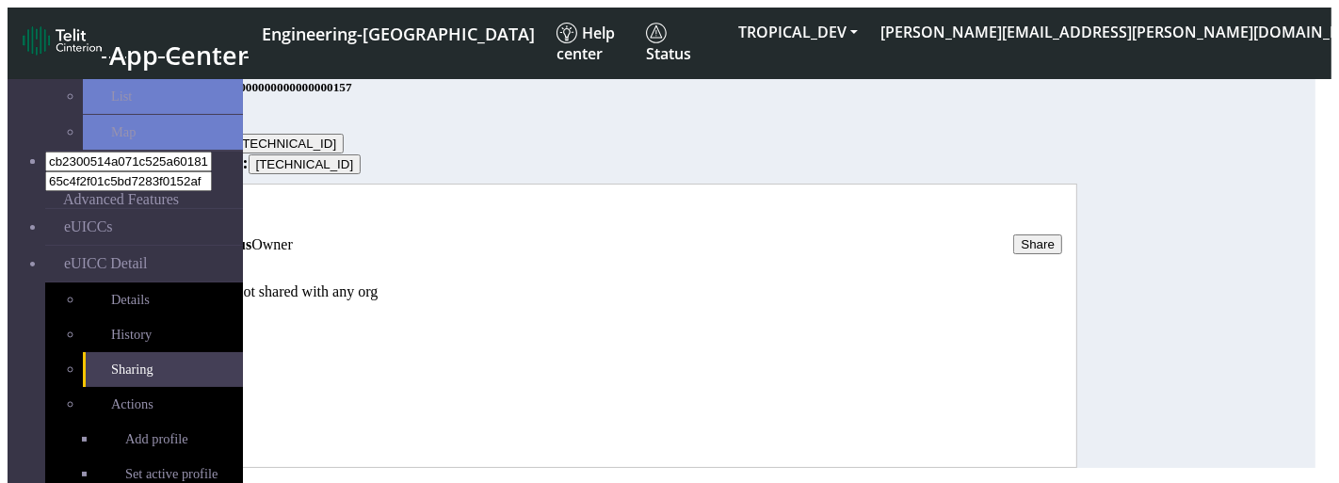
type input "BJLB-TRAILINGDIV"
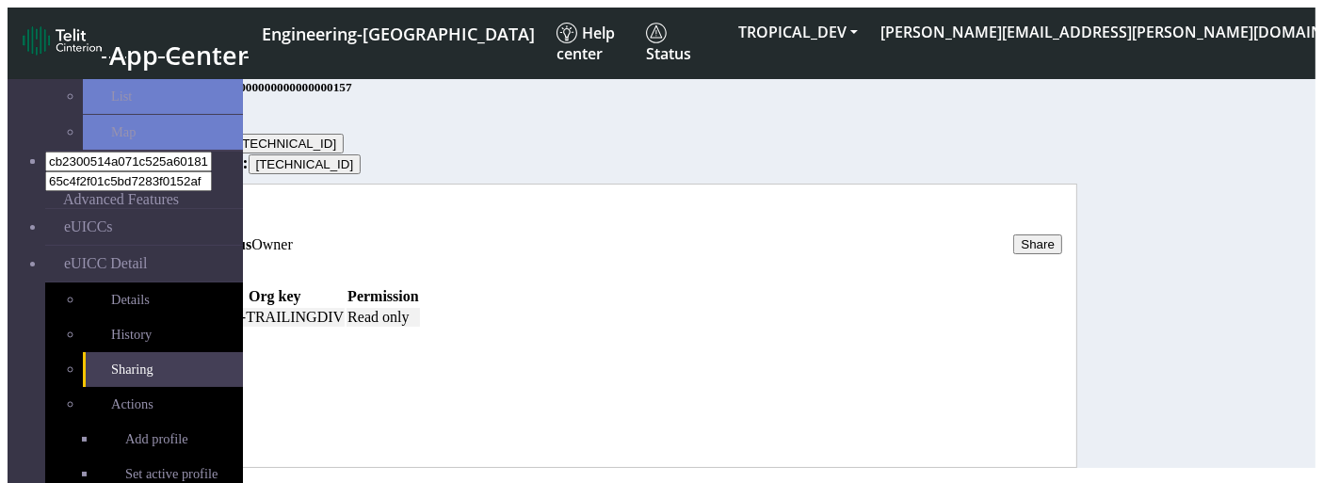
click at [163, 325] on button at bounding box center [155, 322] width 15 height 6
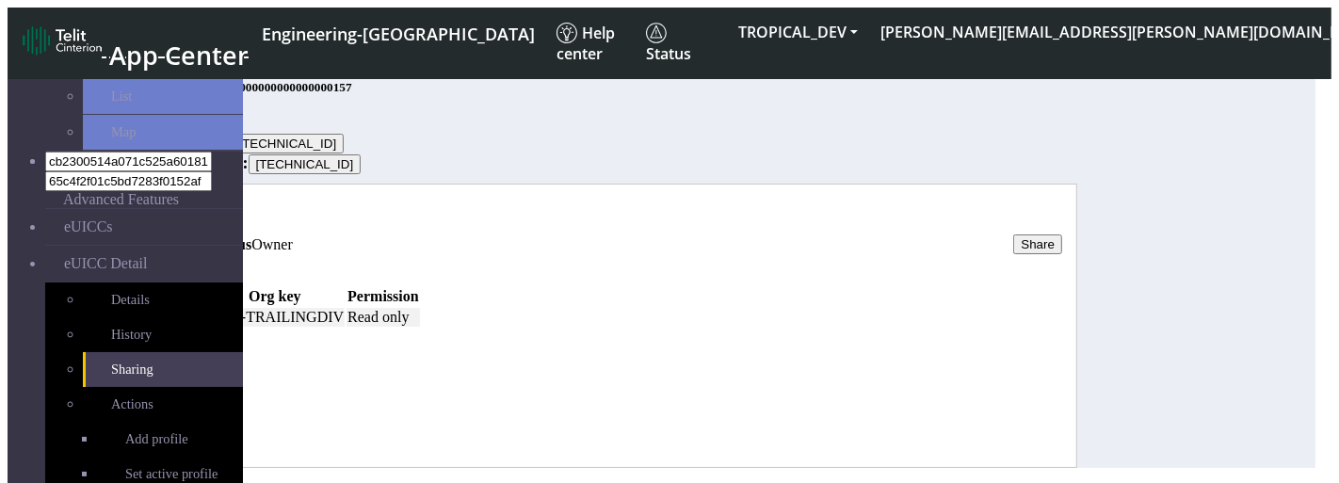
select select "rw"
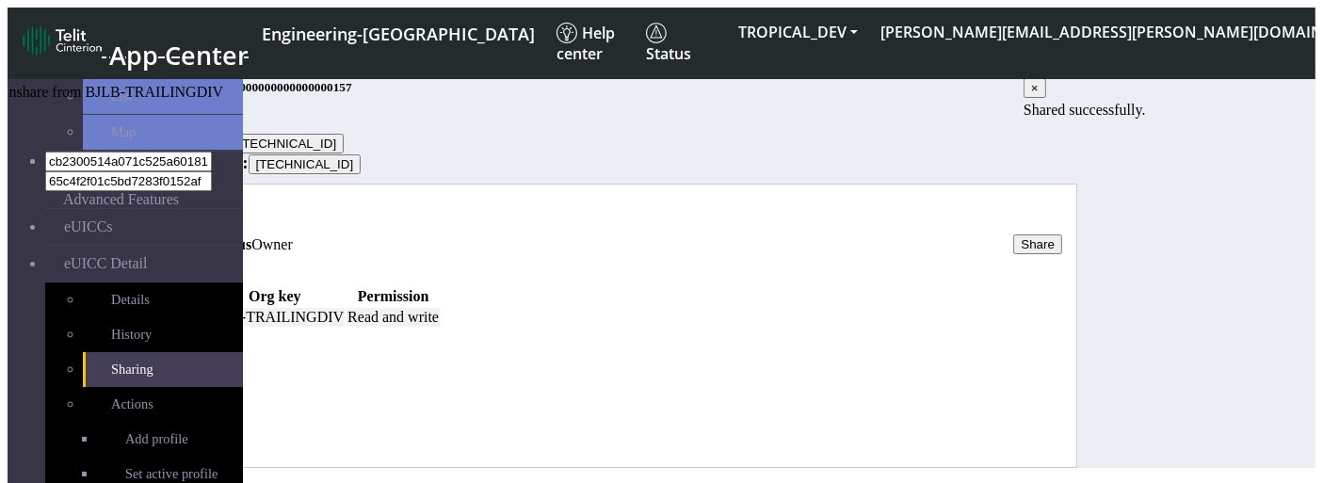
click at [178, 325] on button "button" at bounding box center [170, 322] width 15 height 6
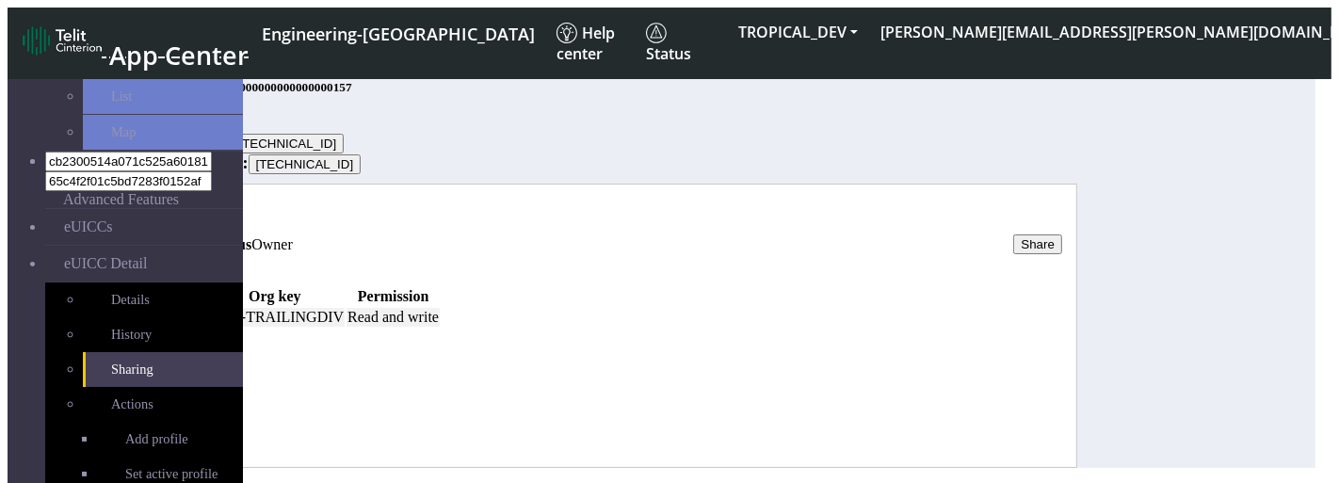
drag, startPoint x: 501, startPoint y: 168, endPoint x: 354, endPoint y: 163, distance: 147.0
copy div "confirmation-message"
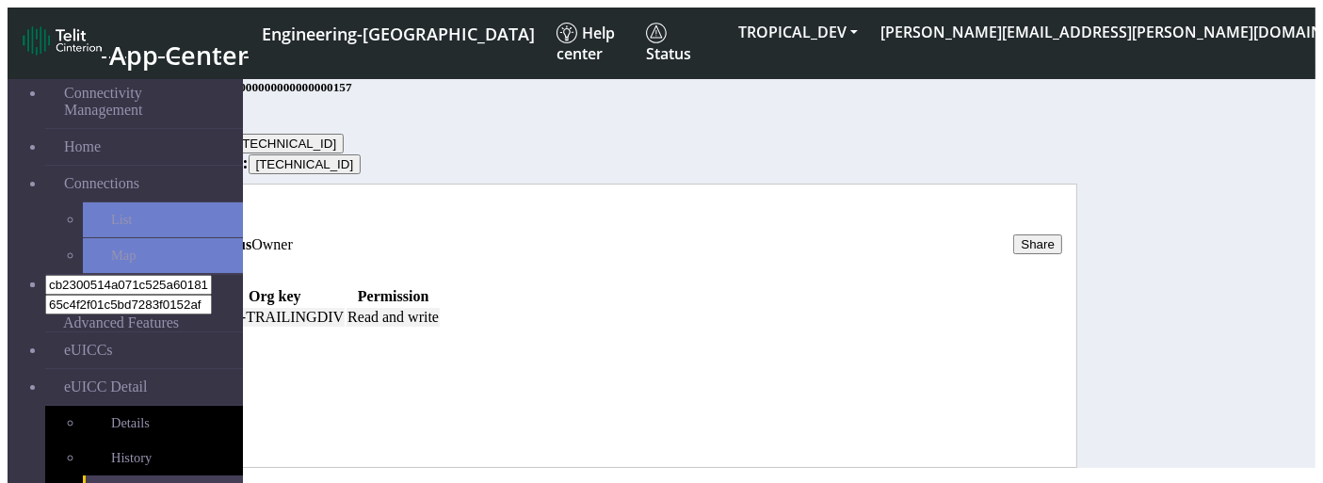
click at [178, 325] on button "button" at bounding box center [170, 322] width 15 height 6
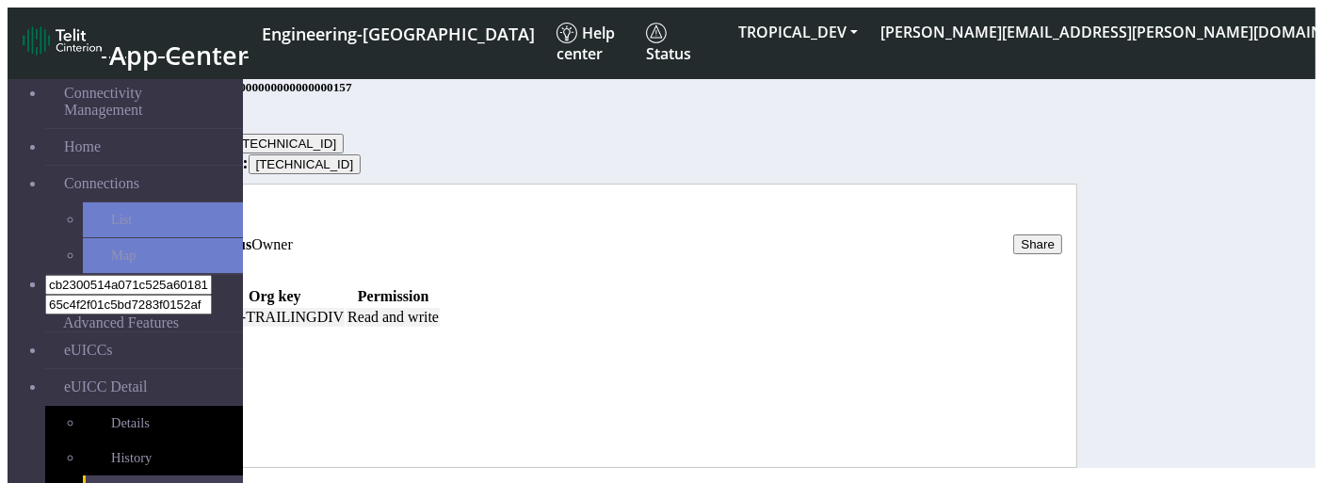
click at [203, 327] on td at bounding box center [175, 317] width 57 height 19
click at [155, 322] on span at bounding box center [155, 322] width 0 height 0
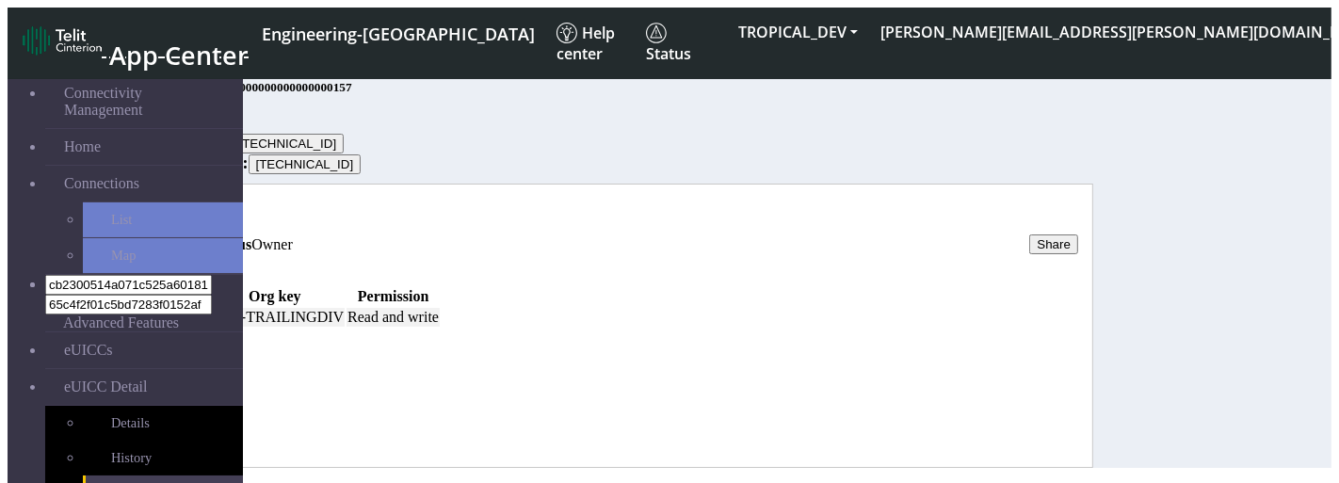
select select "rw"
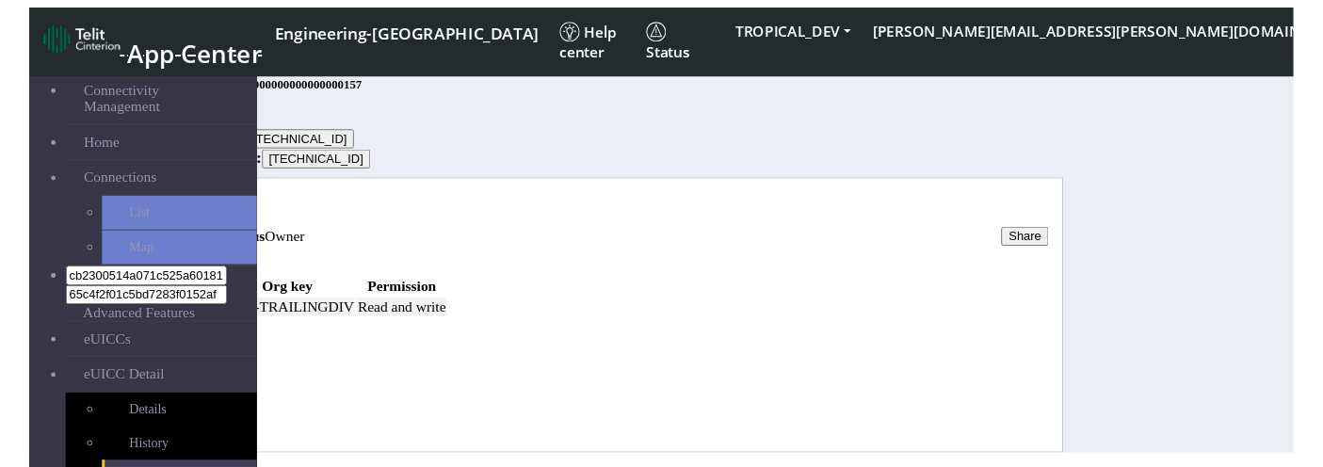
scroll to position [24, 0]
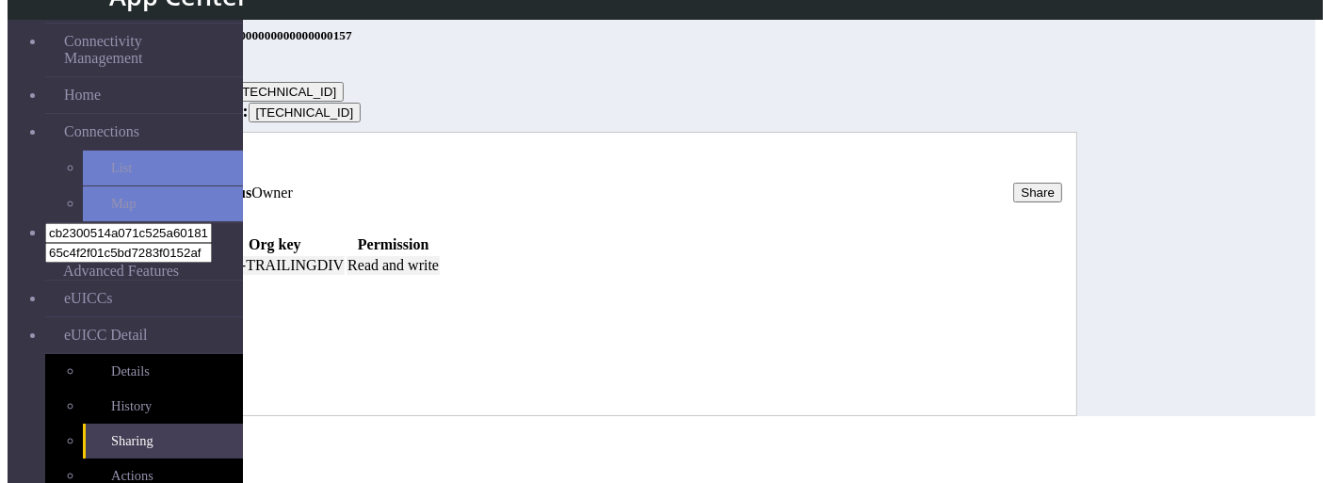
click at [227, 168] on link "History" at bounding box center [204, 160] width 45 height 16
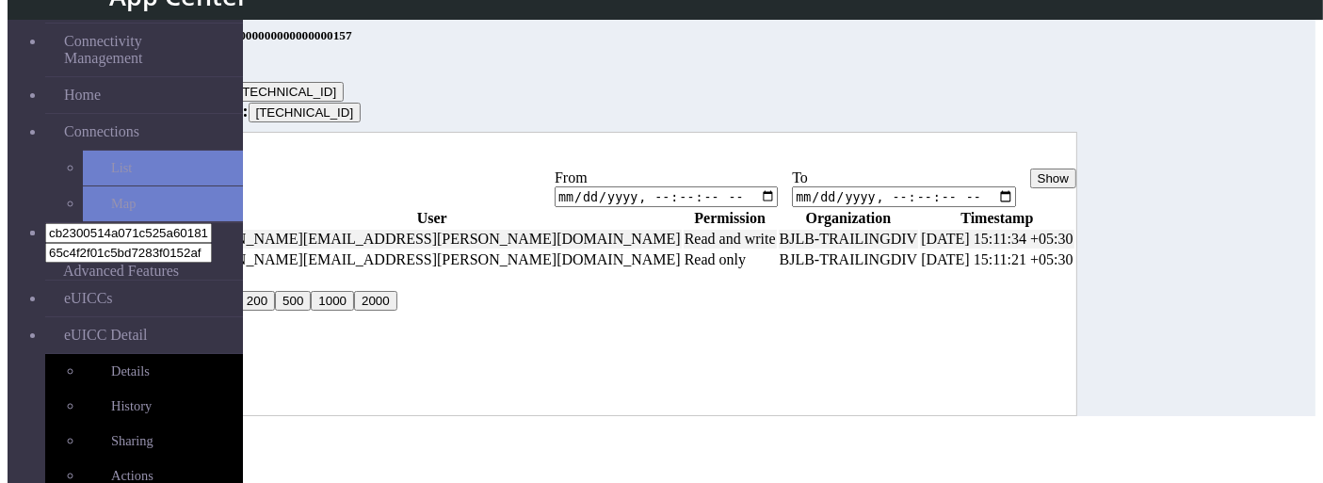
click at [182, 158] on link "Status" at bounding box center [163, 160] width 37 height 16
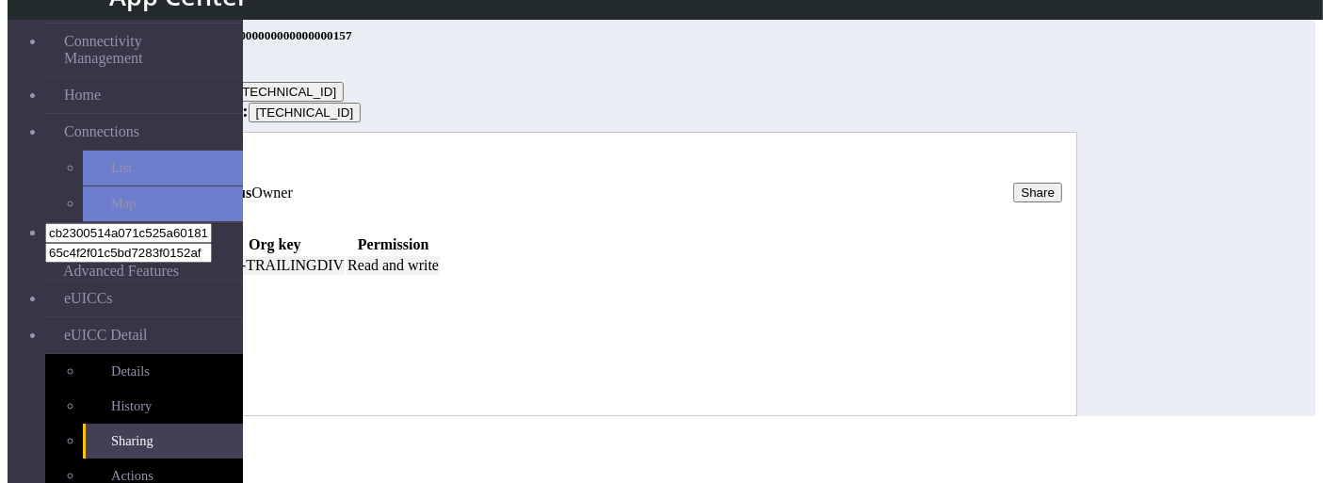
click at [163, 273] on button at bounding box center [155, 271] width 15 height 6
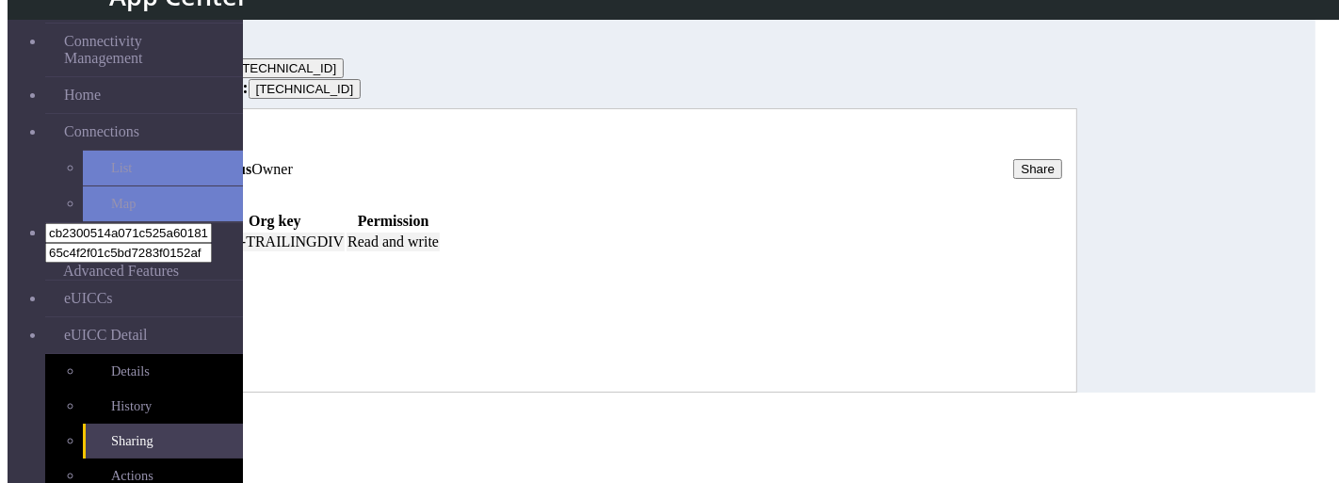
select select "r"
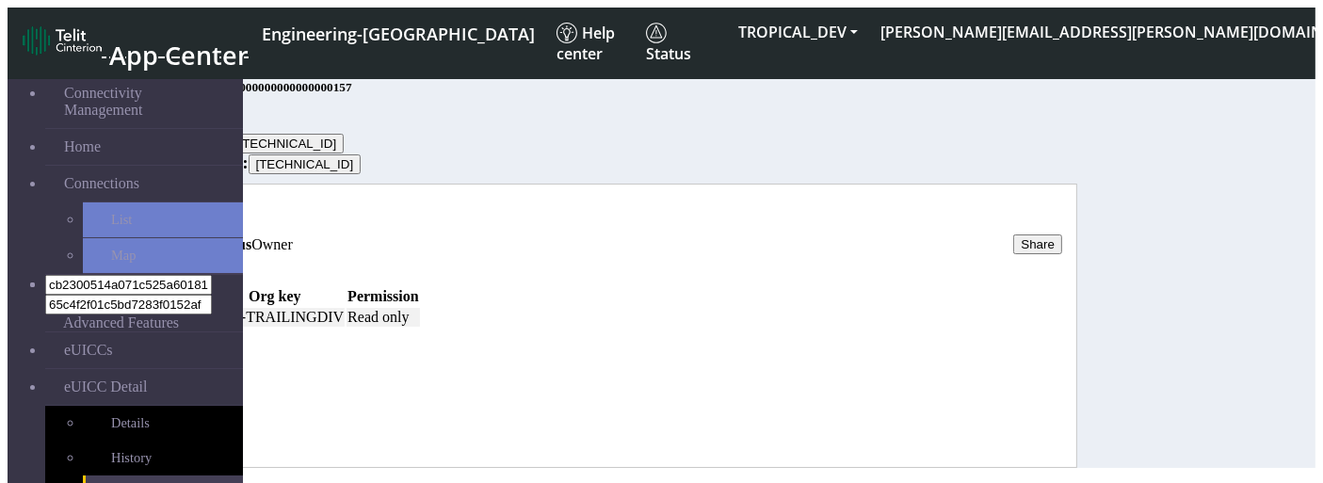
click at [227, 219] on link "History" at bounding box center [204, 211] width 45 height 16
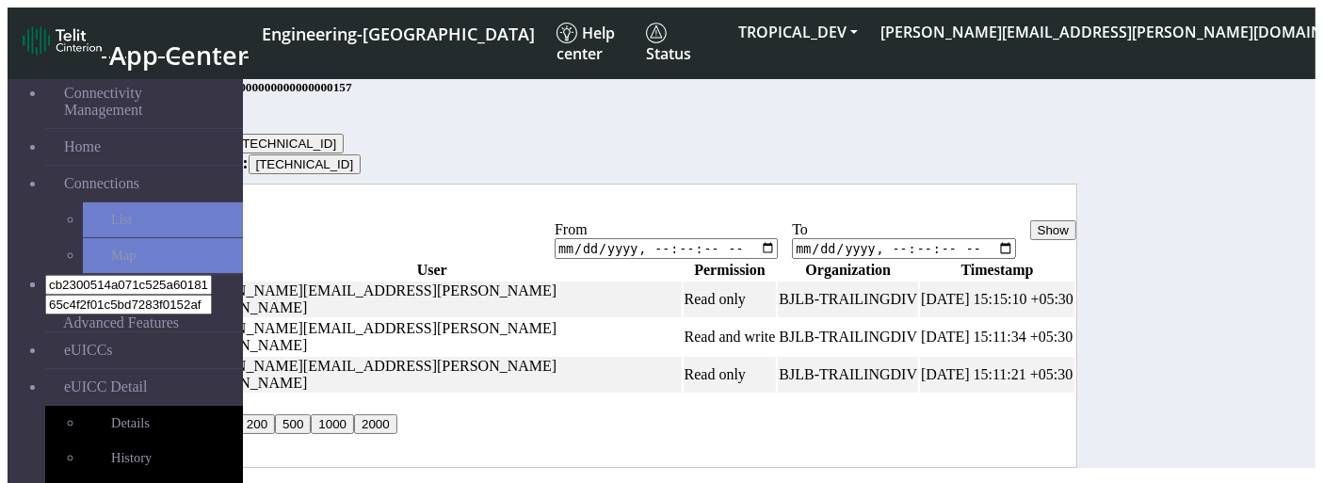
scroll to position [41, 0]
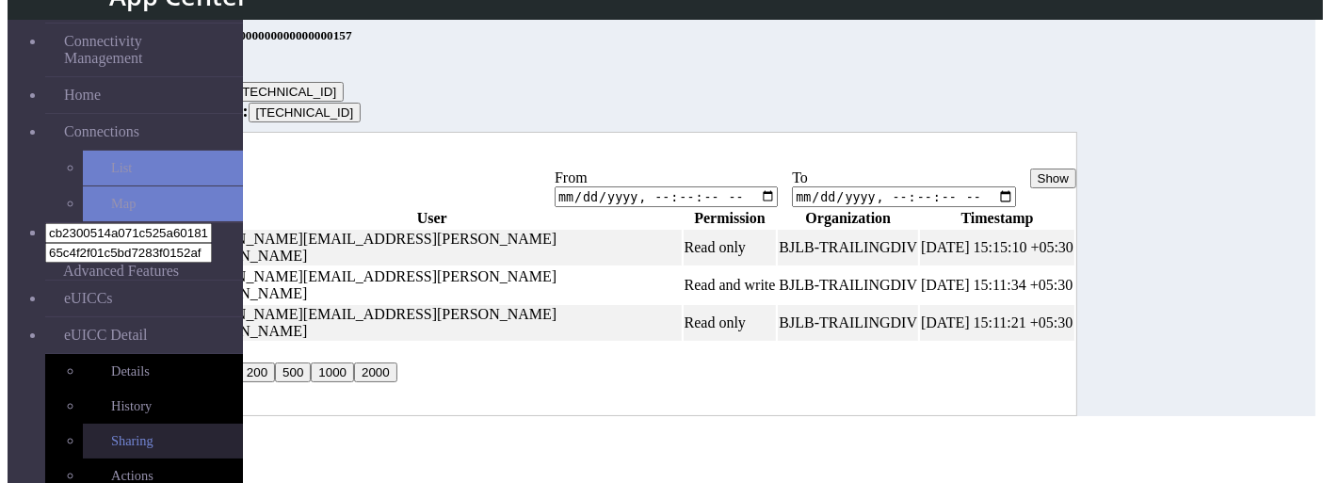
click at [140, 424] on link "Sharing" at bounding box center [163, 441] width 160 height 35
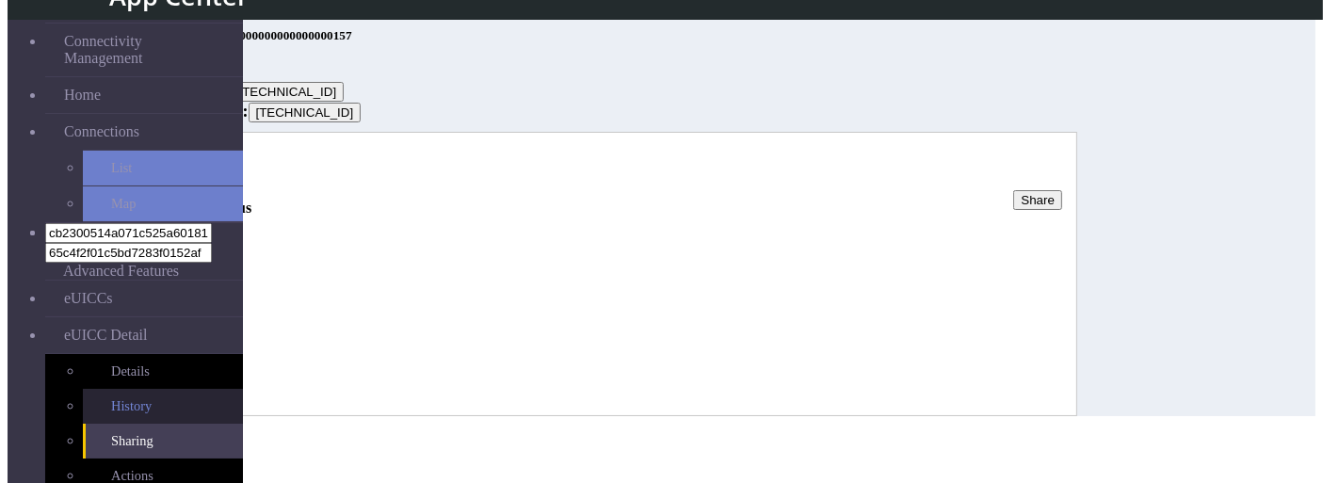
click at [91, 389] on link "History" at bounding box center [163, 406] width 160 height 35
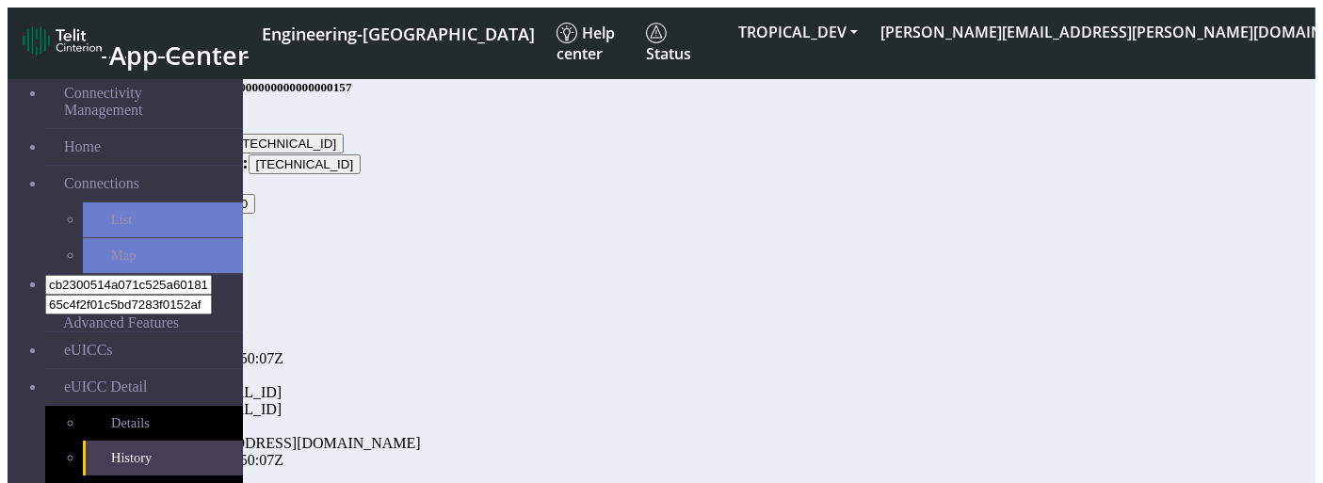
click at [177, 214] on button "Export" at bounding box center [151, 224] width 52 height 20
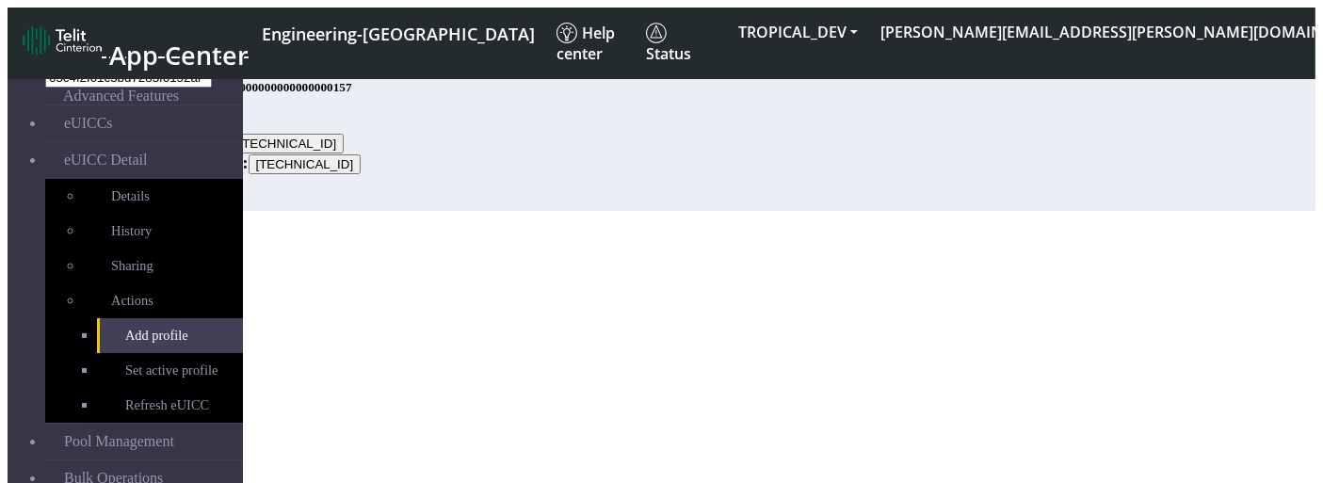
click at [206, 211] on button "Retrieve list" at bounding box center [165, 201] width 81 height 20
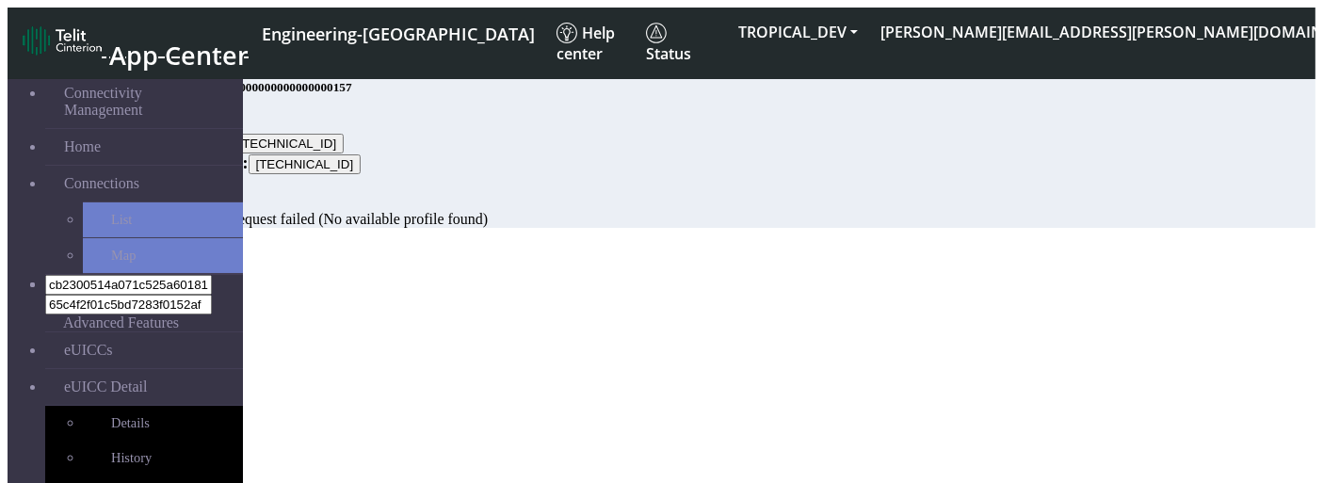
click at [641, 228] on div "Add profile Retrieve list Profile download request failed (No available profile…" at bounding box center [591, 201] width 932 height 54
